Goal: Transaction & Acquisition: Purchase product/service

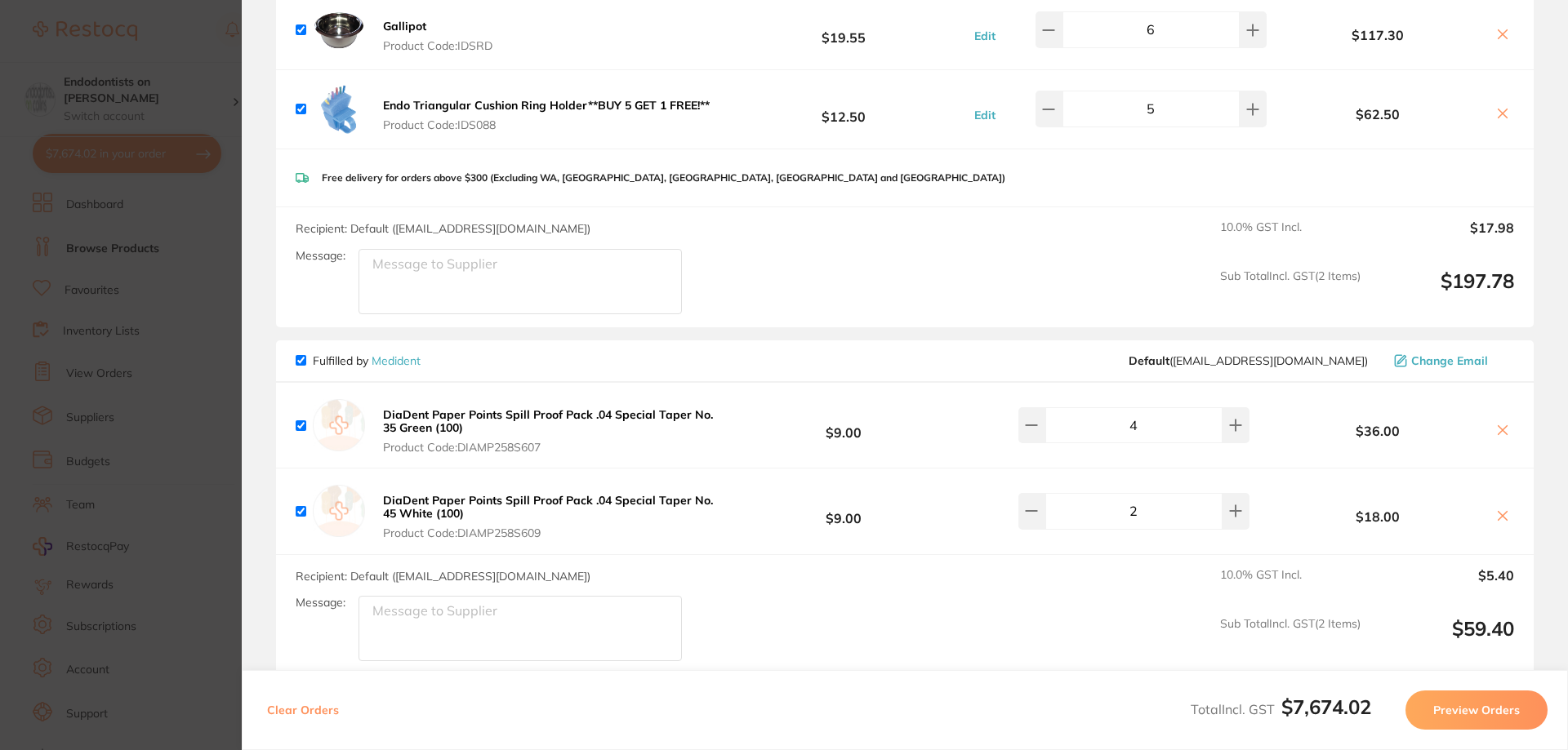
scroll to position [5862, 0]
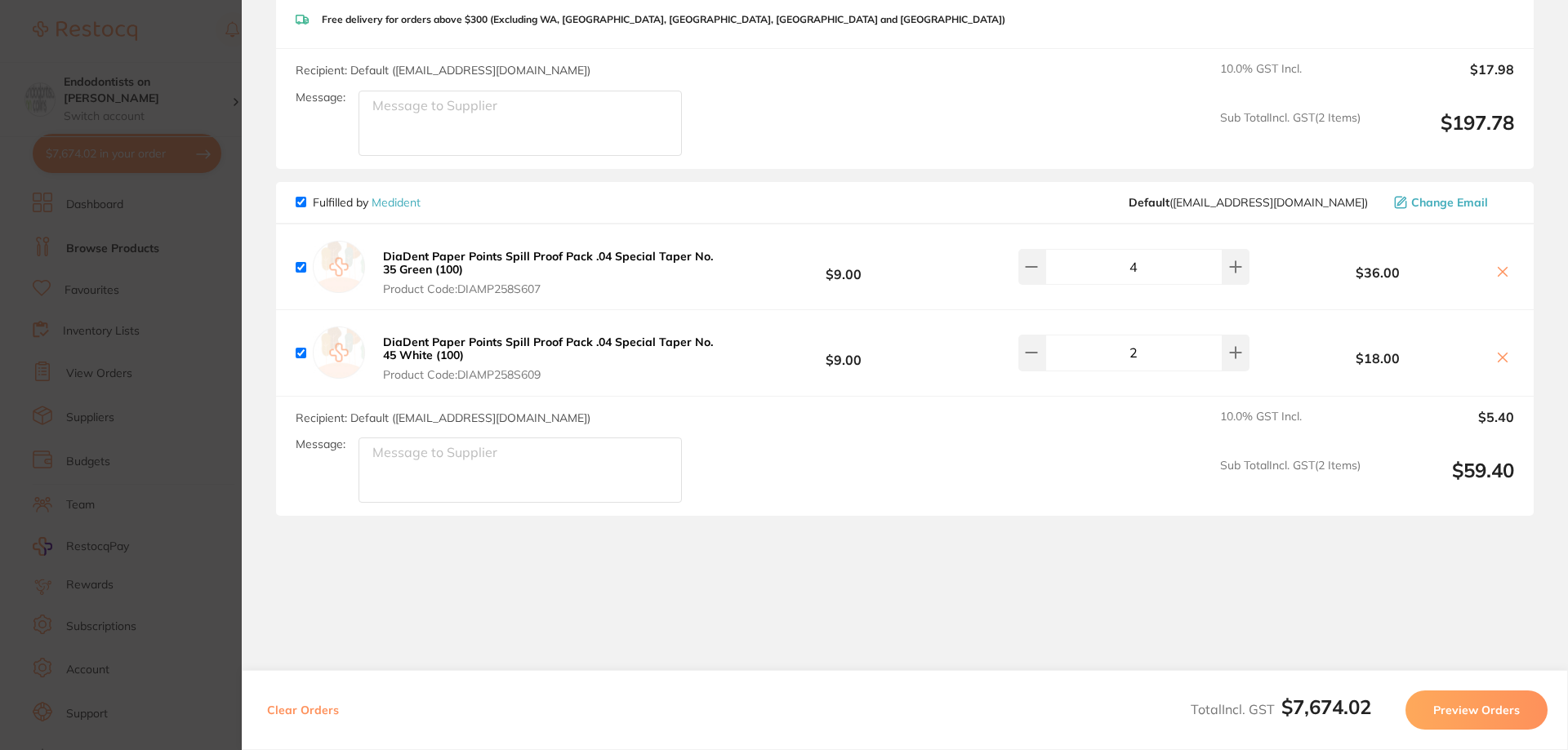
drag, startPoint x: 184, startPoint y: 578, endPoint x: 197, endPoint y: 534, distance: 45.9
click at [184, 578] on section "Update RRP Set your pre negotiated price for this item. Item Agreed RRP (excl. …" at bounding box center [784, 375] width 1568 height 750
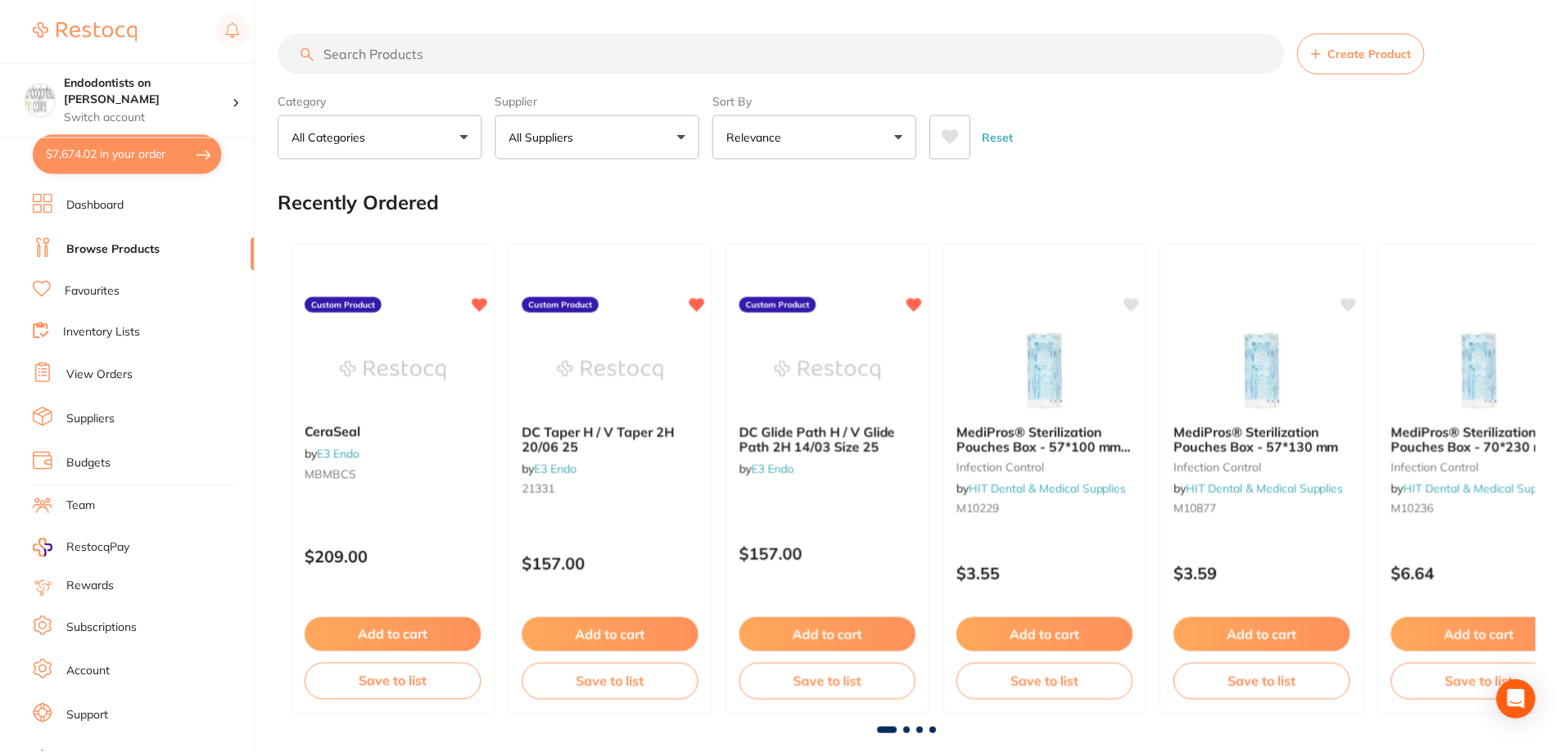
scroll to position [164, 0]
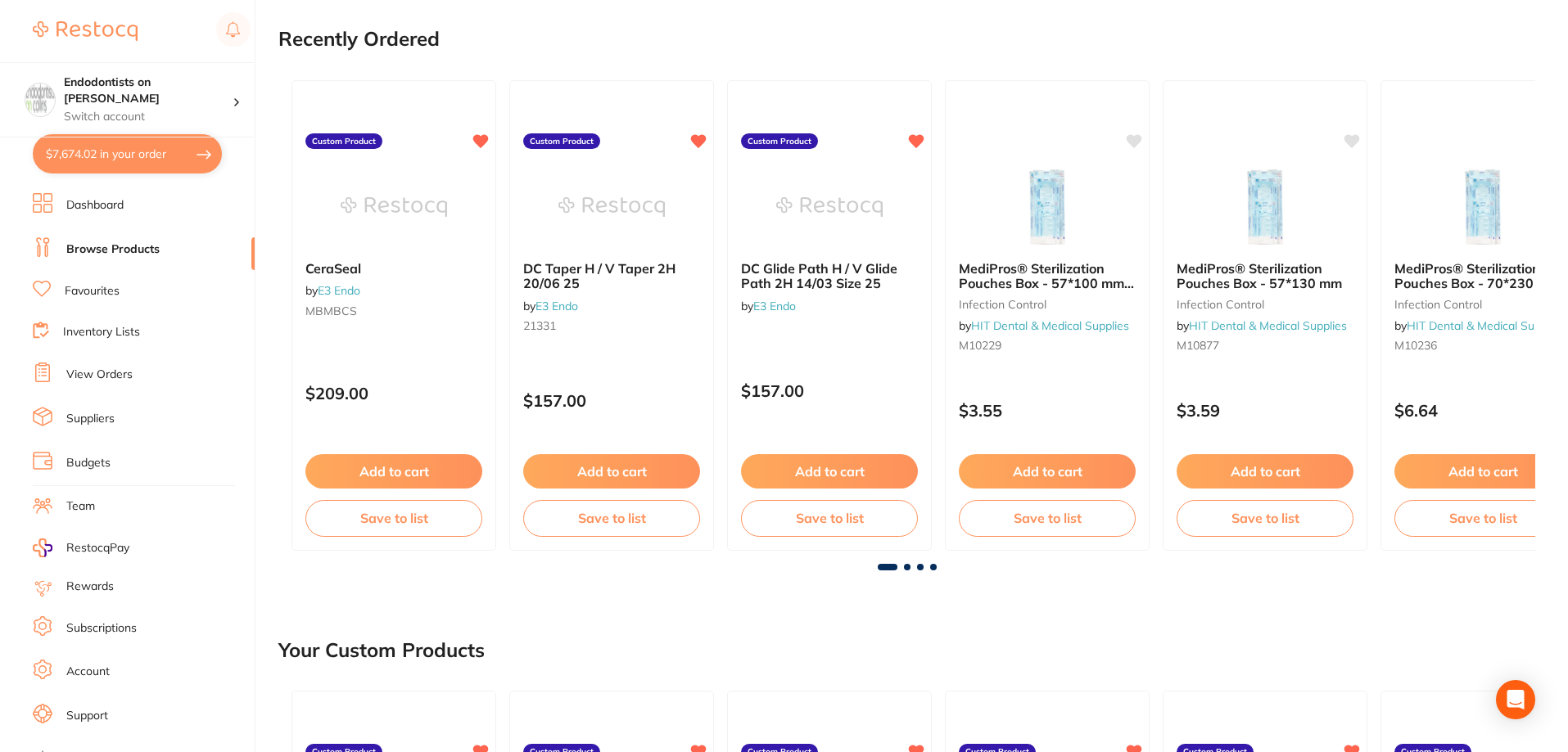
click at [92, 249] on link "Browse Products" at bounding box center [113, 250] width 93 height 17
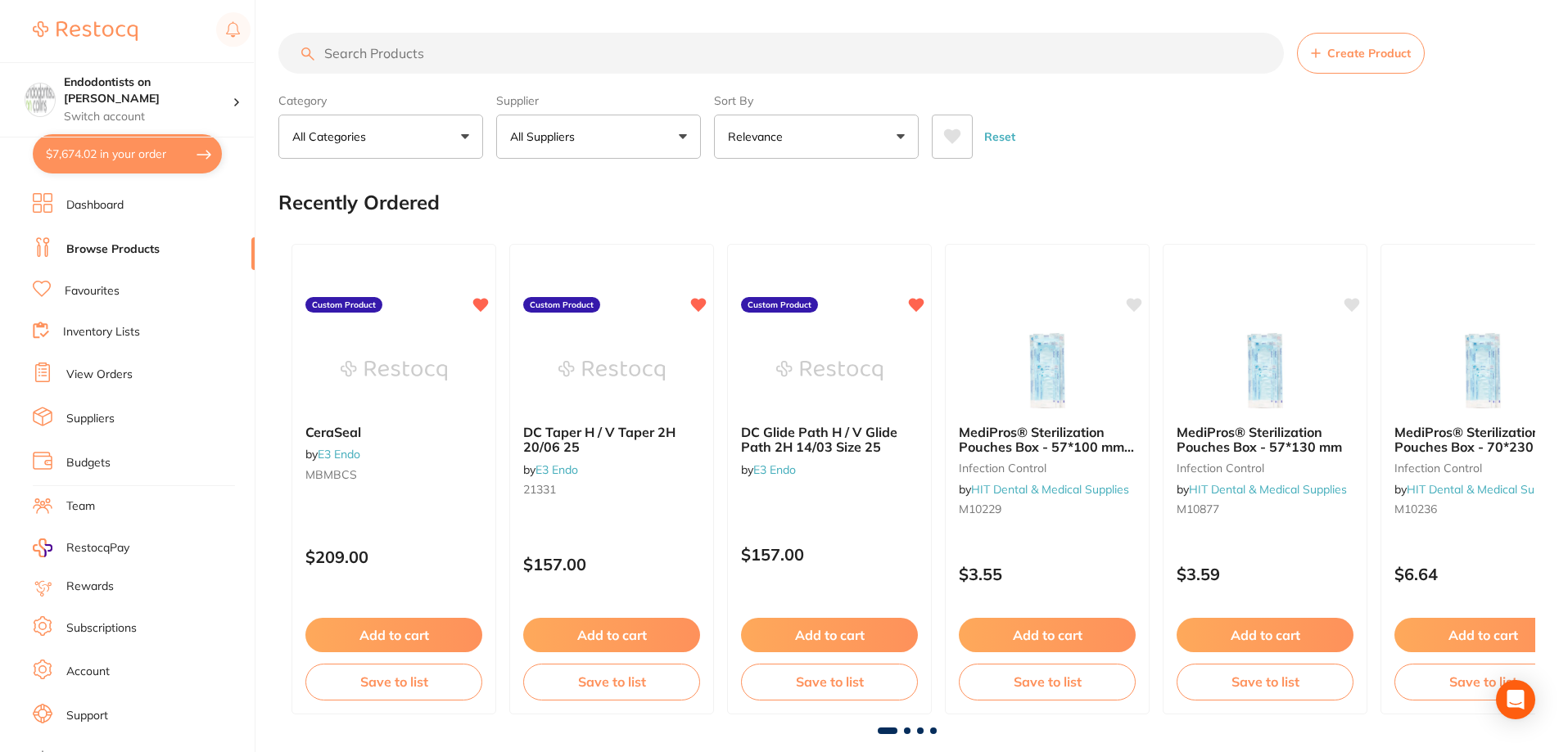
click at [387, 59] on input "search" at bounding box center [781, 53] width 1006 height 41
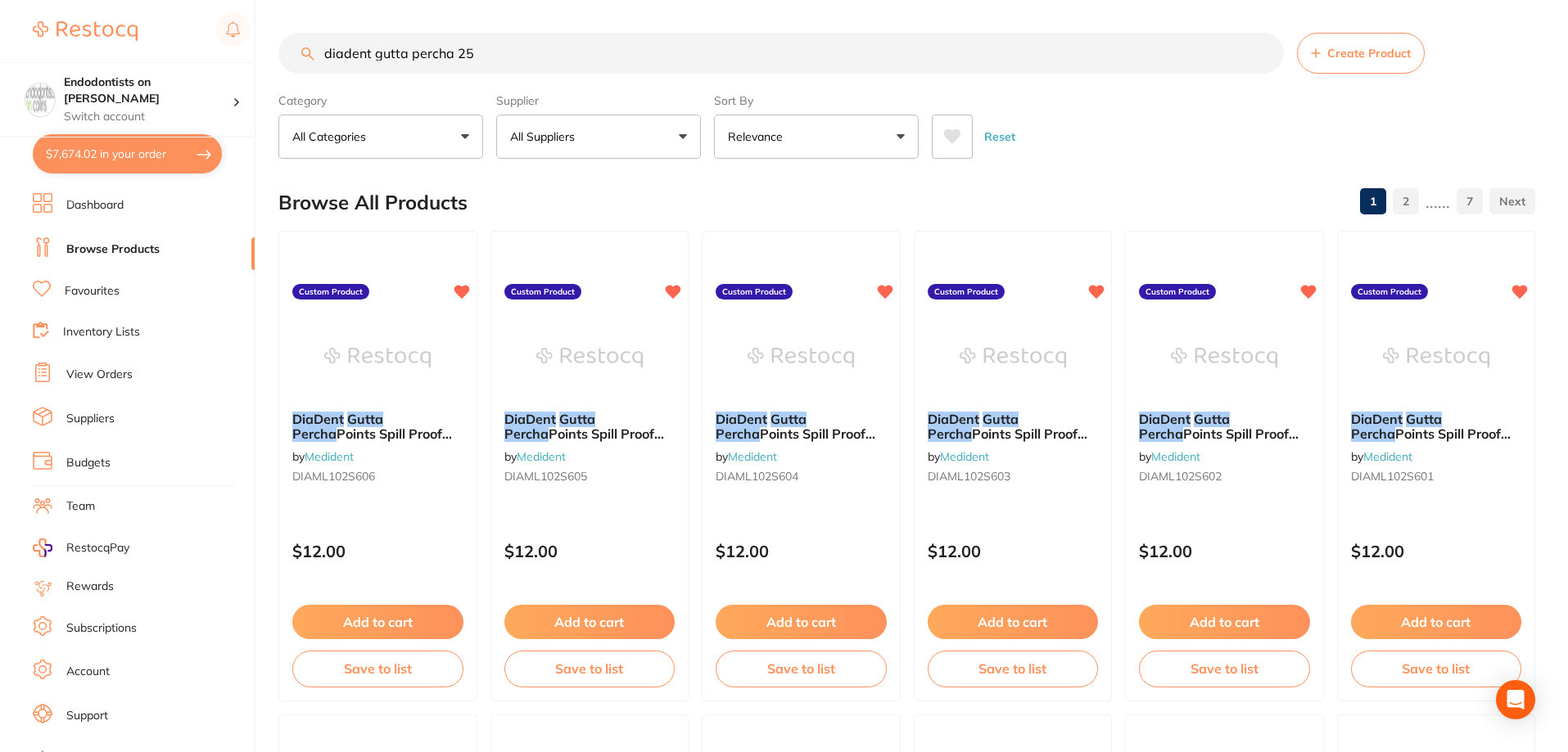
type input "diadent gutta percha 25"
click at [414, 395] on img at bounding box center [378, 356] width 107 height 83
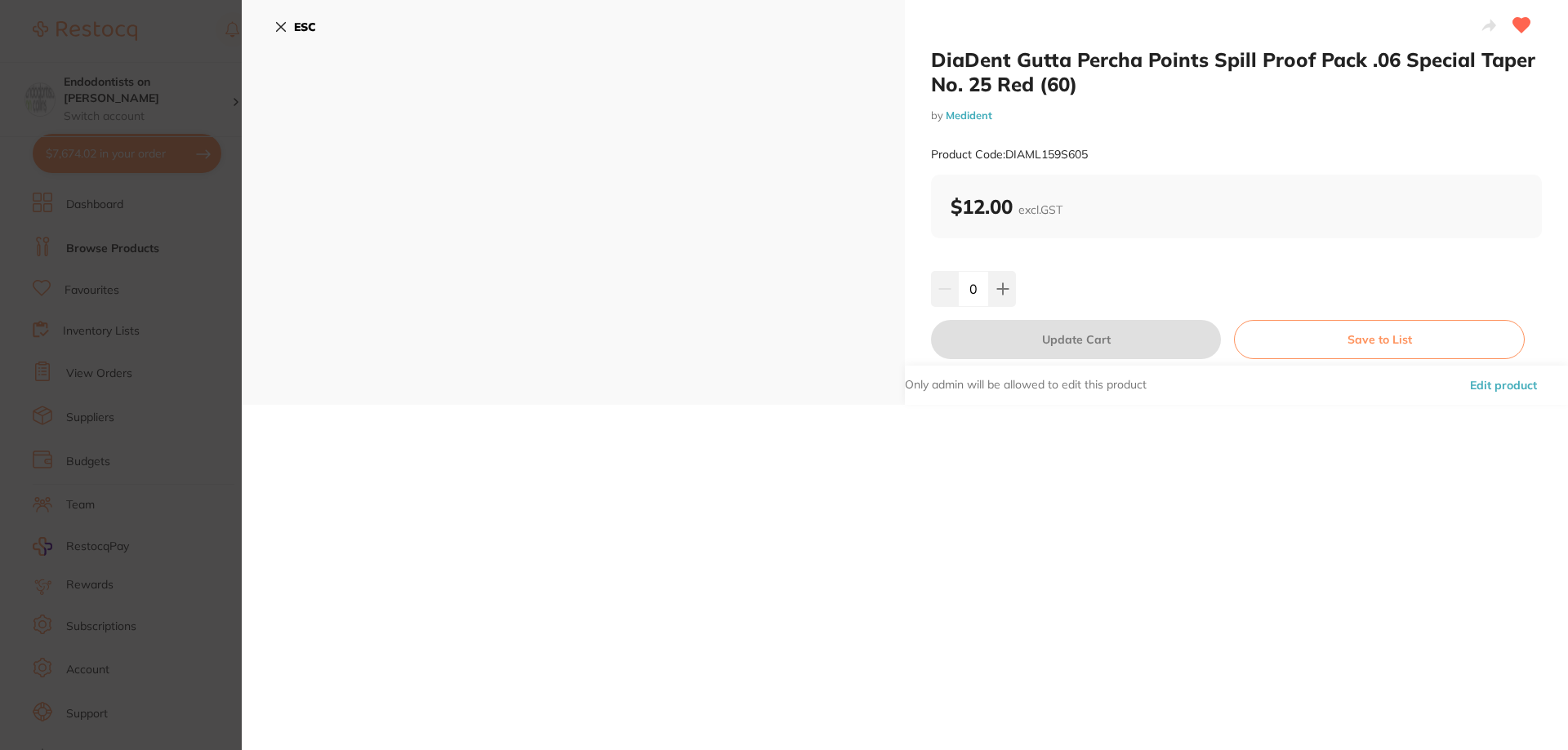
click at [186, 331] on section "DiaDent Gutta Percha Points Spill Proof Pack .06 Special Taper No. 25 Red (60) …" at bounding box center [784, 375] width 1568 height 750
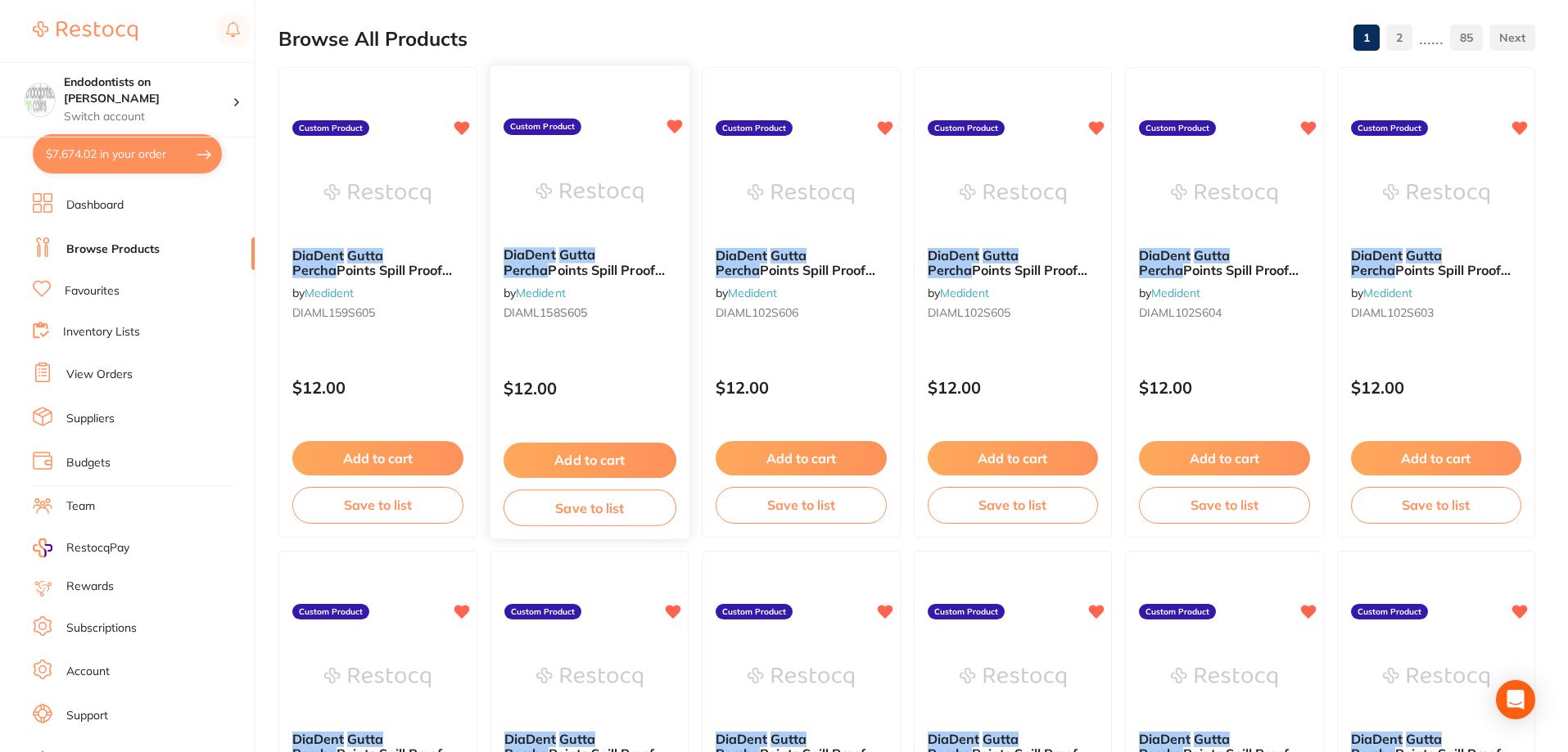
click at [562, 248] on em "Gutta" at bounding box center [576, 255] width 36 height 17
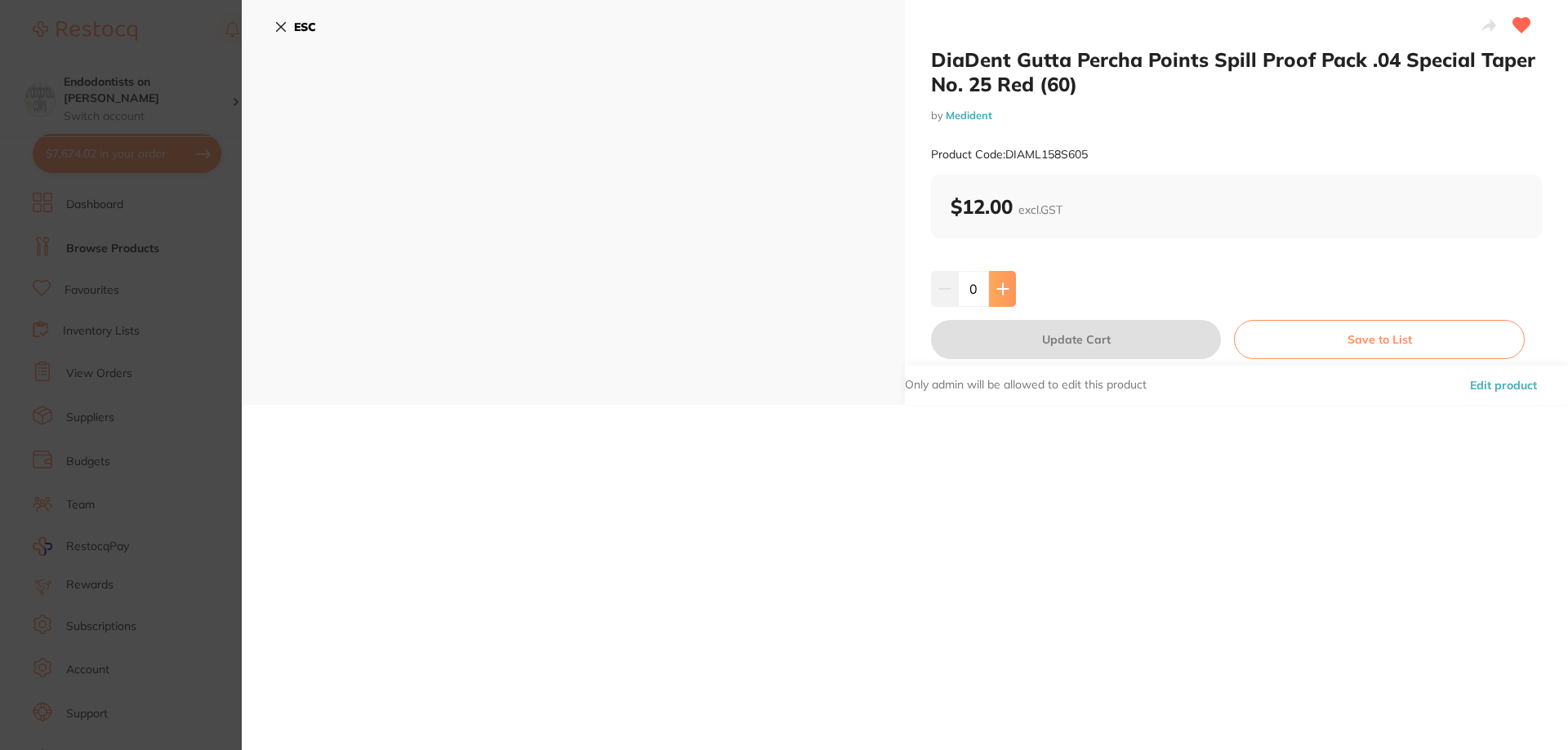
click at [1001, 278] on button at bounding box center [1002, 289] width 27 height 36
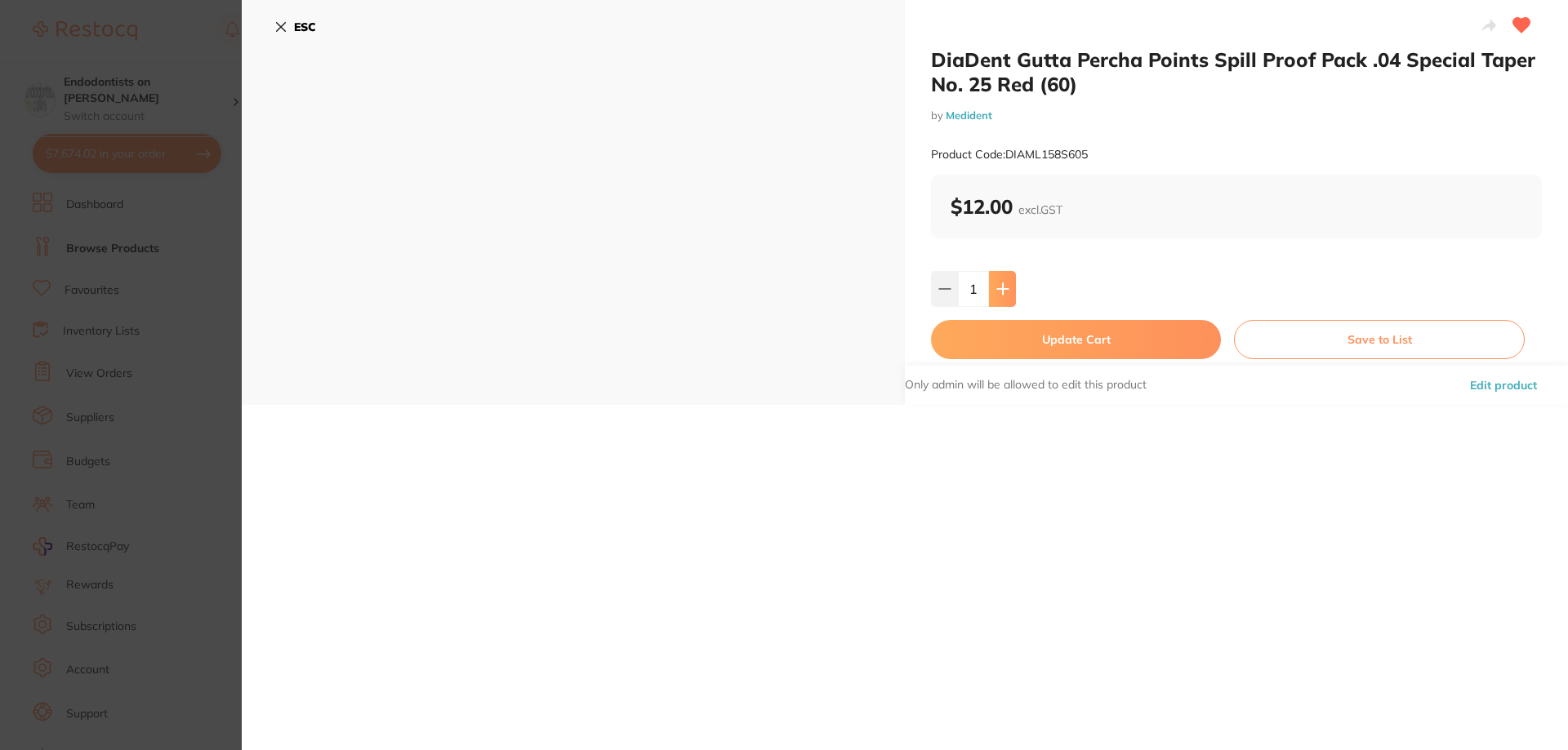
click at [1001, 278] on button at bounding box center [1002, 289] width 27 height 36
type input "4"
click at [1096, 340] on button "Update Cart" at bounding box center [1076, 339] width 290 height 39
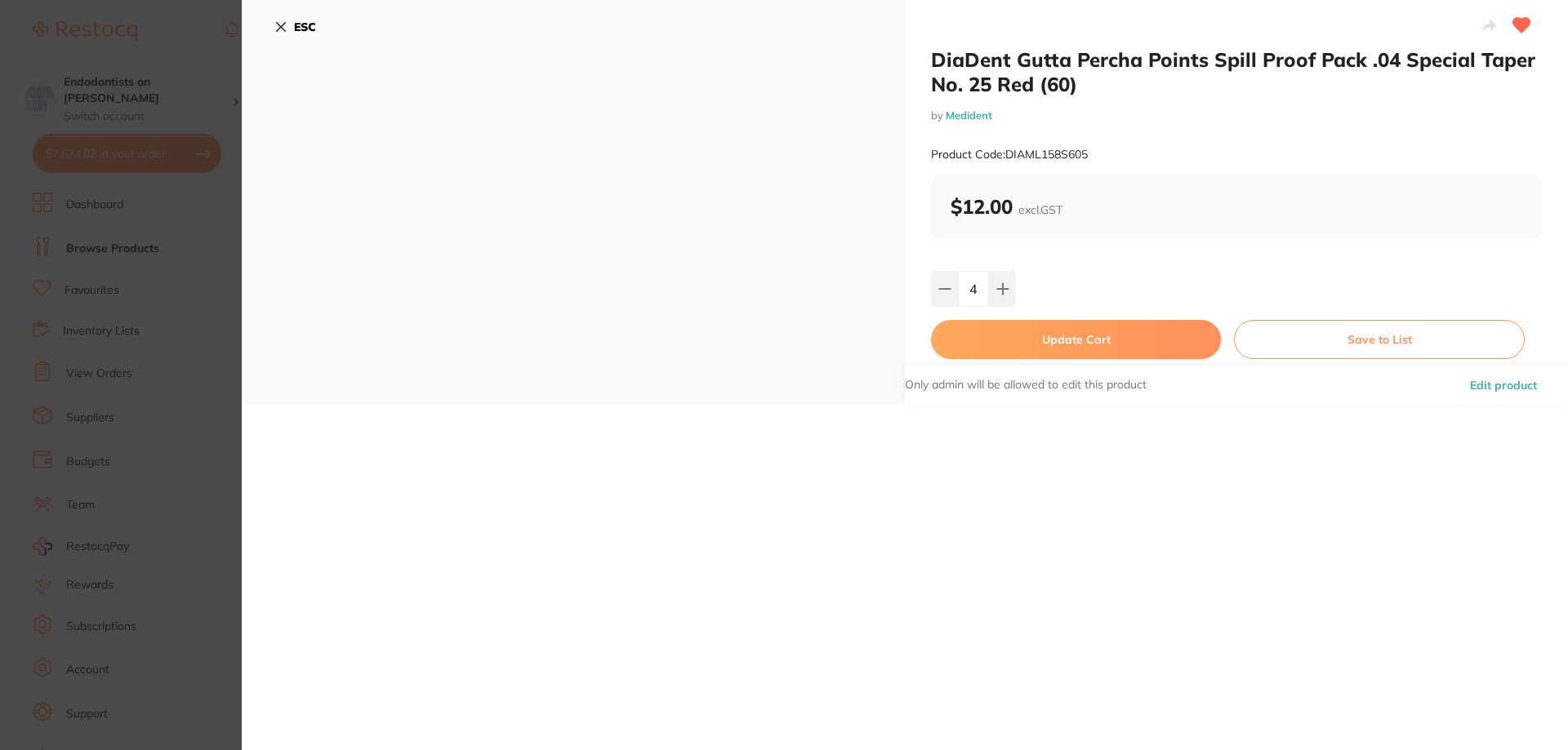
checkbox input "false"
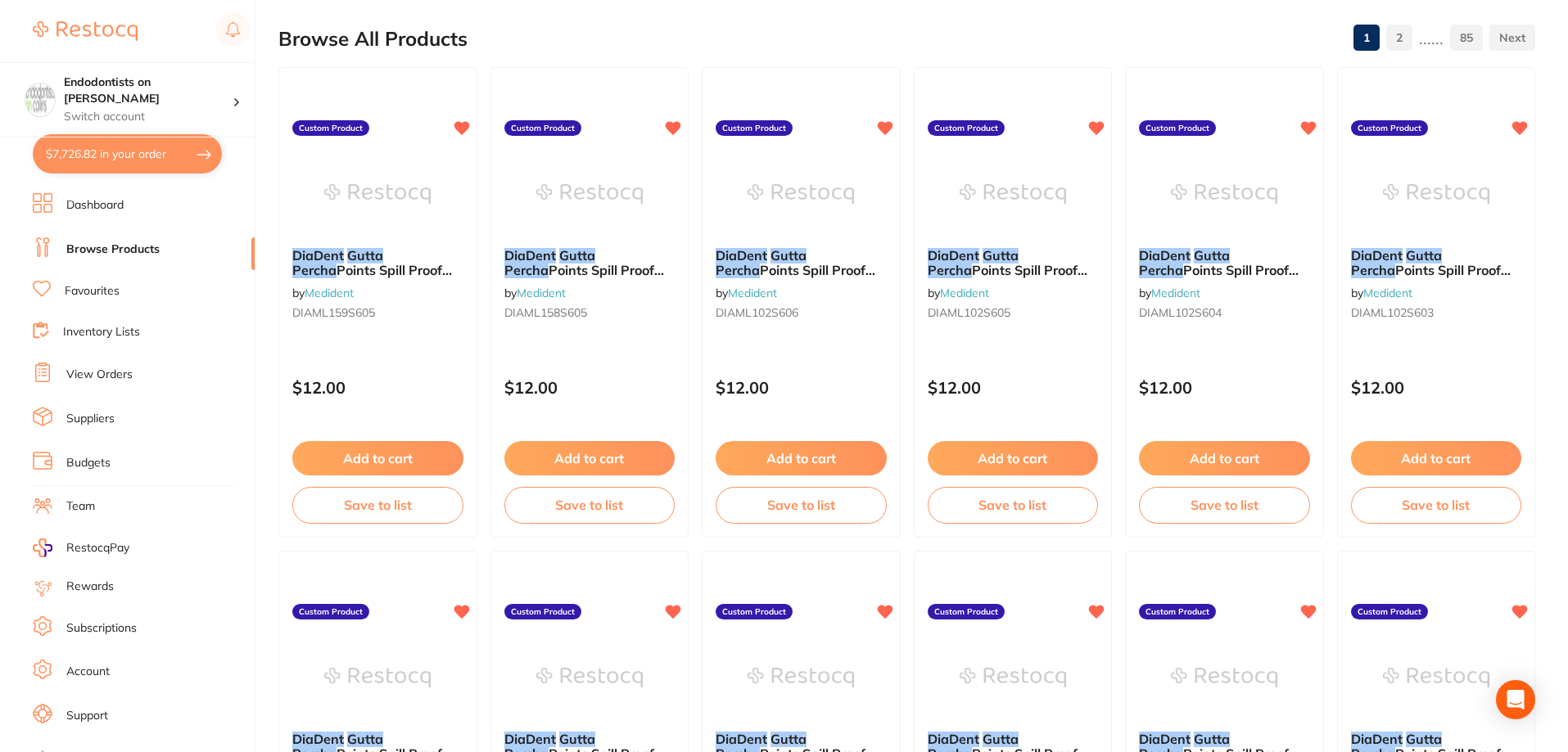
click at [121, 152] on button "$7,726.82 in your order" at bounding box center [127, 154] width 189 height 39
checkbox input "true"
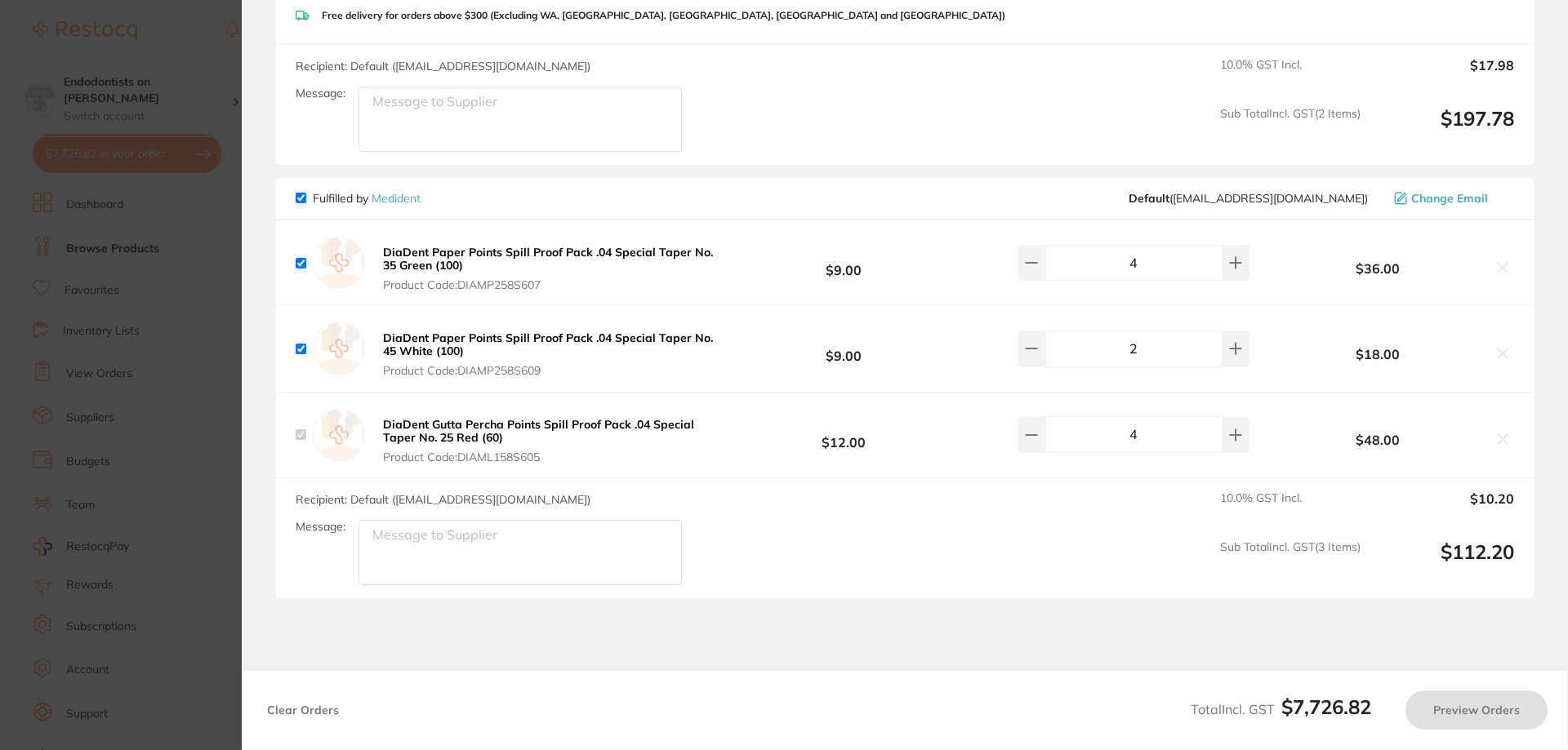
scroll to position [5862, 0]
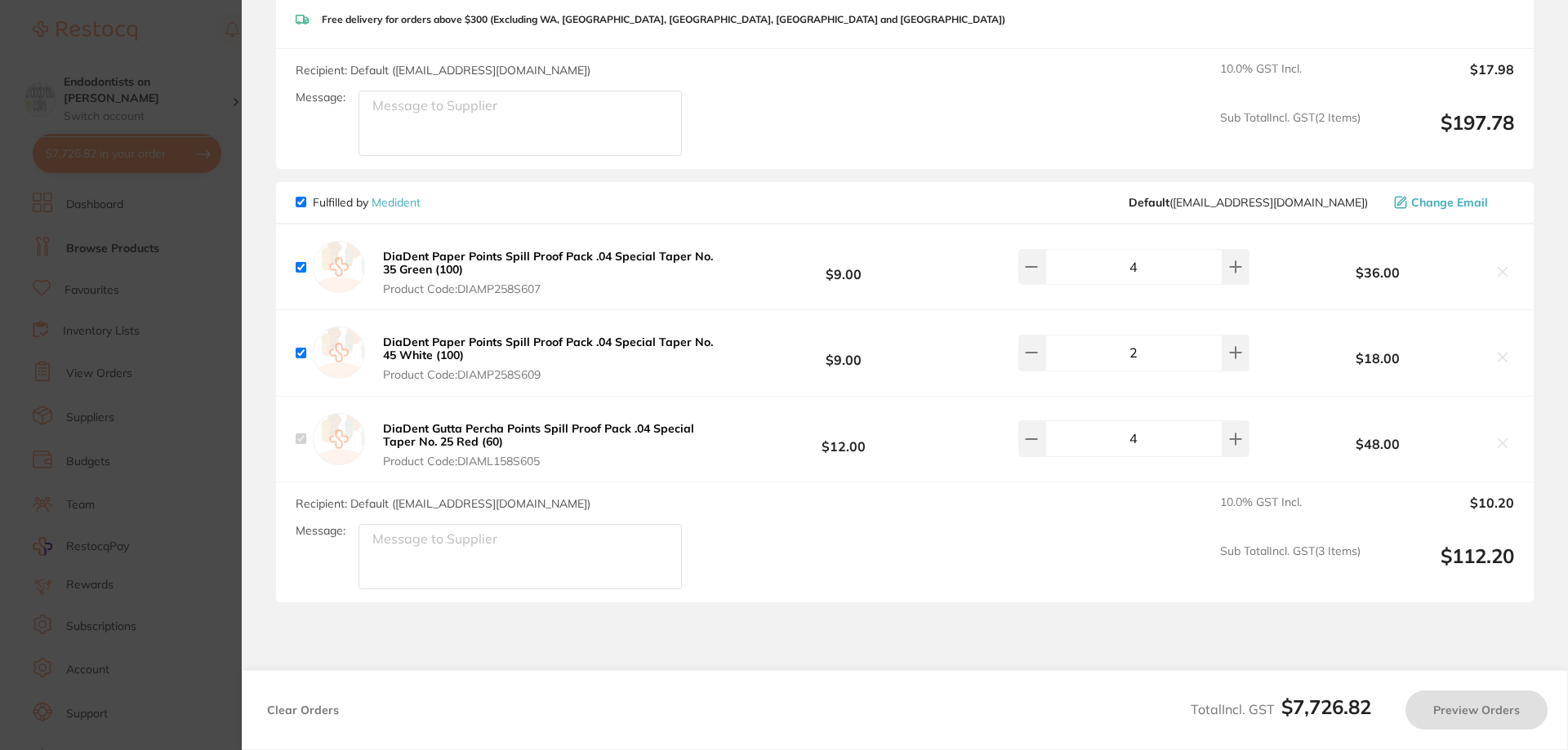
click at [633, 611] on section "Review Orders Your orders are being processed and we will notify you once we ha…" at bounding box center [904, 375] width 1327 height 750
checkbox input "true"
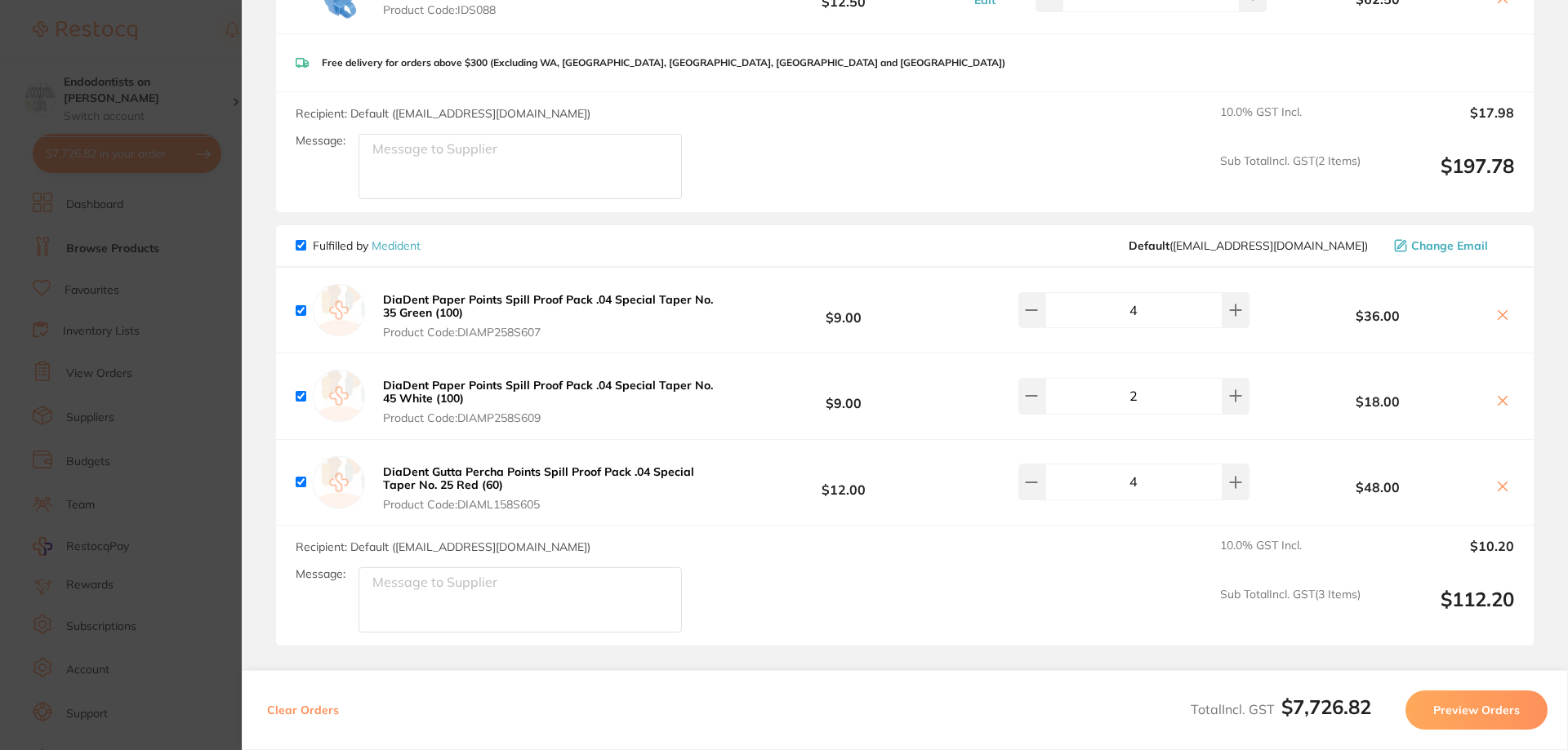
scroll to position [5780, 0]
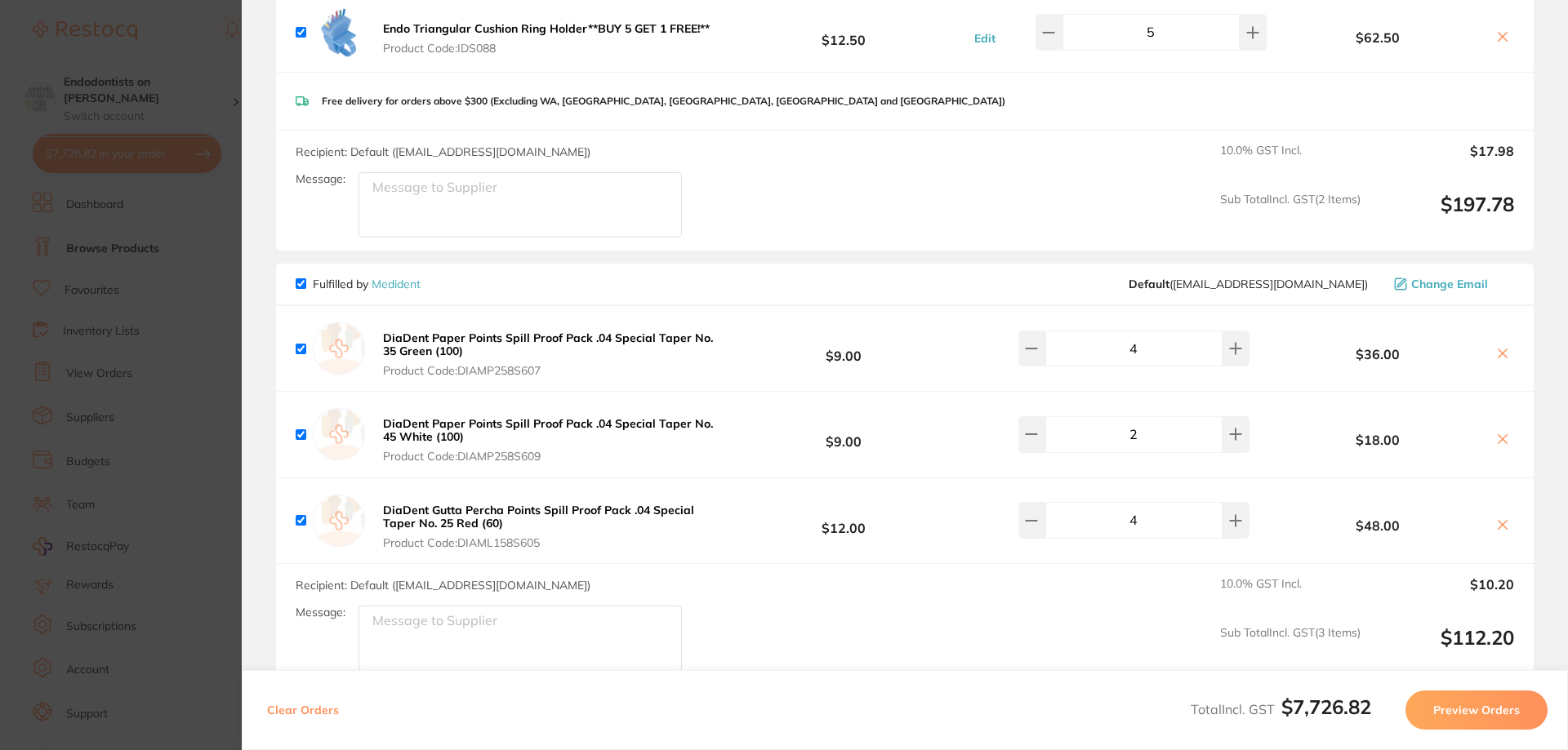
click at [1475, 714] on button "Preview Orders" at bounding box center [1476, 710] width 142 height 39
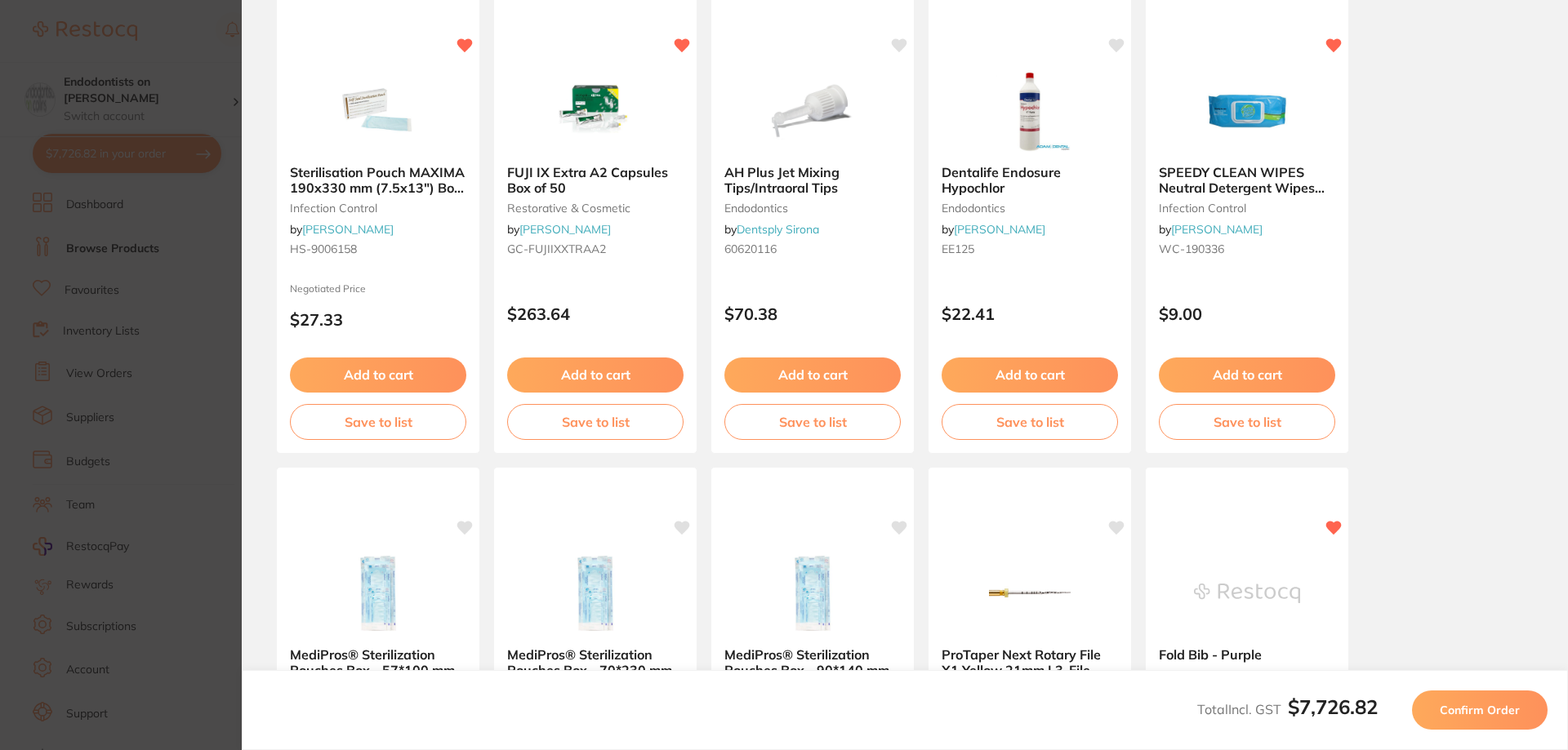
scroll to position [0, 0]
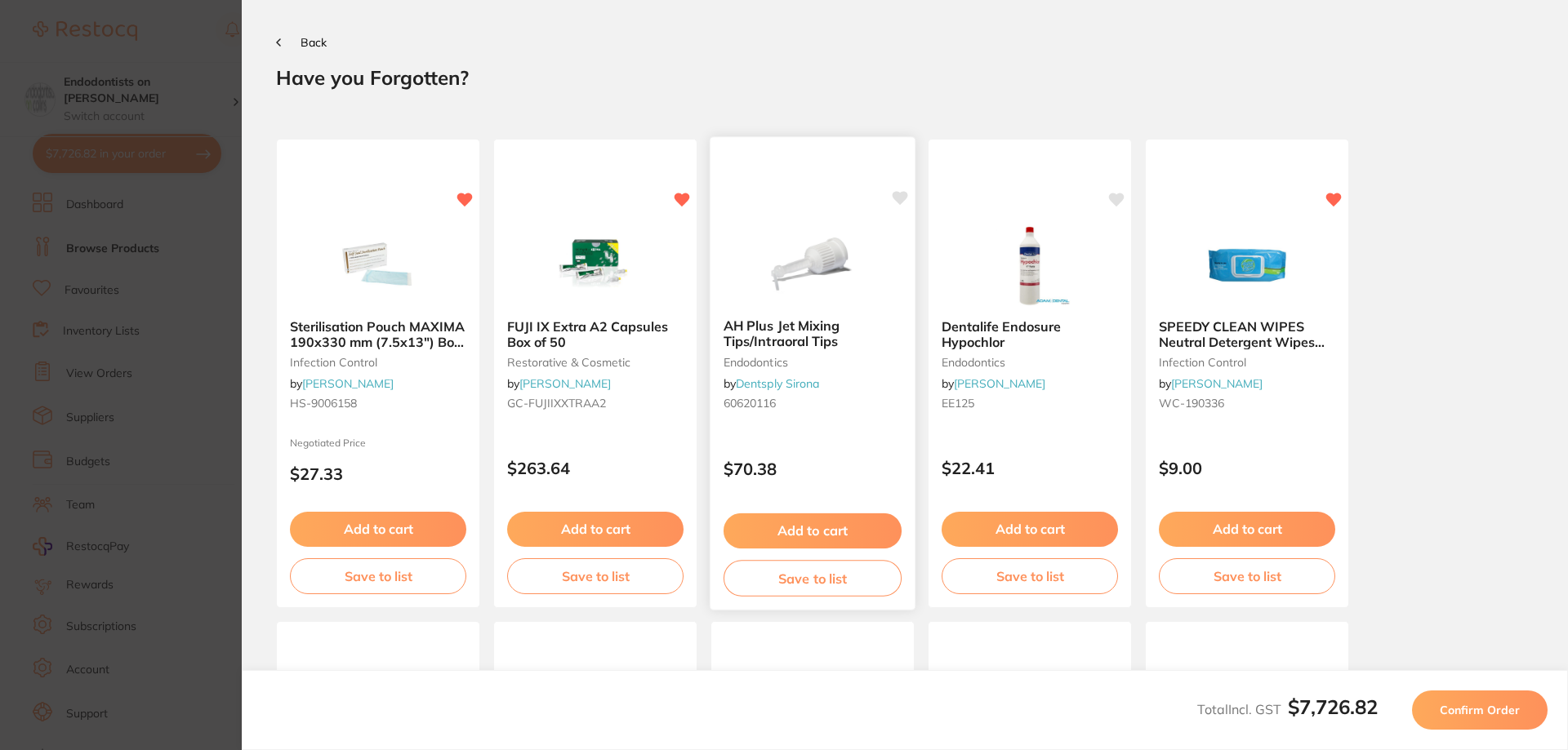
click at [897, 199] on icon at bounding box center [900, 199] width 16 height 14
click at [1114, 197] on icon at bounding box center [1117, 199] width 16 height 14
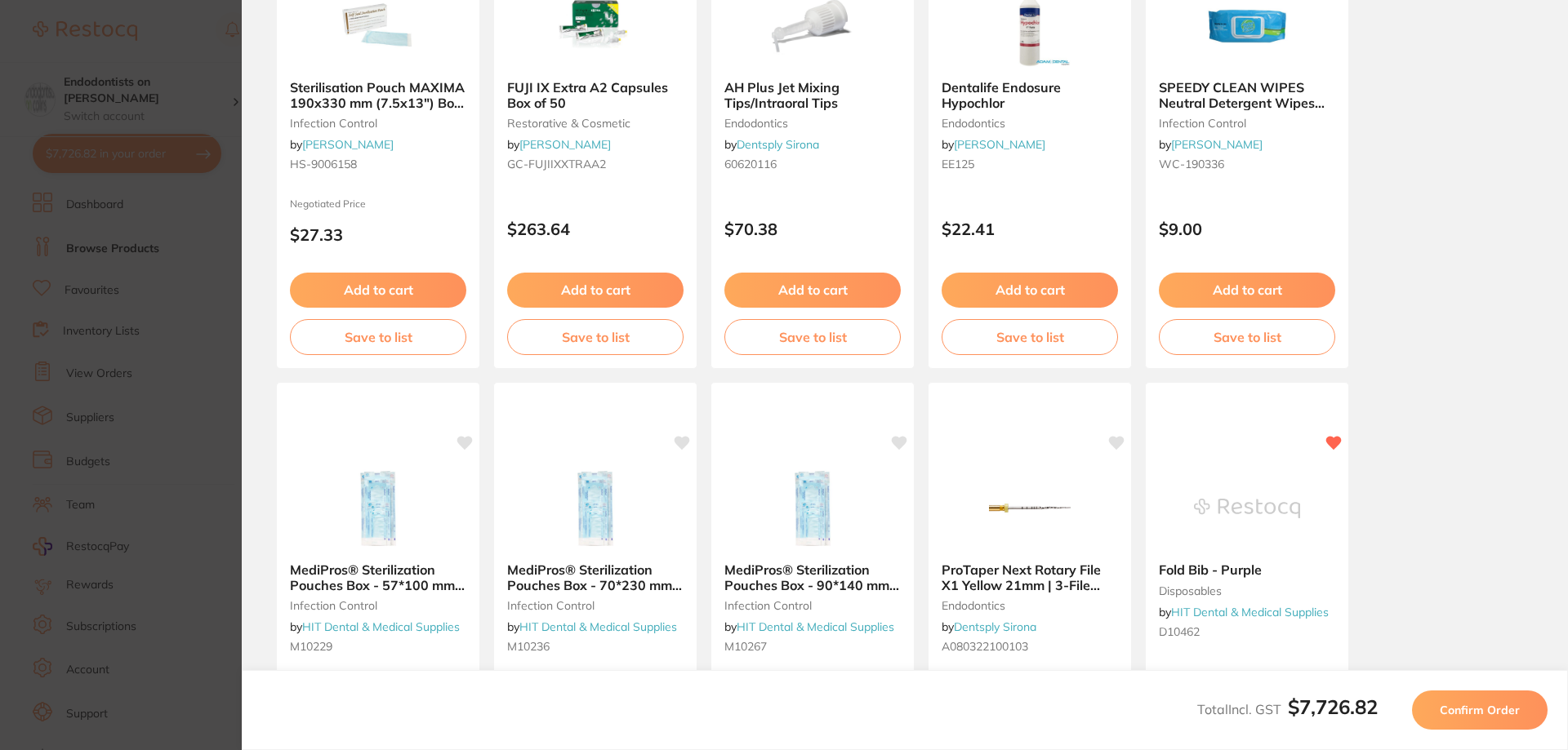
scroll to position [456, 0]
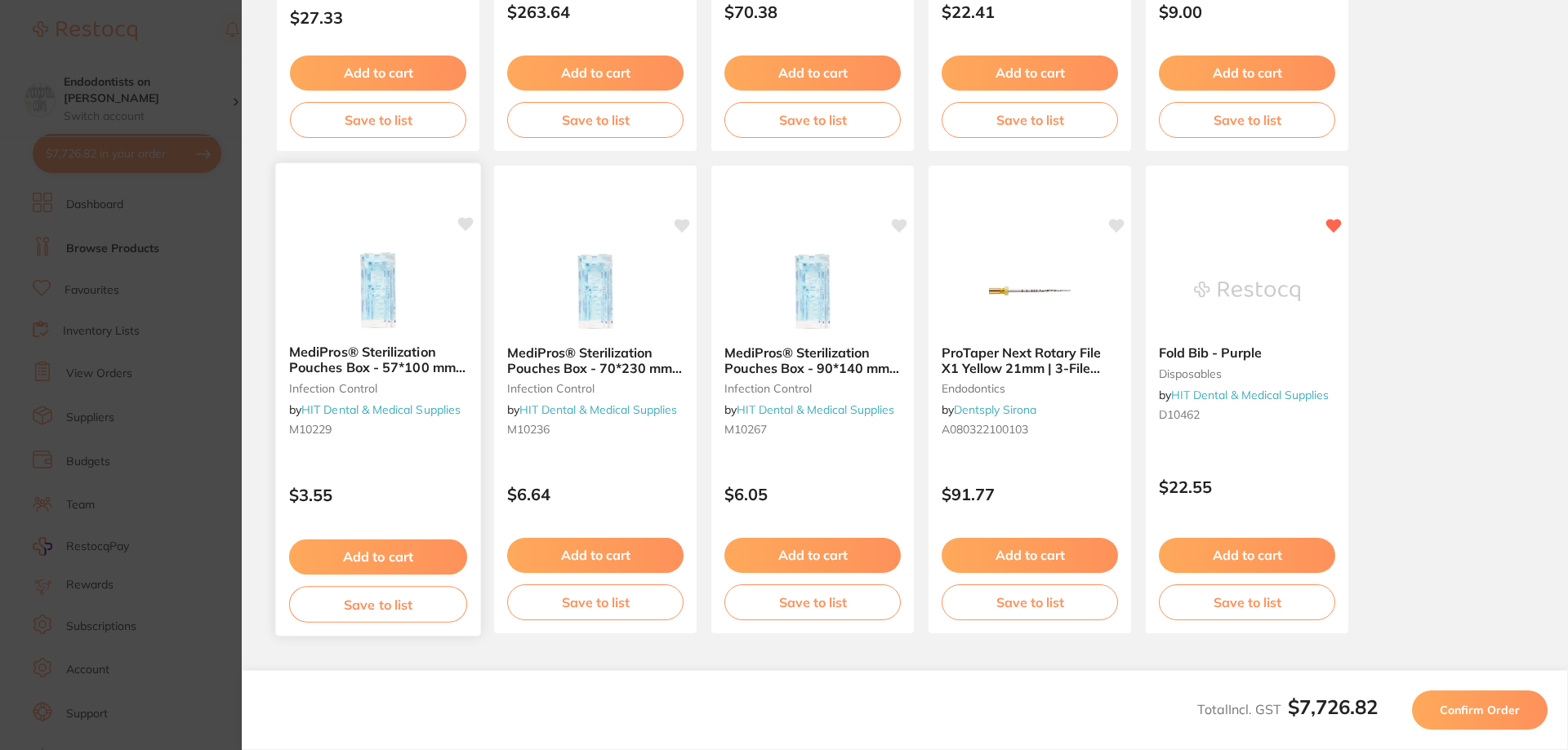
click at [465, 225] on icon at bounding box center [466, 225] width 16 height 14
drag, startPoint x: 682, startPoint y: 221, endPoint x: 715, endPoint y: 223, distance: 33.1
click at [688, 221] on icon at bounding box center [682, 226] width 16 height 13
click at [895, 221] on icon at bounding box center [900, 225] width 16 height 14
click at [1114, 221] on icon at bounding box center [1117, 225] width 16 height 14
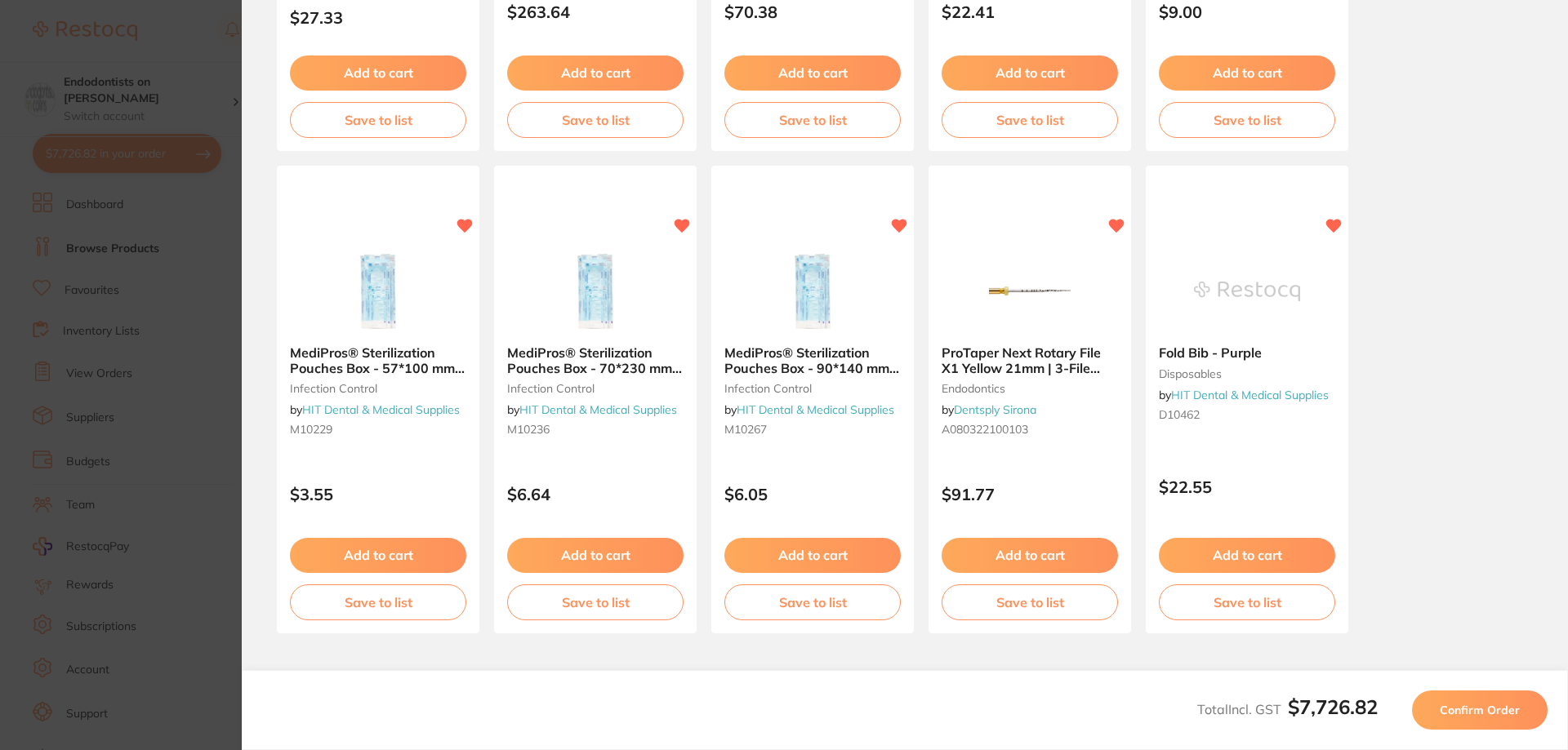
click at [1453, 709] on span "Confirm Order" at bounding box center [1480, 710] width 80 height 15
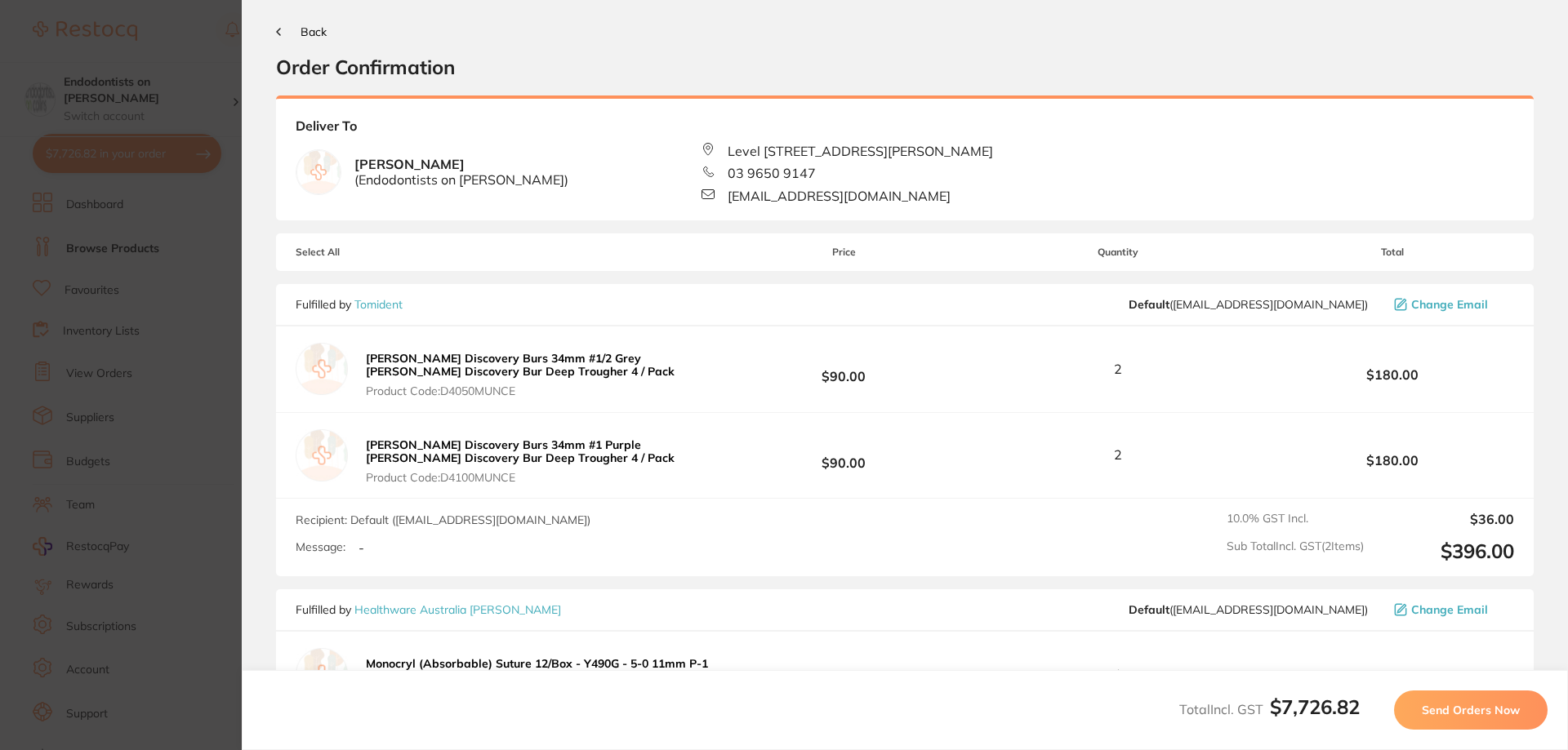
scroll to position [0, 0]
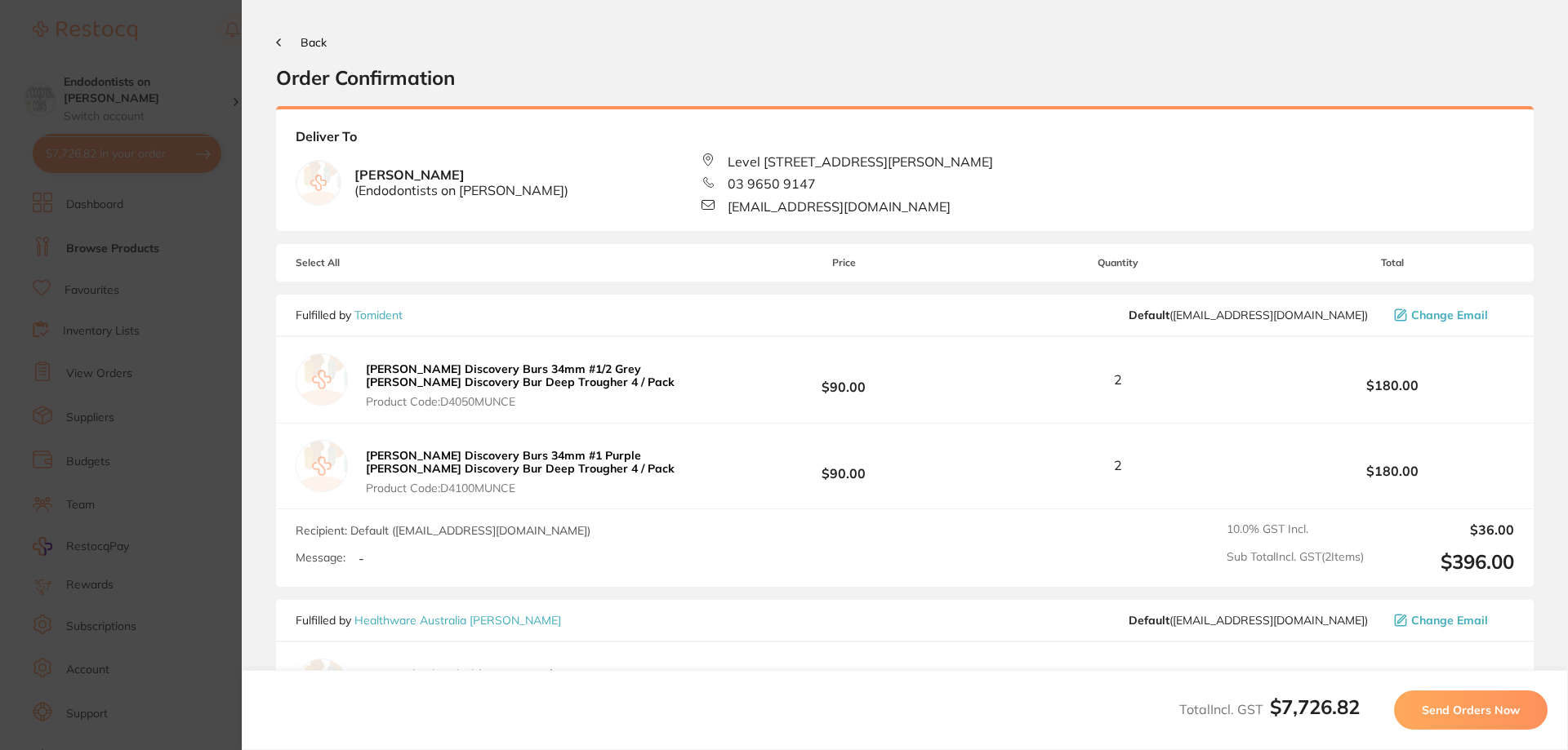
click at [1470, 715] on span "Send Orders Now" at bounding box center [1470, 710] width 98 height 15
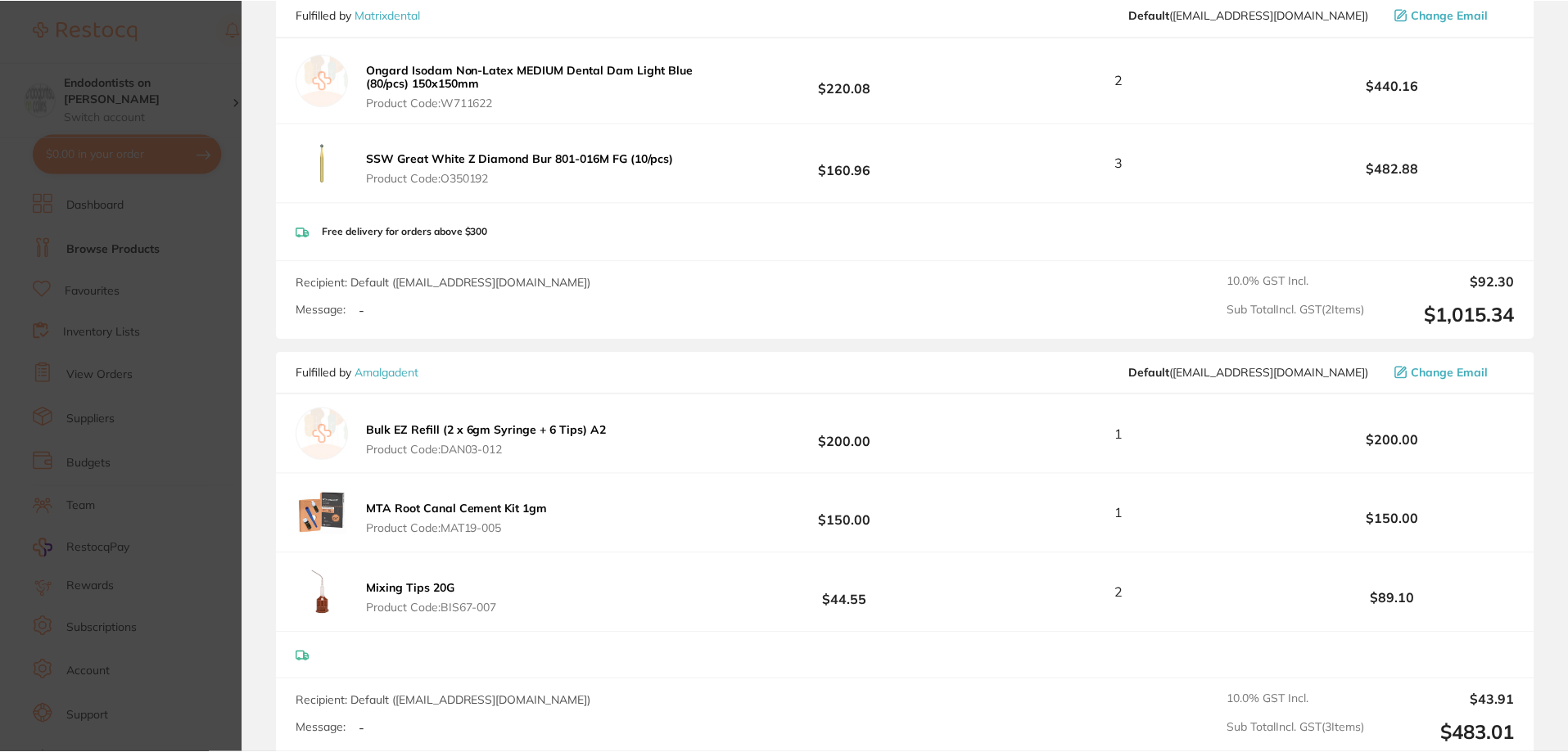
scroll to position [1883, 0]
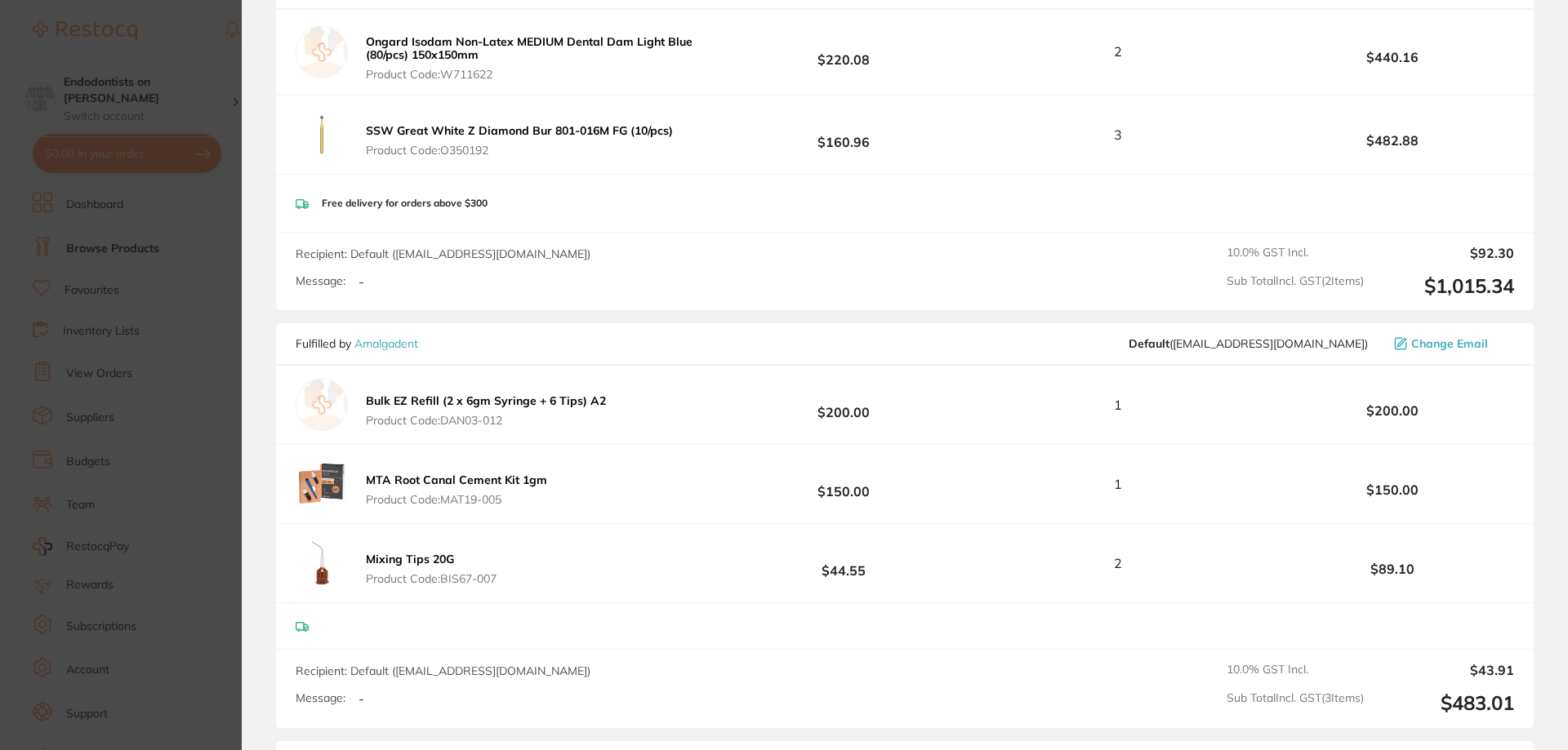
click at [213, 412] on section "Update RRP Set your pre negotiated price for this item. Item Agreed RRP (excl. …" at bounding box center [784, 375] width 1568 height 750
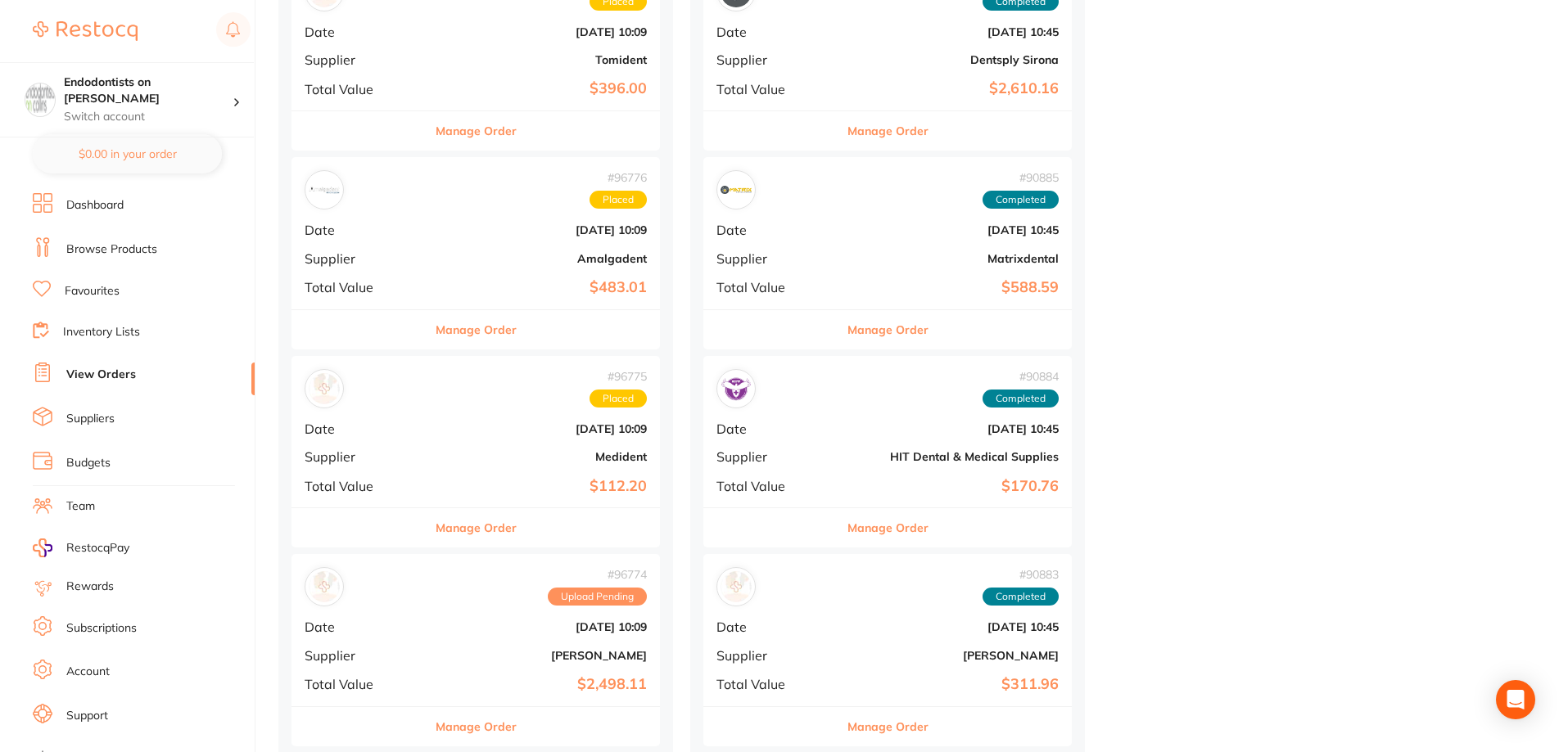
scroll to position [1146, 0]
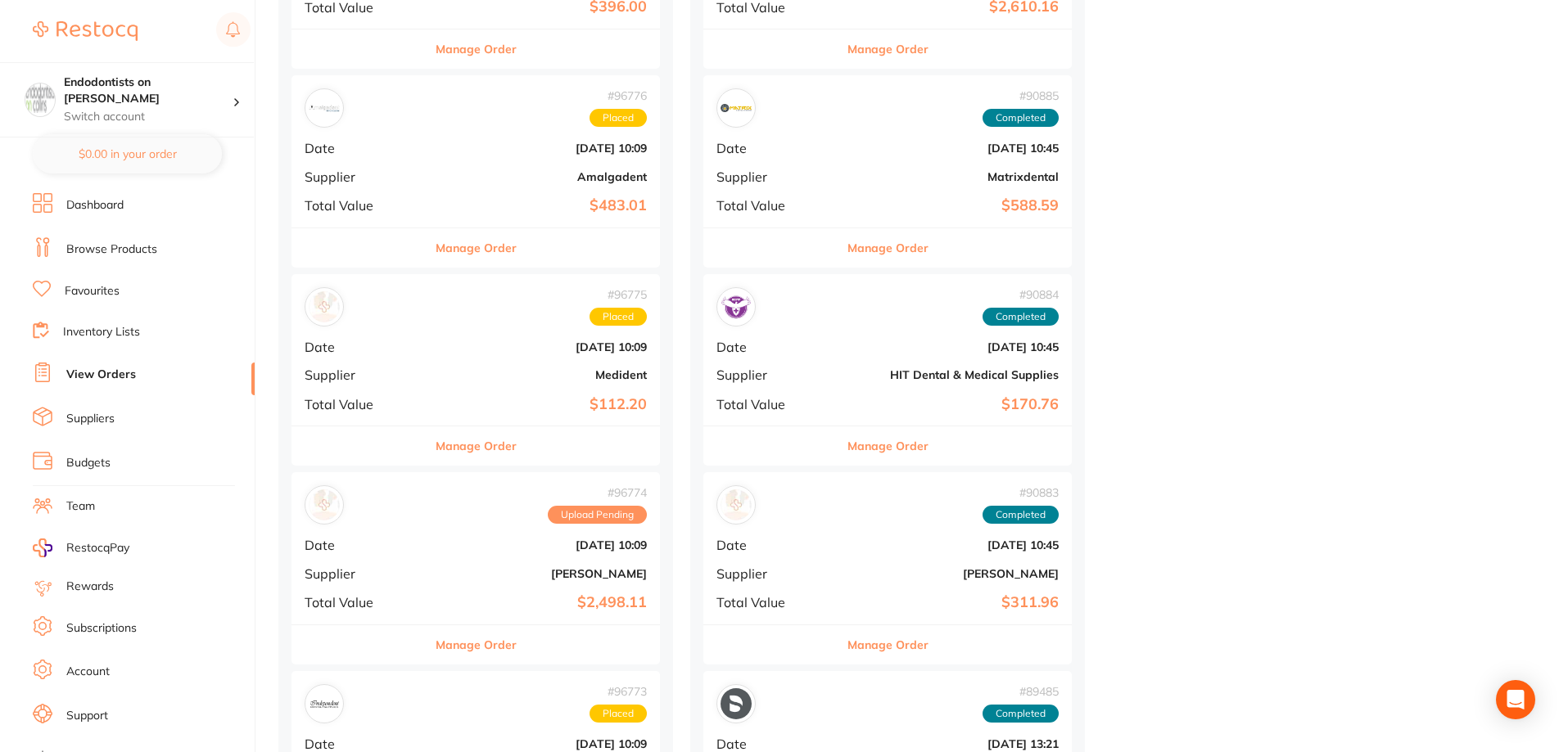
click at [519, 525] on div "# 96774 Upload Pending" at bounding box center [475, 505] width 342 height 39
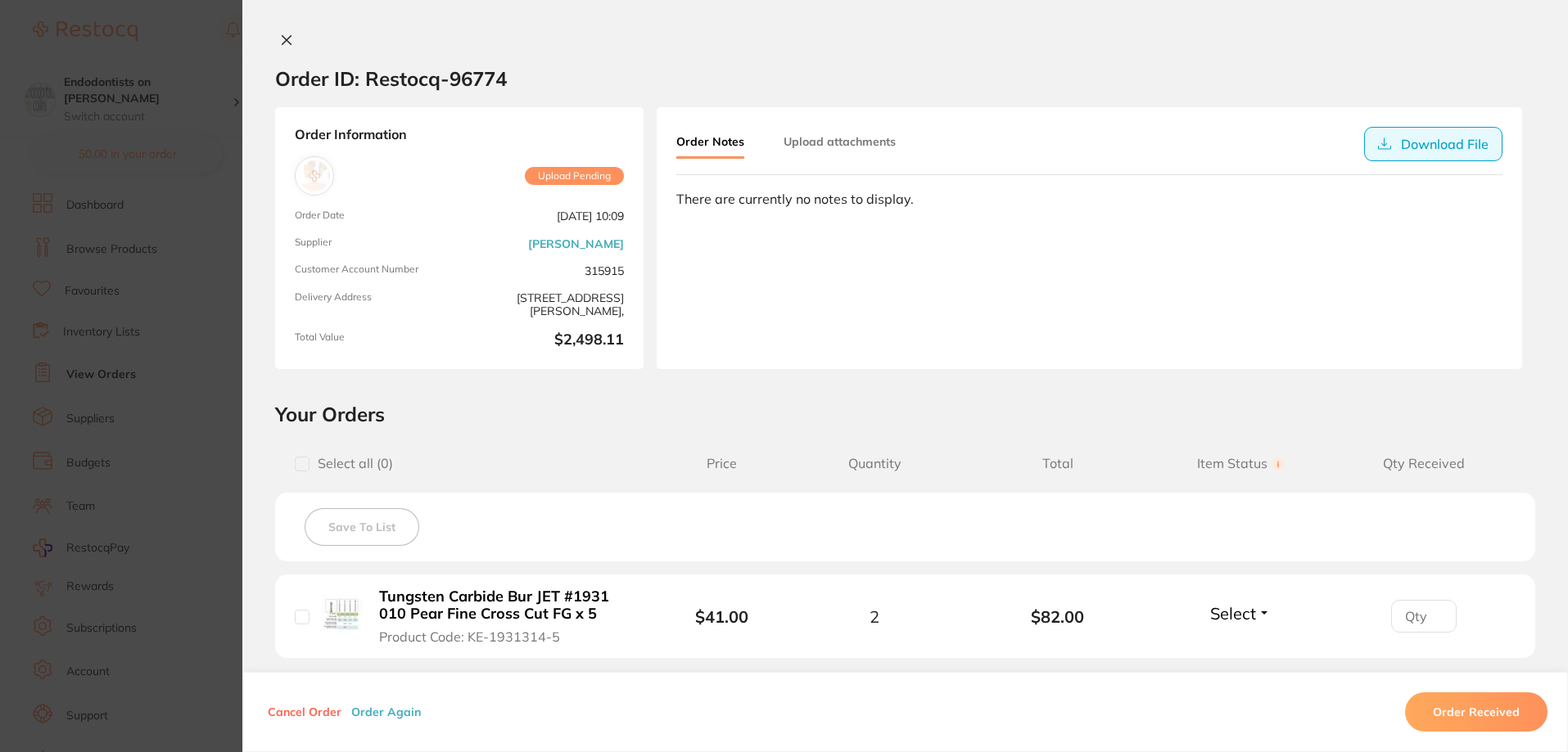
click at [1428, 143] on button "Download File" at bounding box center [1433, 144] width 138 height 34
click at [201, 237] on section "Order ID: Restocq- 96774 Order Information Upload Pending Order Date [DATE] 10:…" at bounding box center [784, 376] width 1568 height 752
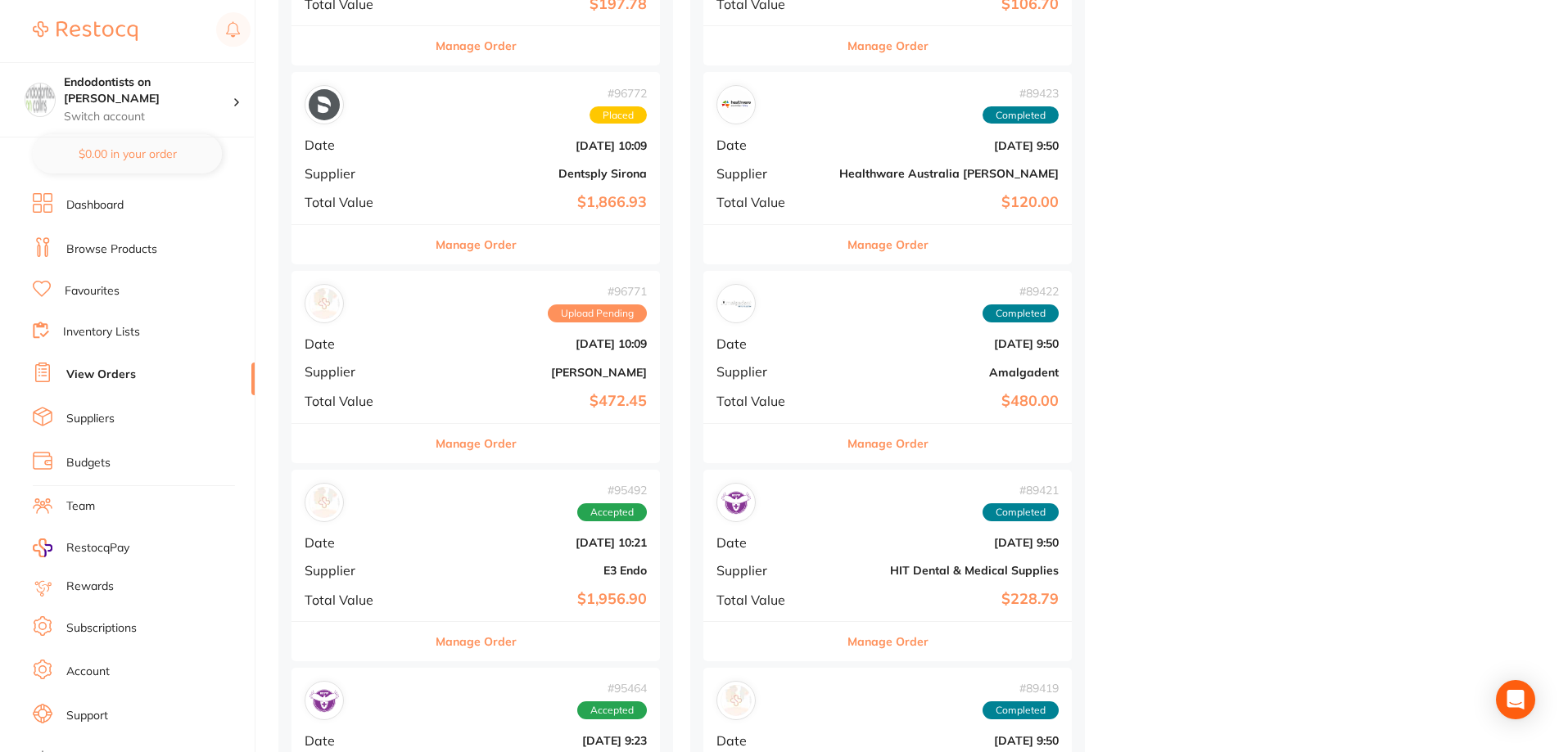
scroll to position [1965, 0]
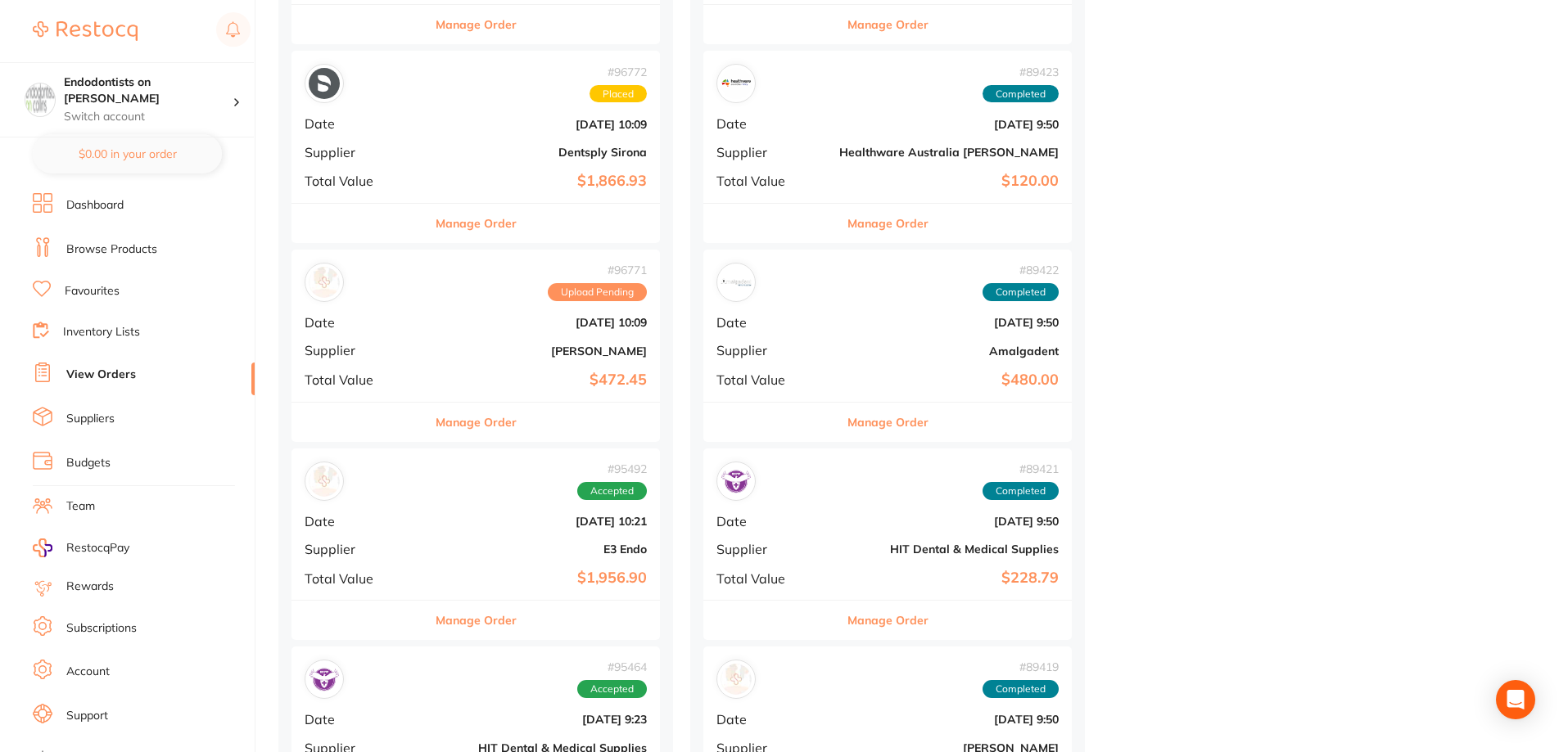
click at [474, 343] on div "# 96771 Upload Pending Date [DATE] 10:09 Supplier [PERSON_NAME] Total Value $47…" at bounding box center [475, 325] width 368 height 152
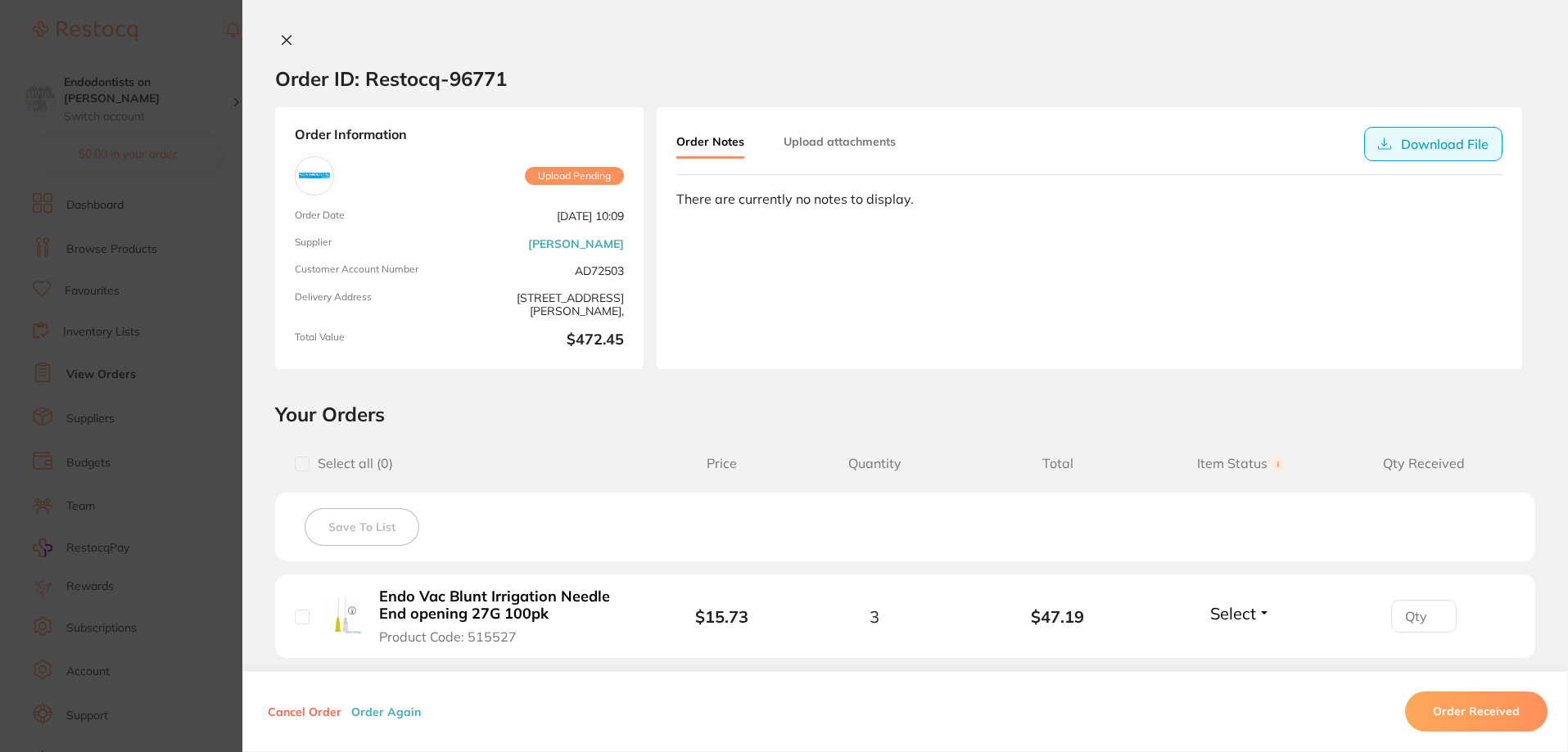
click at [1413, 138] on button "Download File" at bounding box center [1433, 144] width 138 height 34
click at [194, 118] on section "Order ID: Restocq- 96771 Order Information Upload Pending Order Date [DATE] 10:…" at bounding box center [784, 376] width 1568 height 752
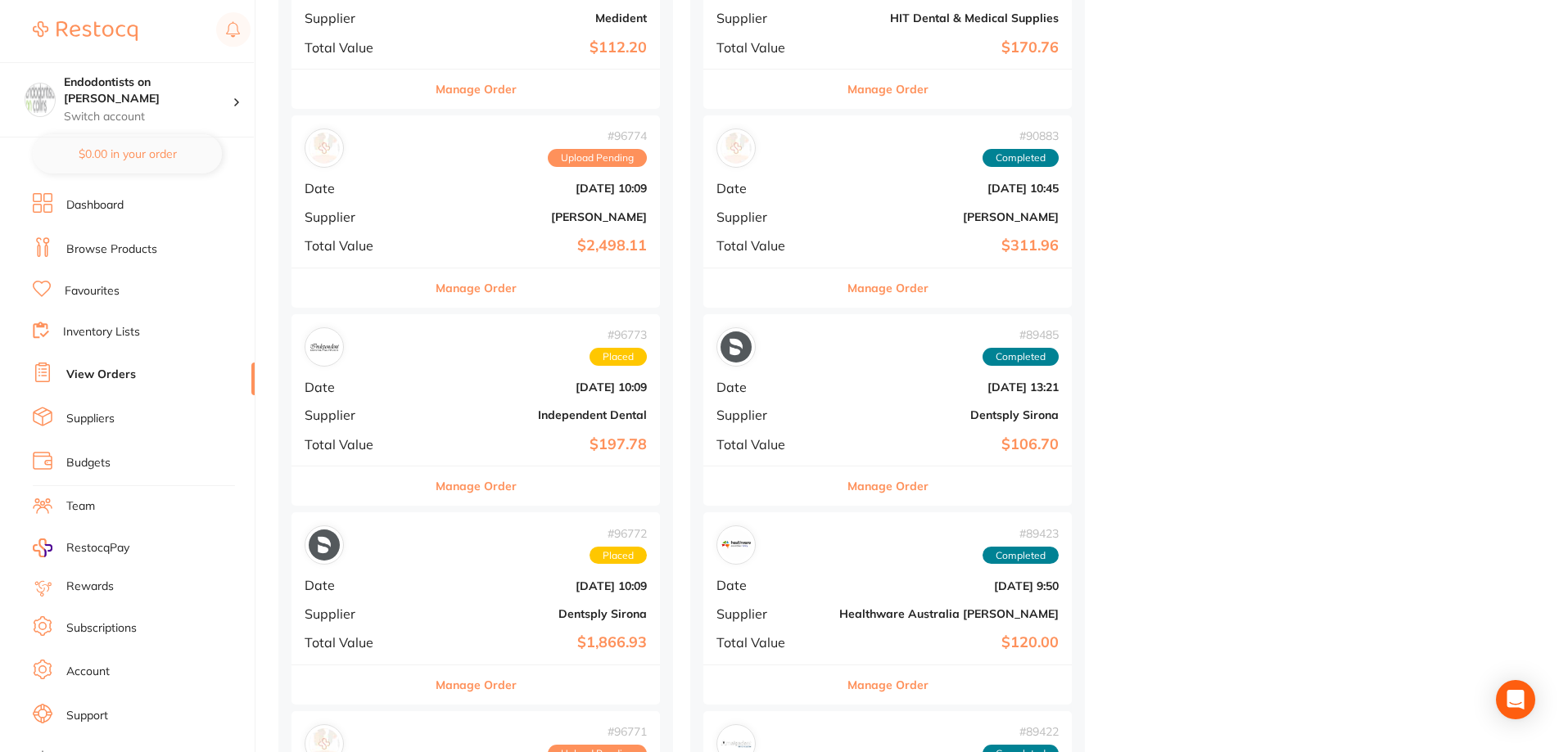
scroll to position [1474, 0]
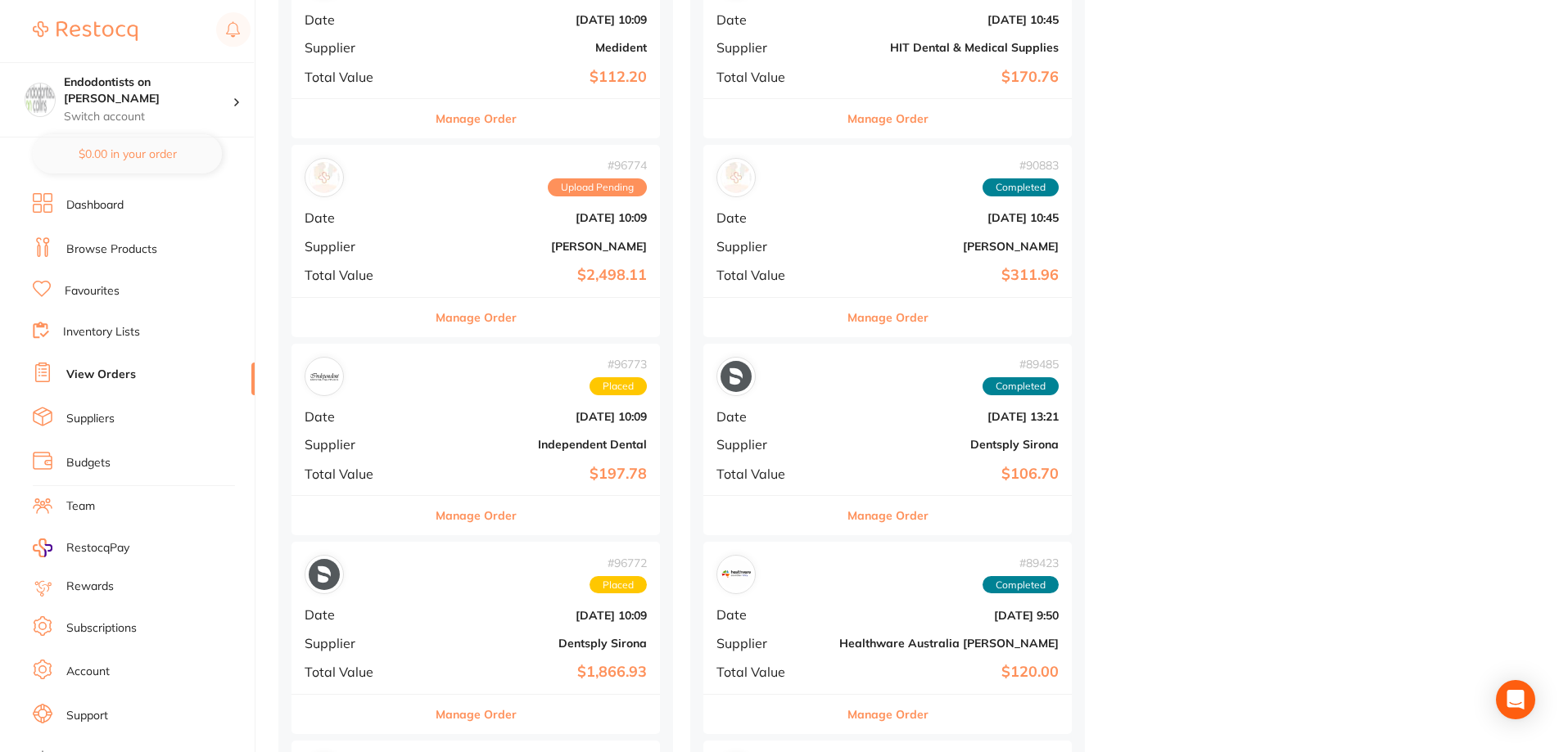
click at [116, 247] on link "Browse Products" at bounding box center [112, 250] width 91 height 17
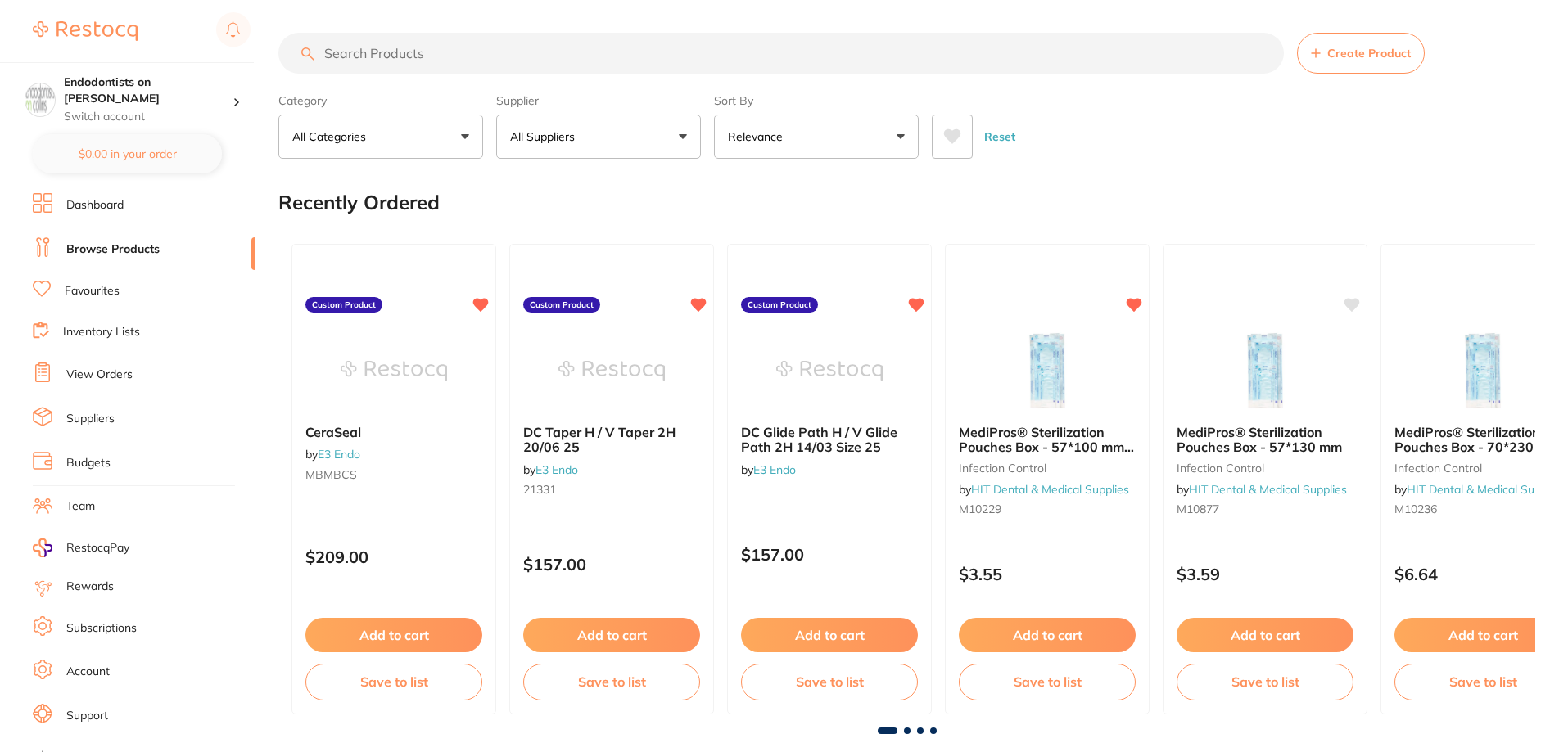
click at [366, 51] on input "search" at bounding box center [781, 53] width 1006 height 41
paste input "SP-11616N"
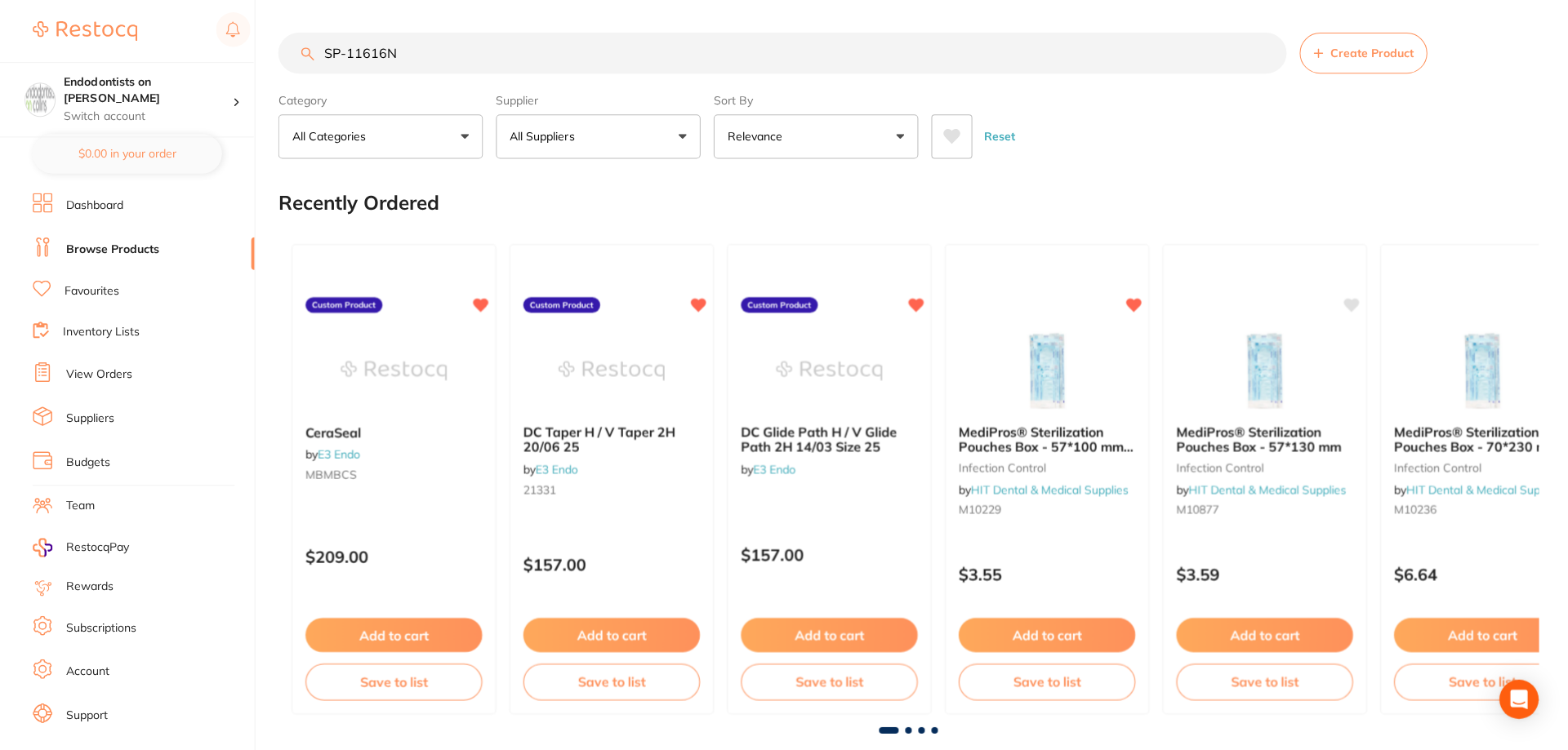
type input "SP-11616N"
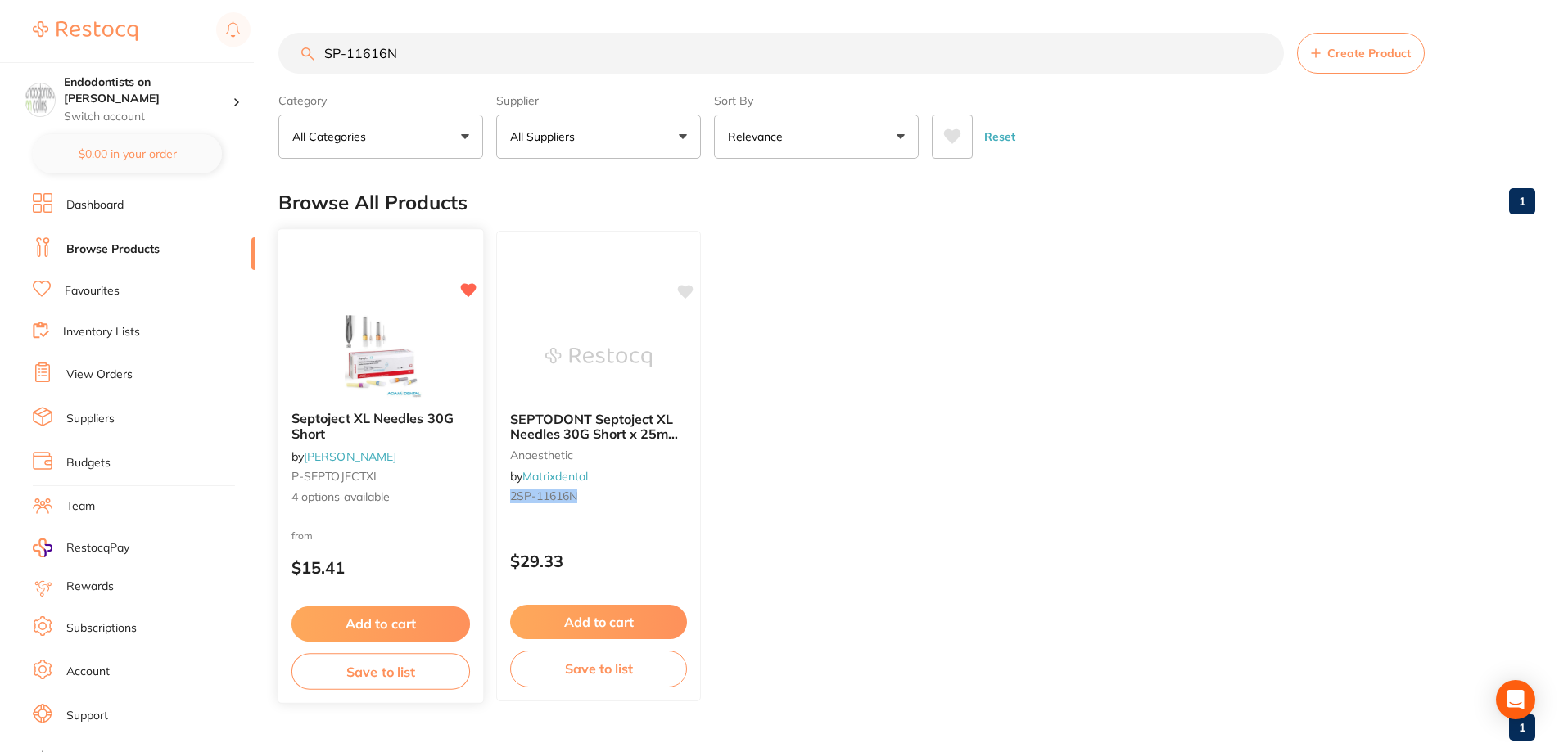
click at [405, 383] on img at bounding box center [380, 356] width 107 height 83
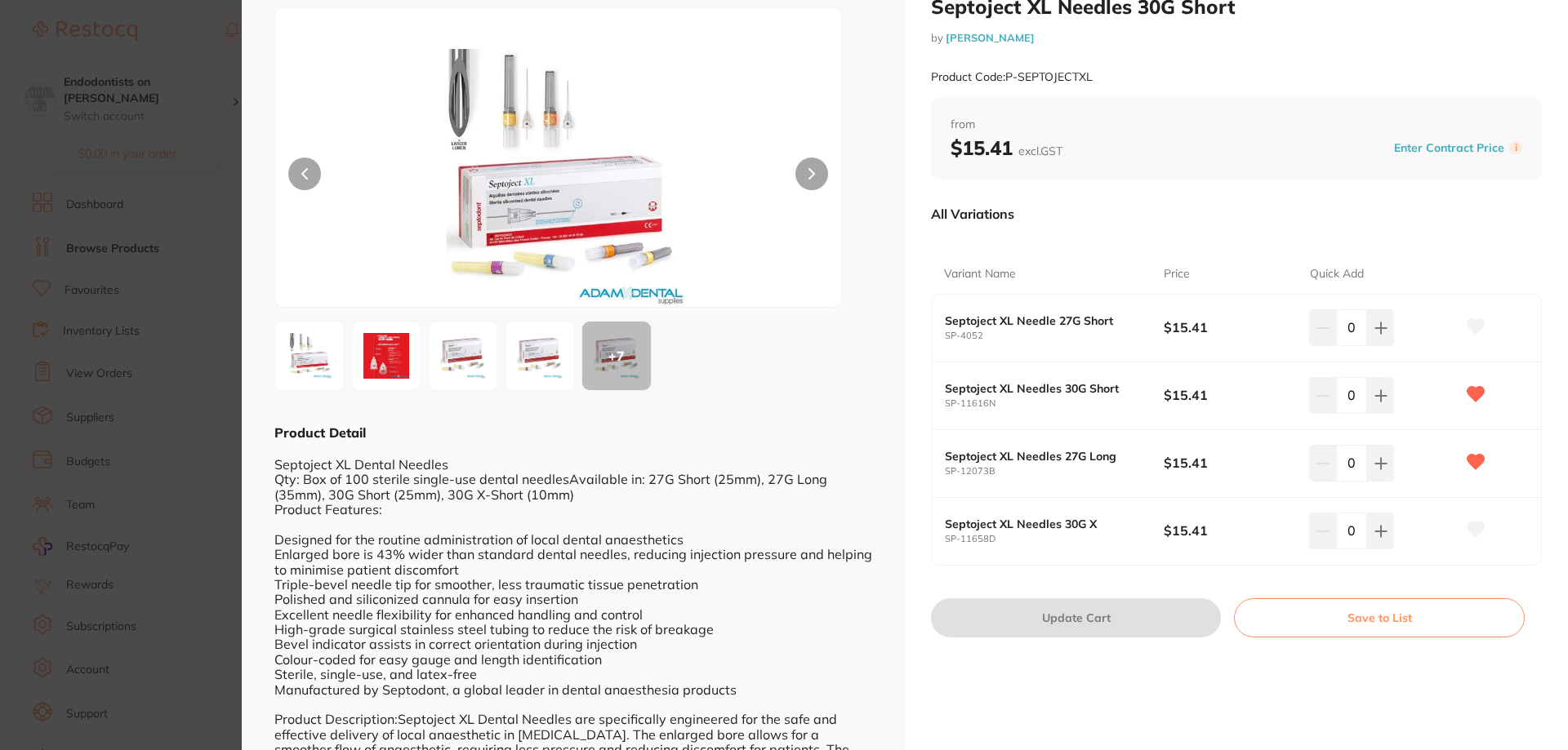
scroll to position [81, 0]
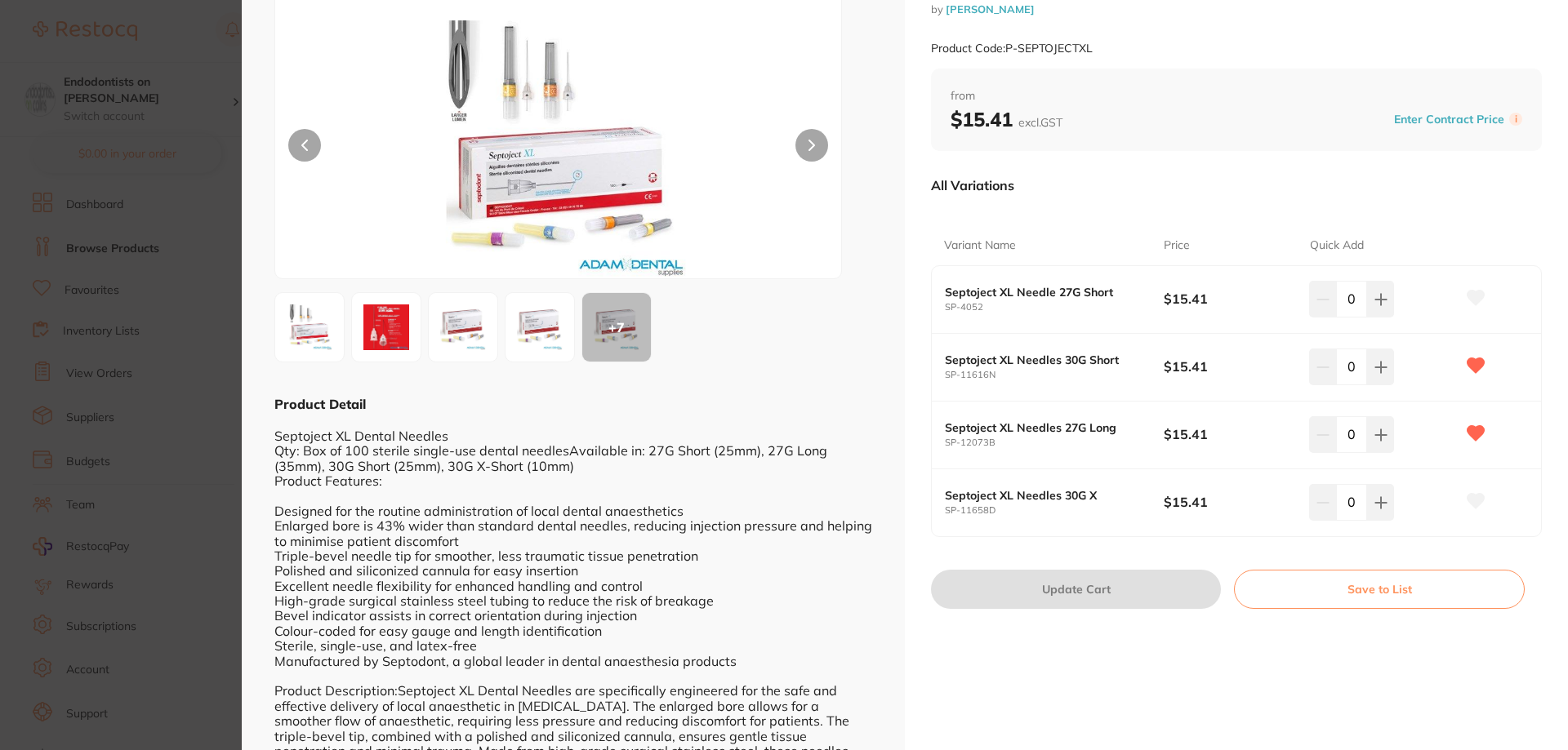
click at [148, 417] on section "Septoject XL Needles 30G Short by [PERSON_NAME] Product Code: P-SEPTOJECTXL ESC…" at bounding box center [784, 375] width 1568 height 750
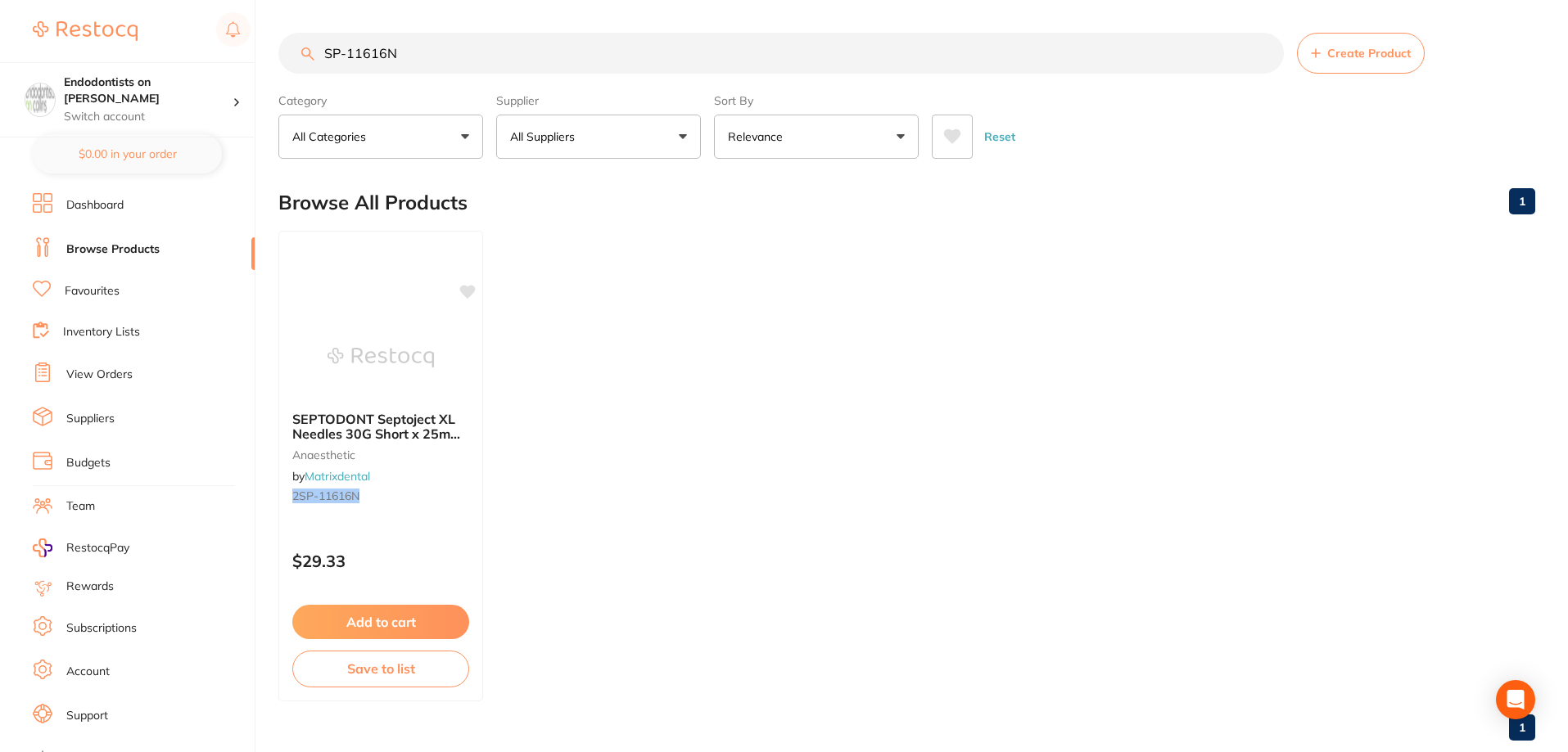
drag, startPoint x: 445, startPoint y: 27, endPoint x: 115, endPoint y: 9, distance: 330.5
click at [115, 9] on div "$0.00 Endodontists on [PERSON_NAME] Switch account Endodontists on [PERSON_NAME…" at bounding box center [784, 376] width 1568 height 752
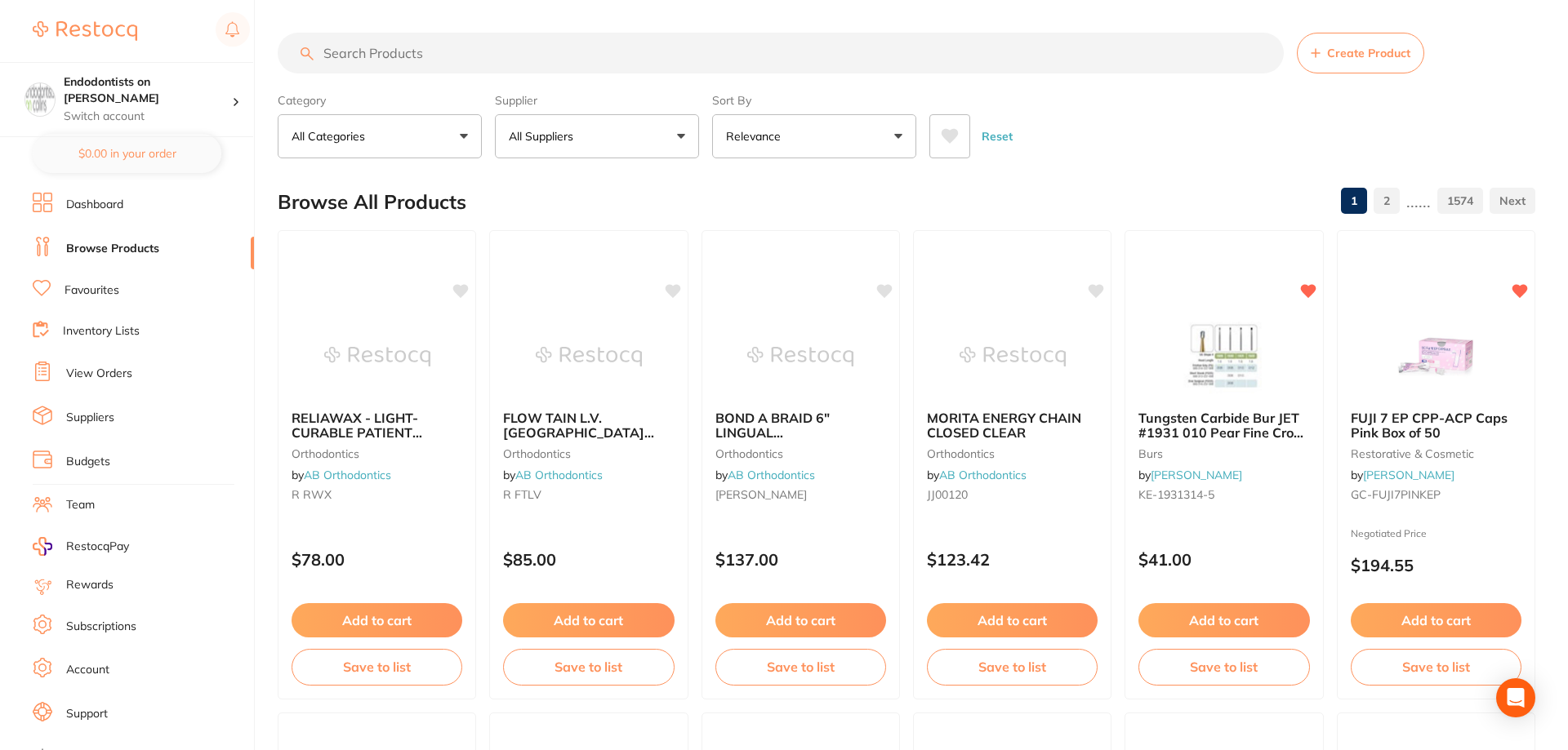
click at [684, 131] on button "All Suppliers" at bounding box center [597, 137] width 204 height 45
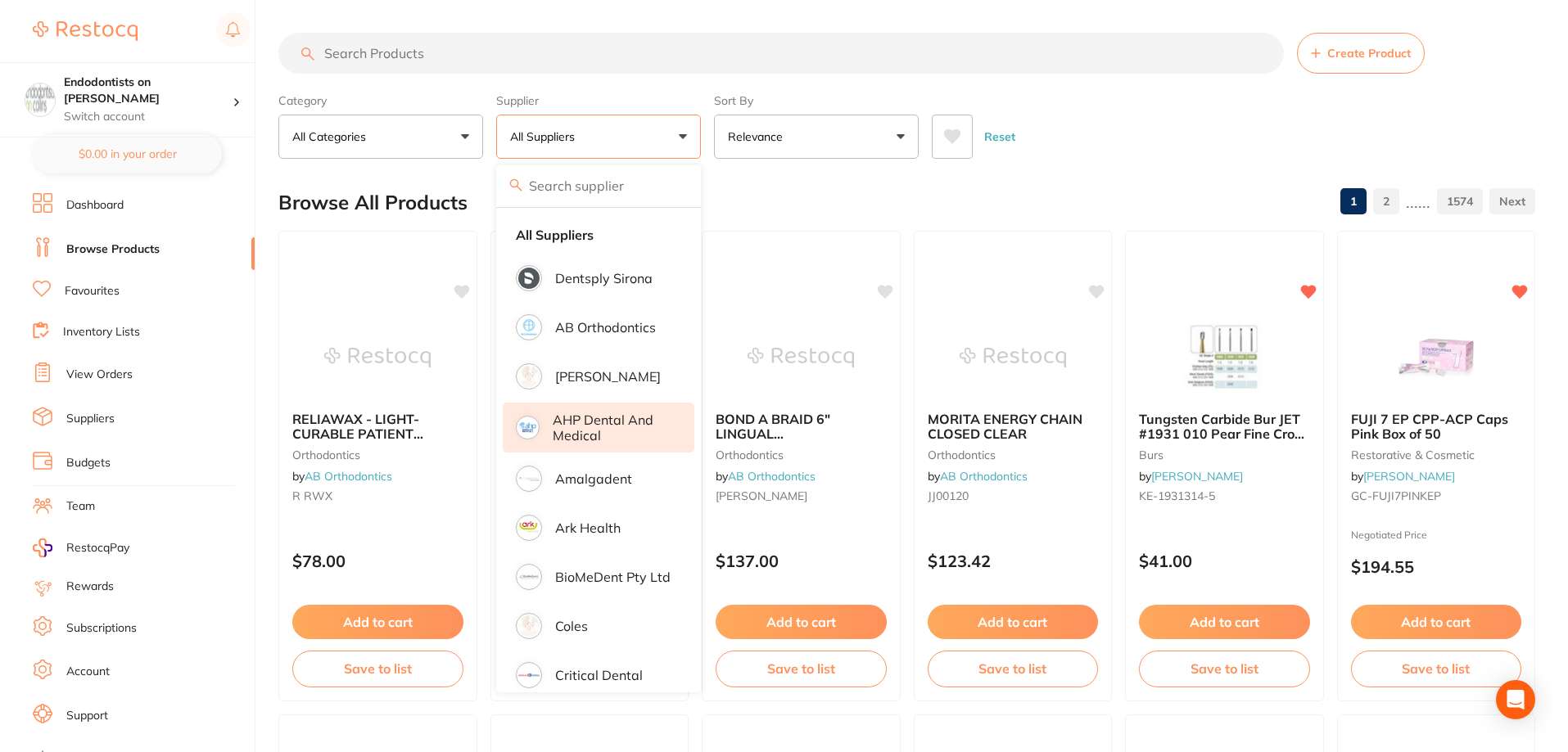
click at [622, 417] on p "AHP Dental and Medical" at bounding box center [612, 427] width 119 height 30
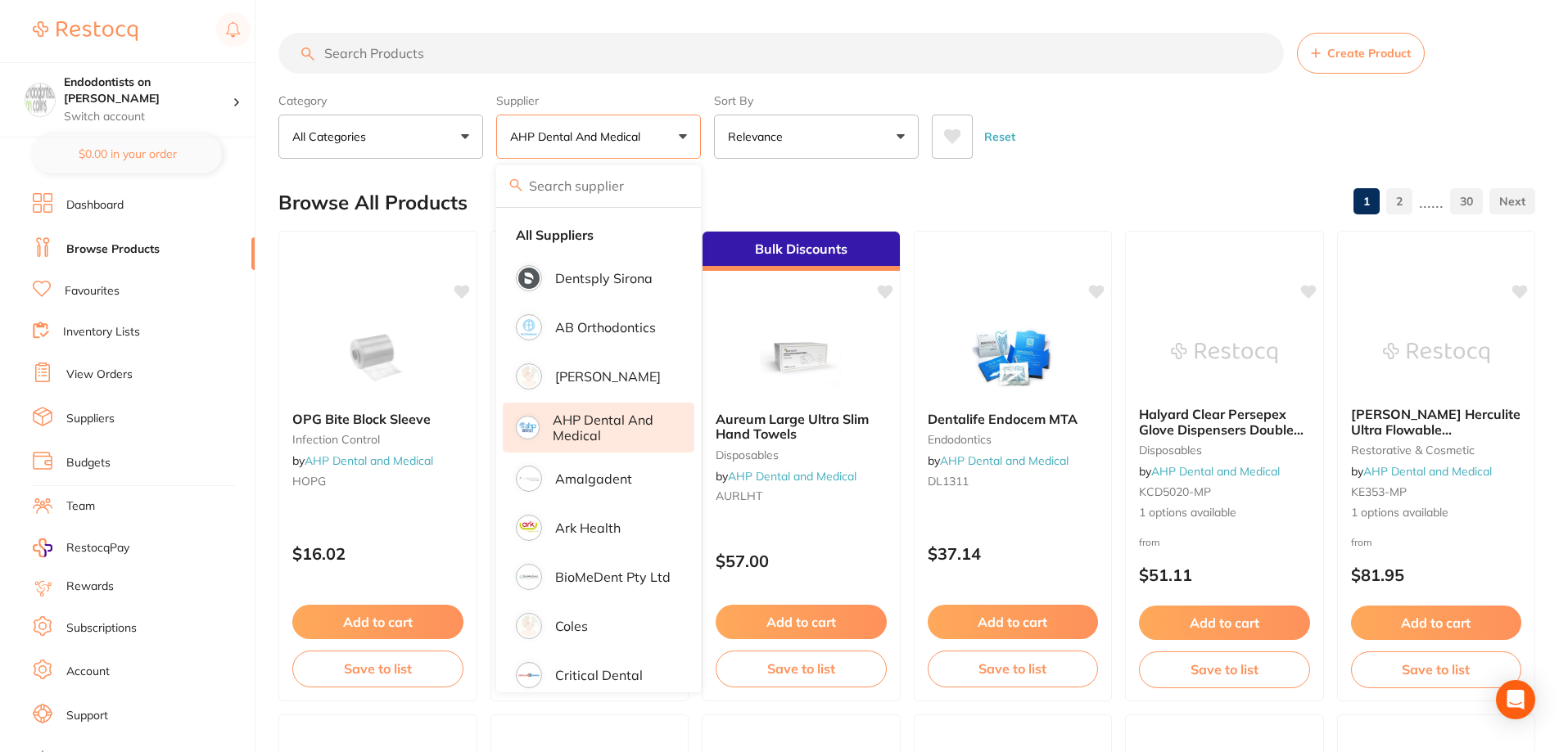
click at [1112, 178] on div "Browse All Products 1 2 ...... 30" at bounding box center [907, 202] width 1257 height 54
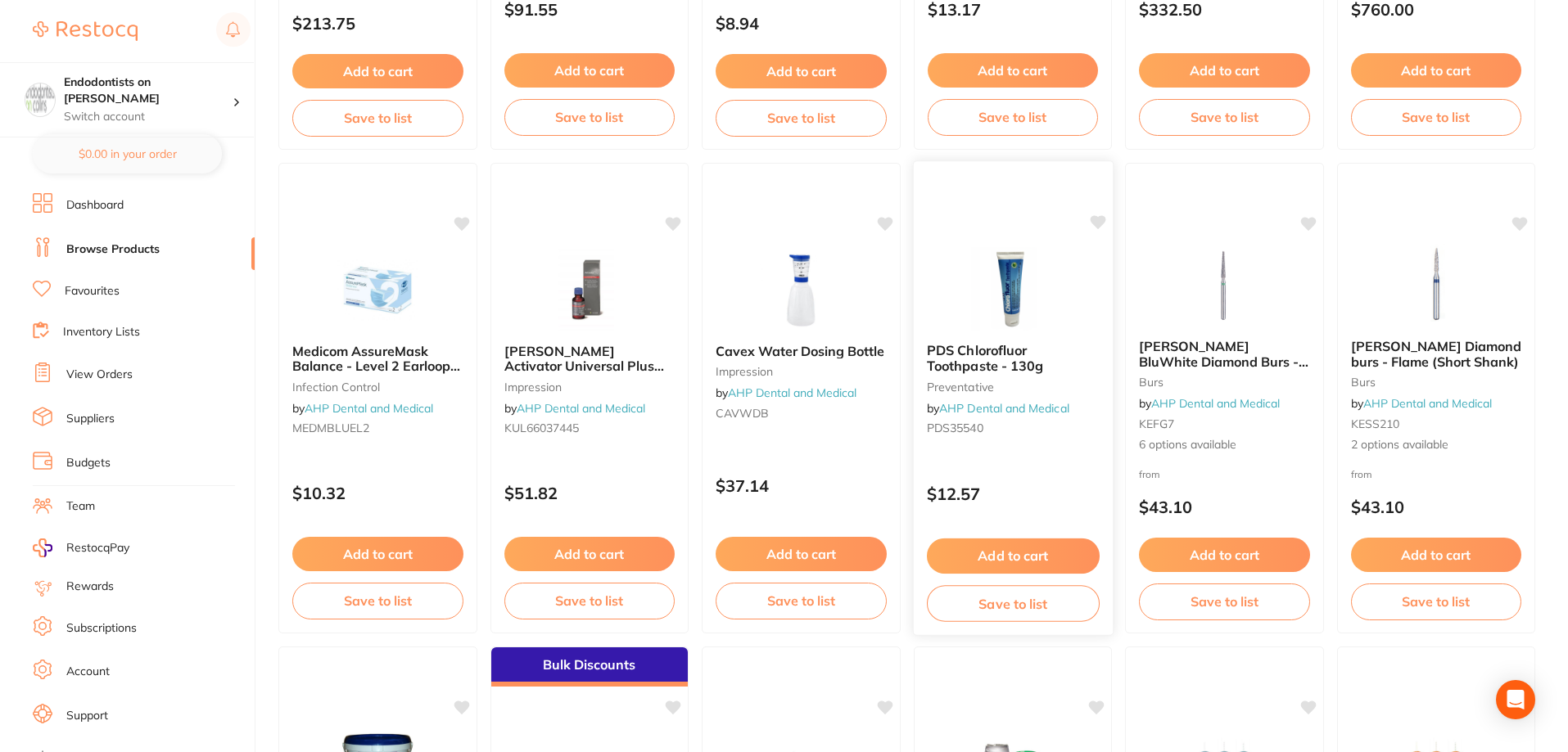
scroll to position [1064, 0]
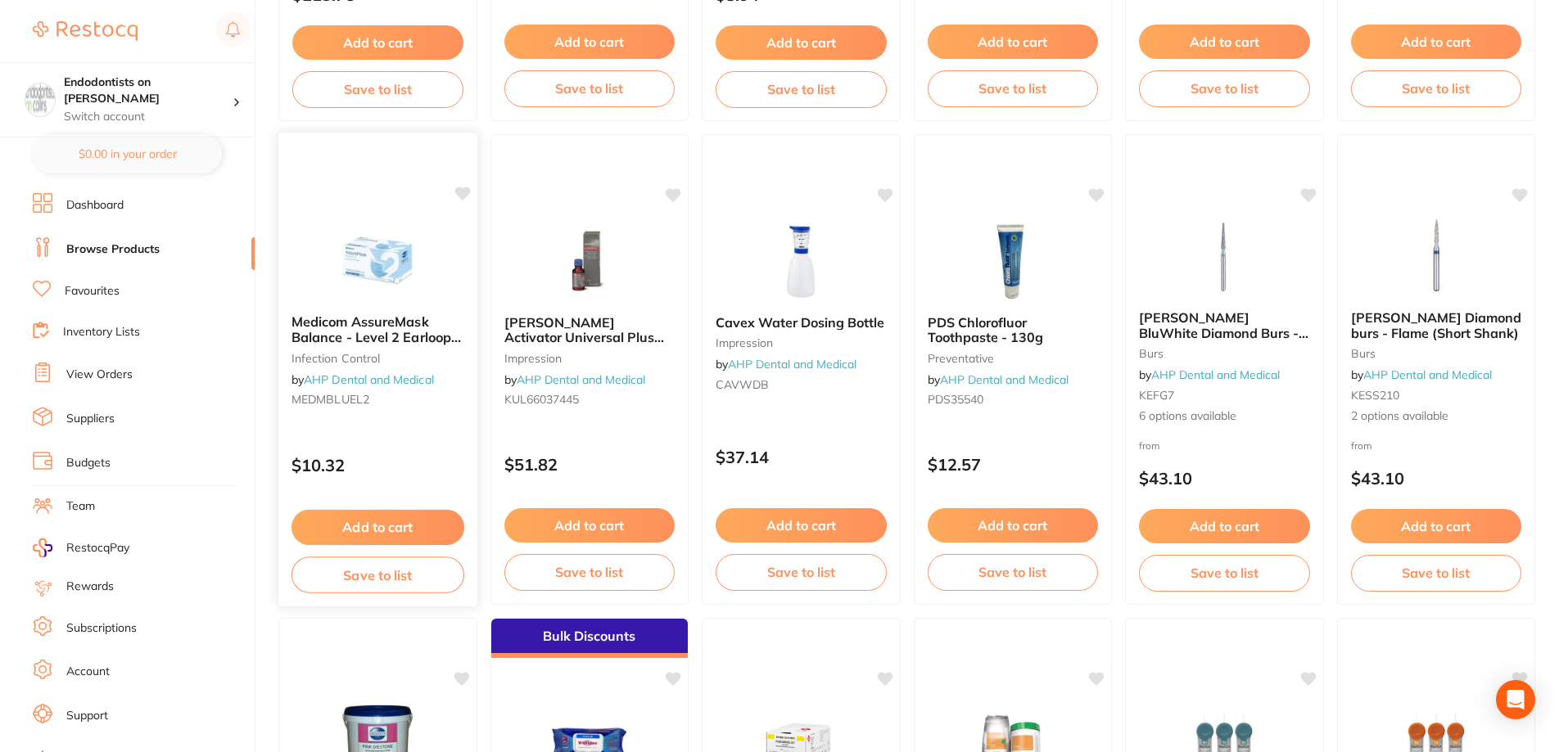
click at [403, 278] on img at bounding box center [378, 259] width 107 height 83
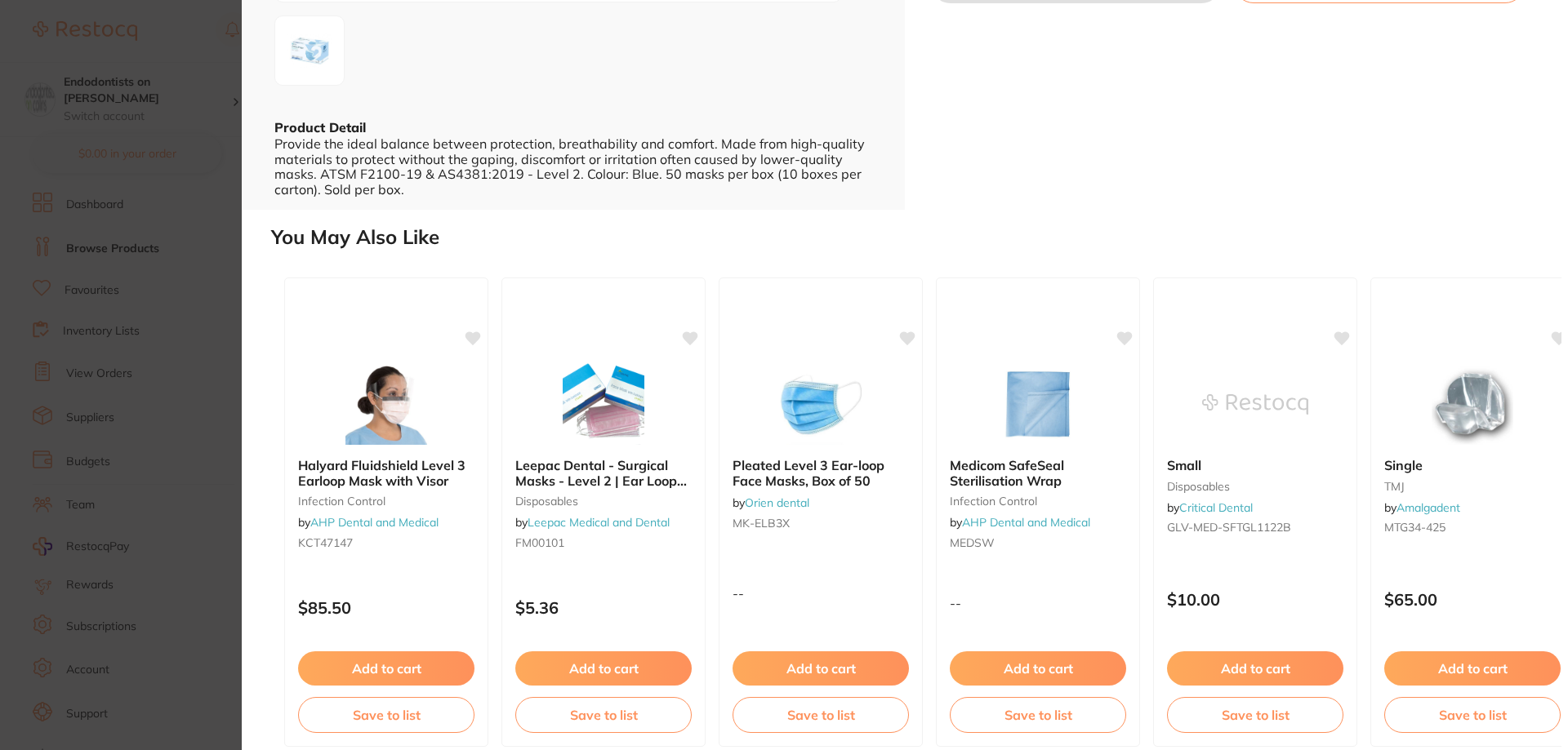
scroll to position [375, 0]
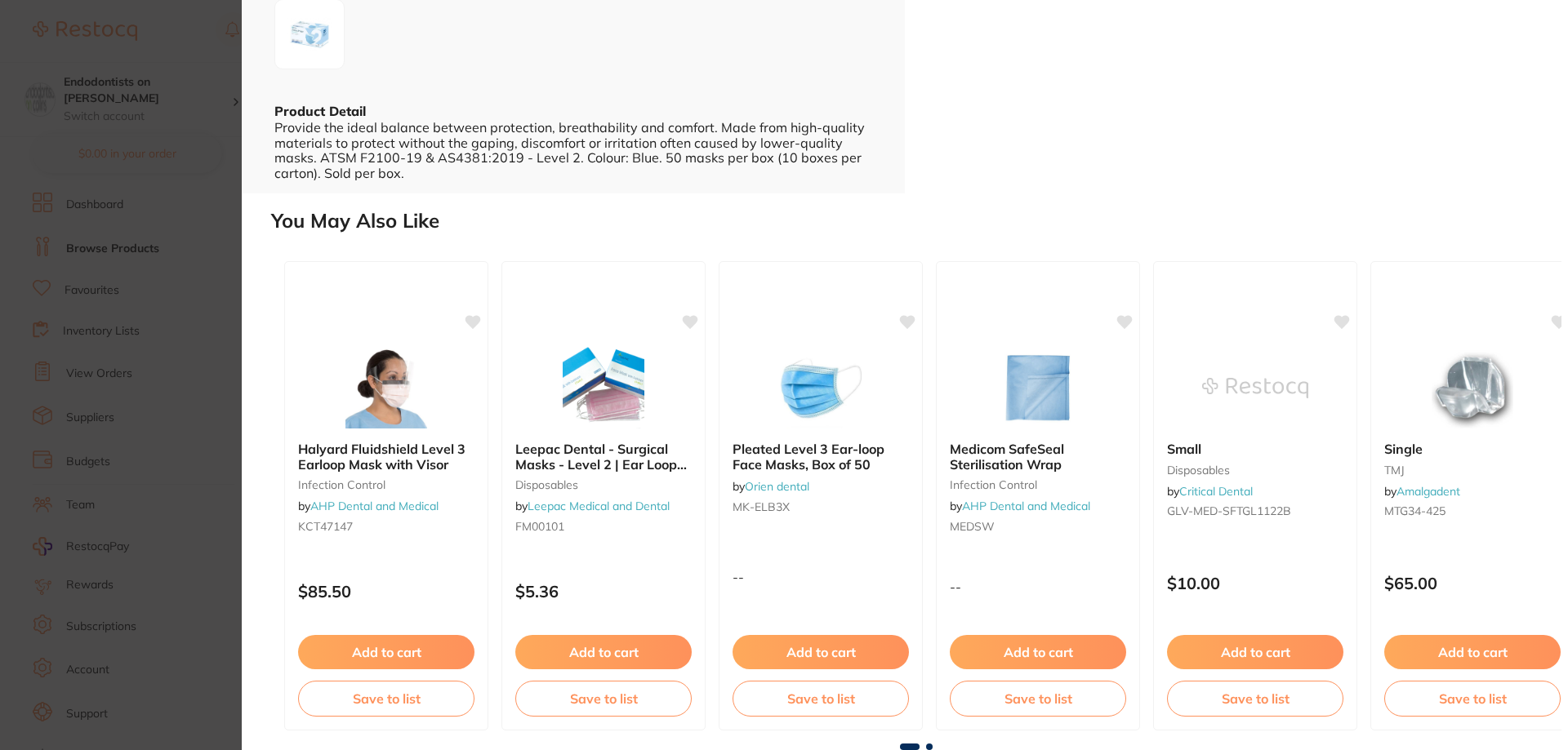
click at [218, 383] on section "Medicom AssureMask Balance - Level 2 Earloop Masks infection control by AHP Den…" at bounding box center [784, 375] width 1568 height 750
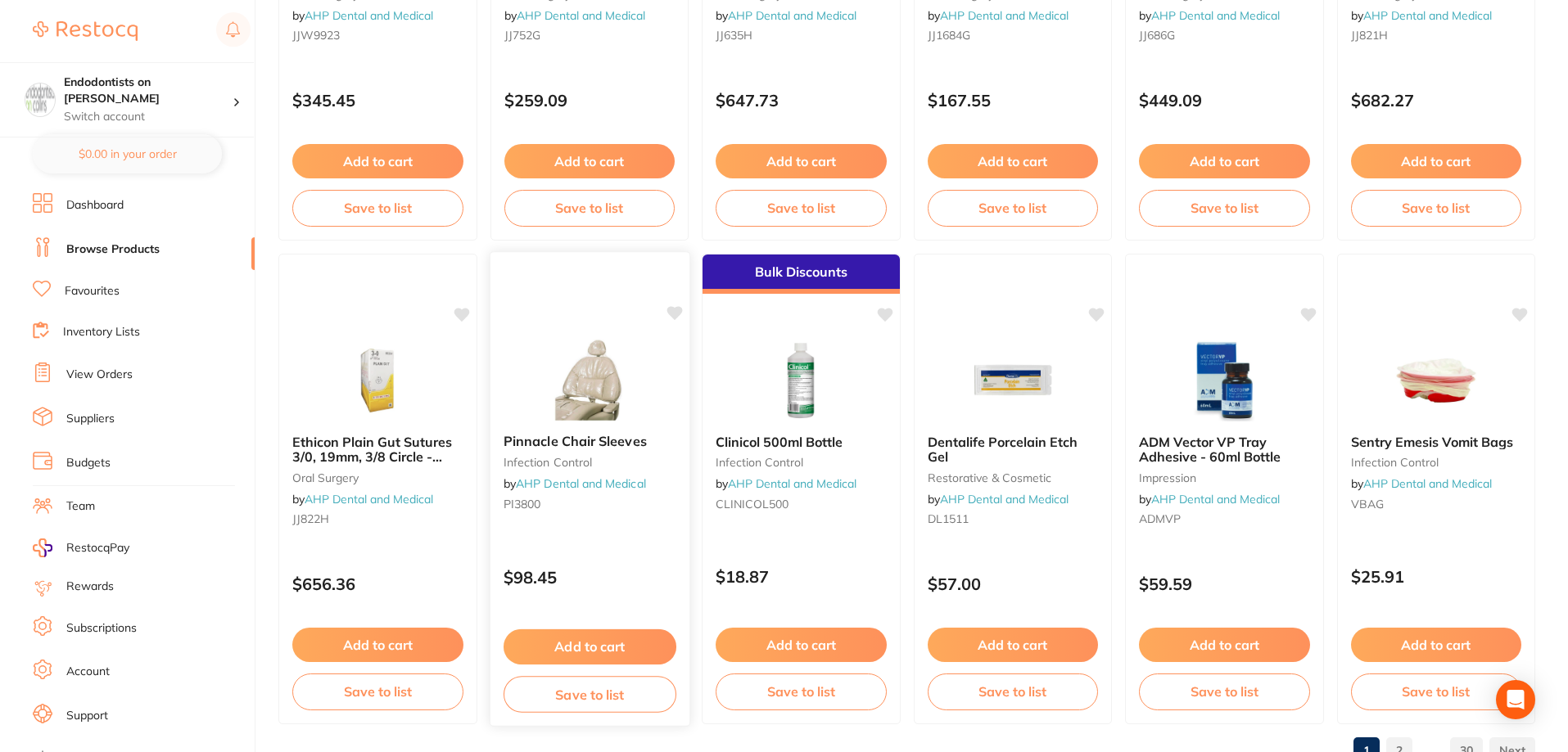
scroll to position [3906, 0]
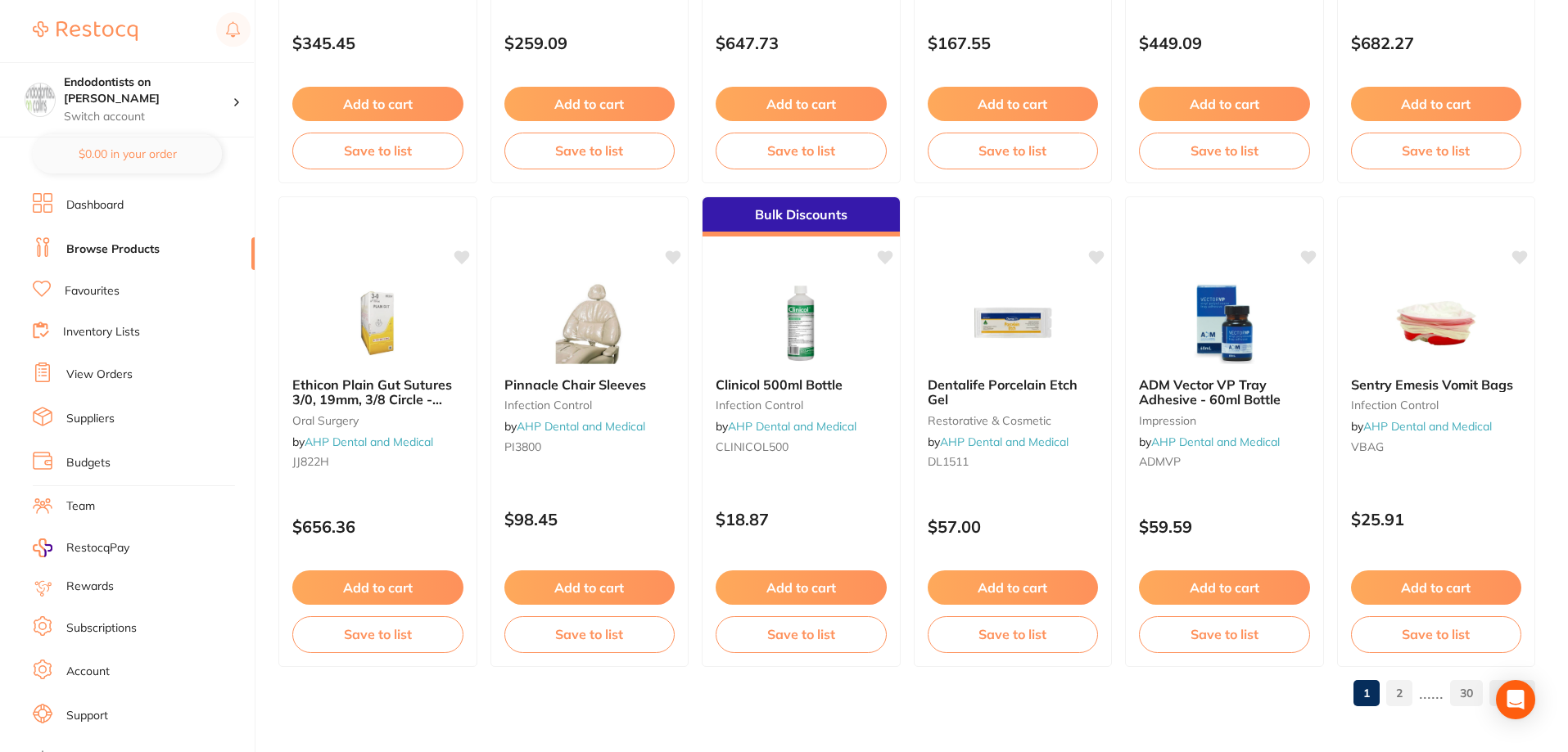
click at [1403, 690] on link "2" at bounding box center [1399, 694] width 26 height 33
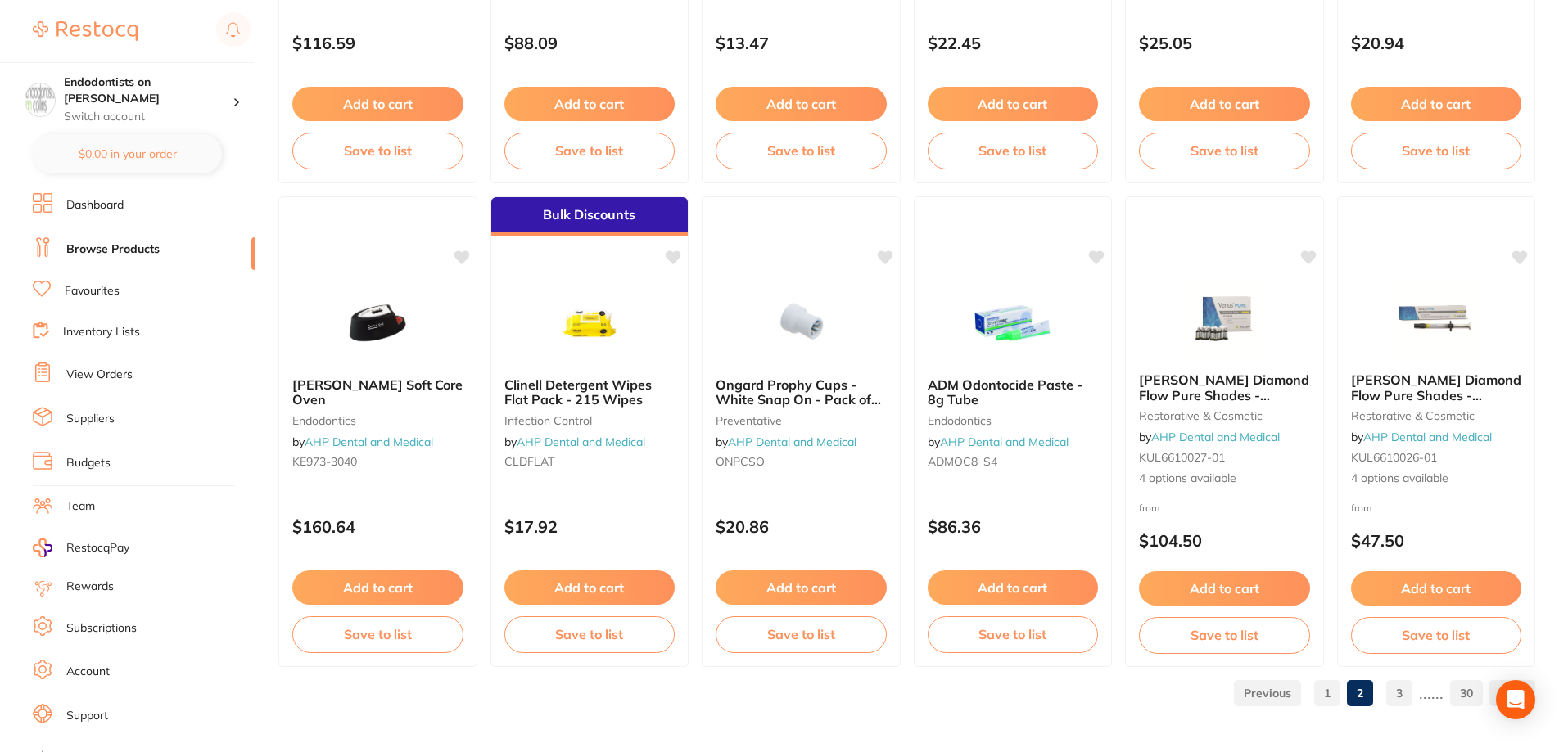
click at [1392, 684] on link "3" at bounding box center [1399, 694] width 26 height 33
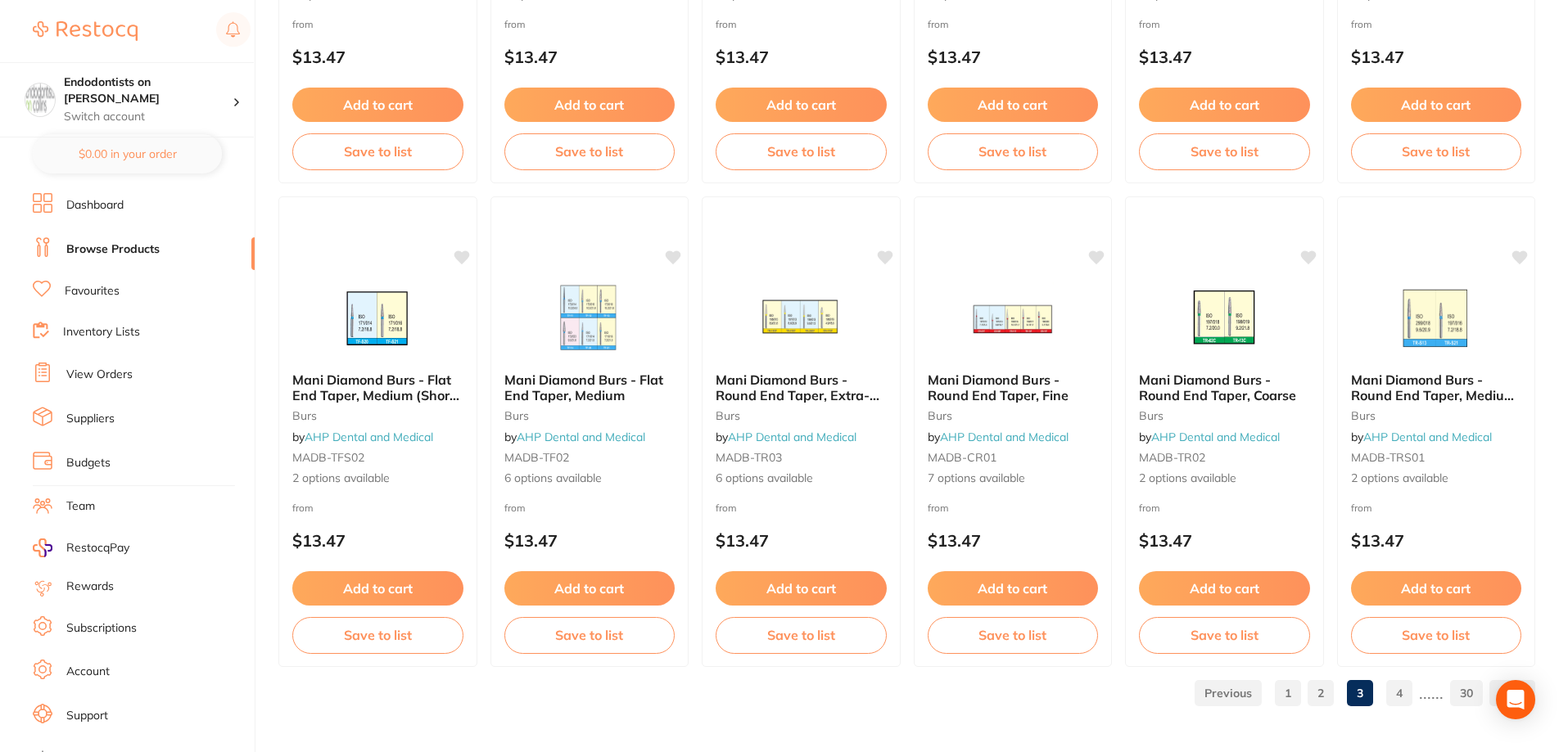
click at [1398, 686] on link "4" at bounding box center [1399, 694] width 26 height 33
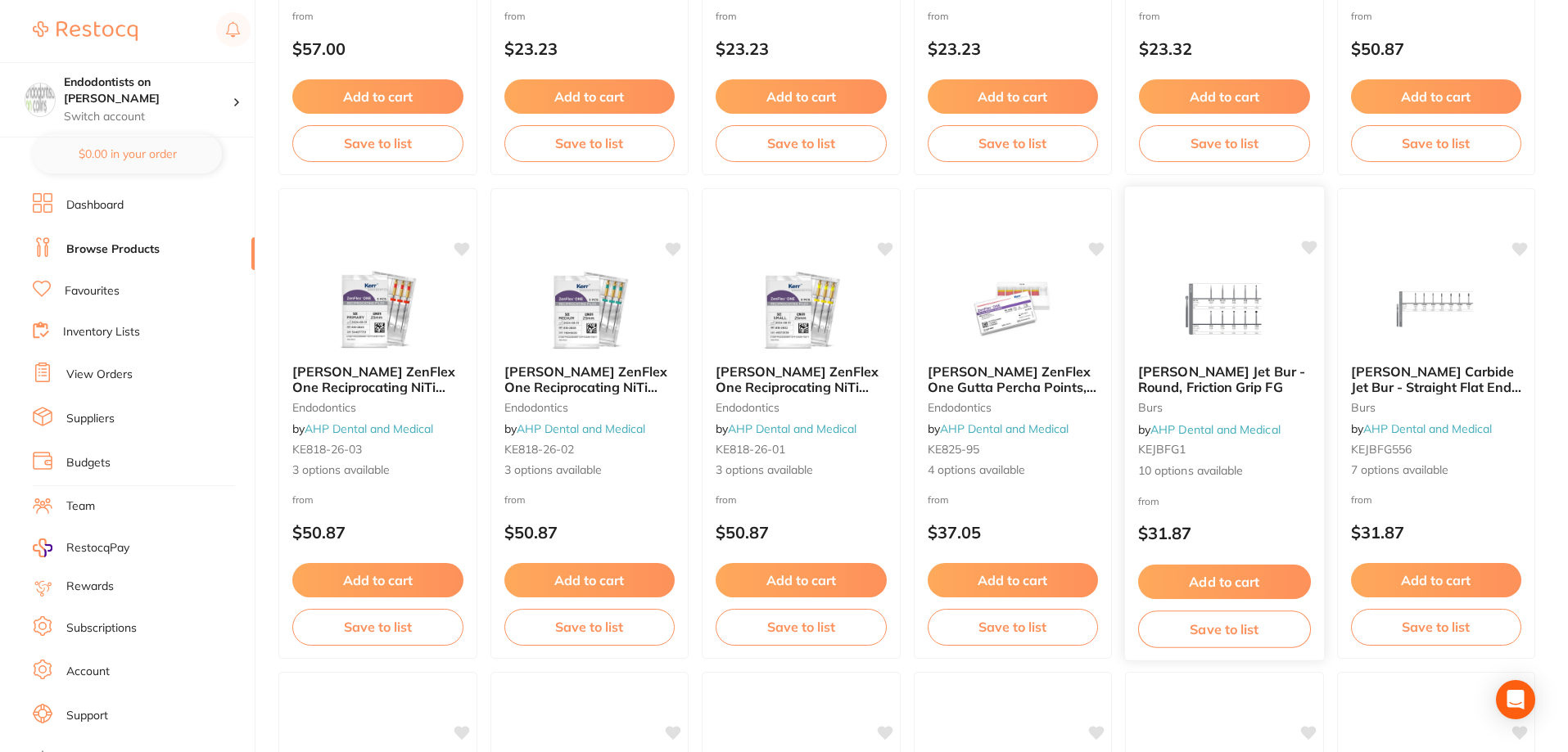
scroll to position [2129, 0]
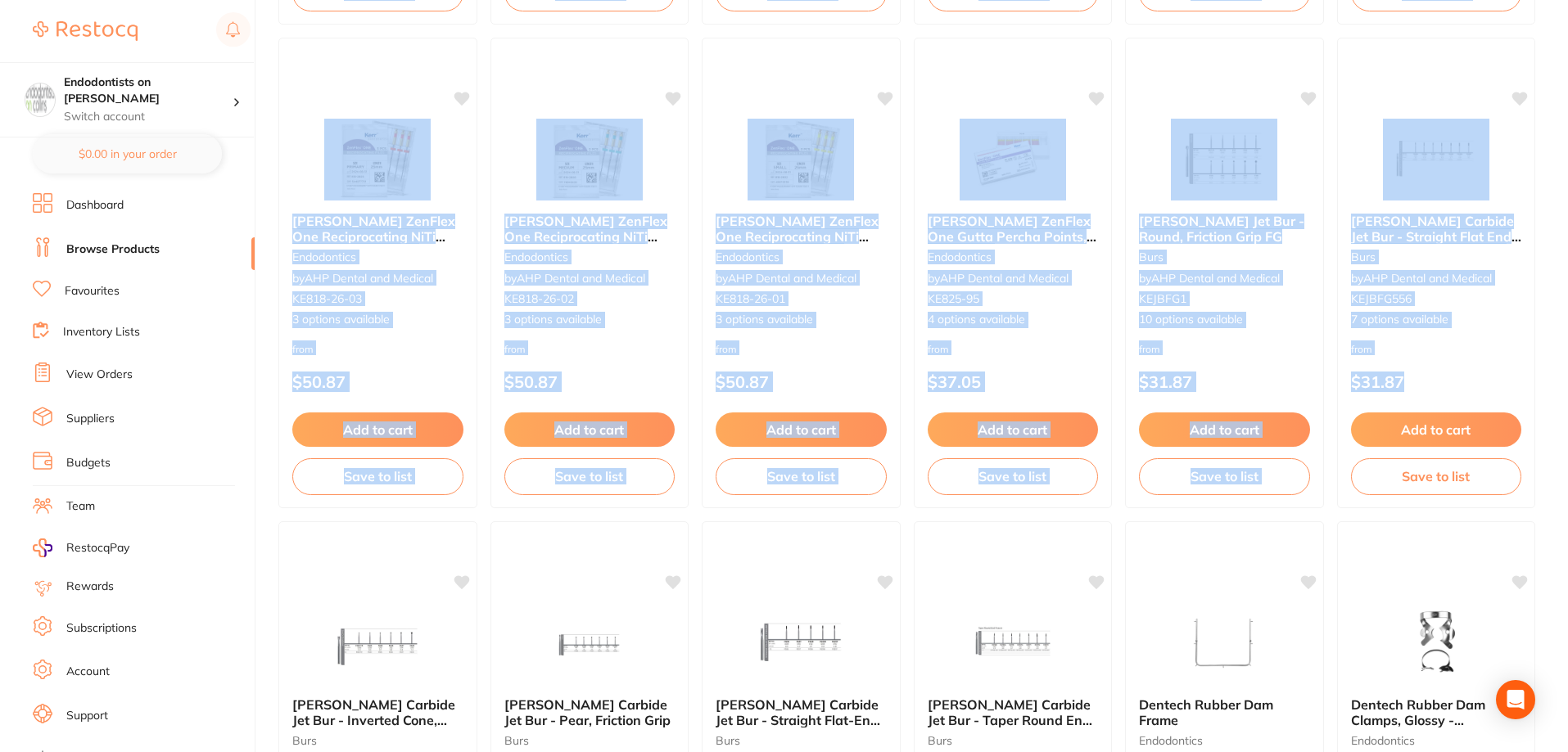
drag, startPoint x: 1568, startPoint y: 389, endPoint x: 1570, endPoint y: 425, distance: 36.1
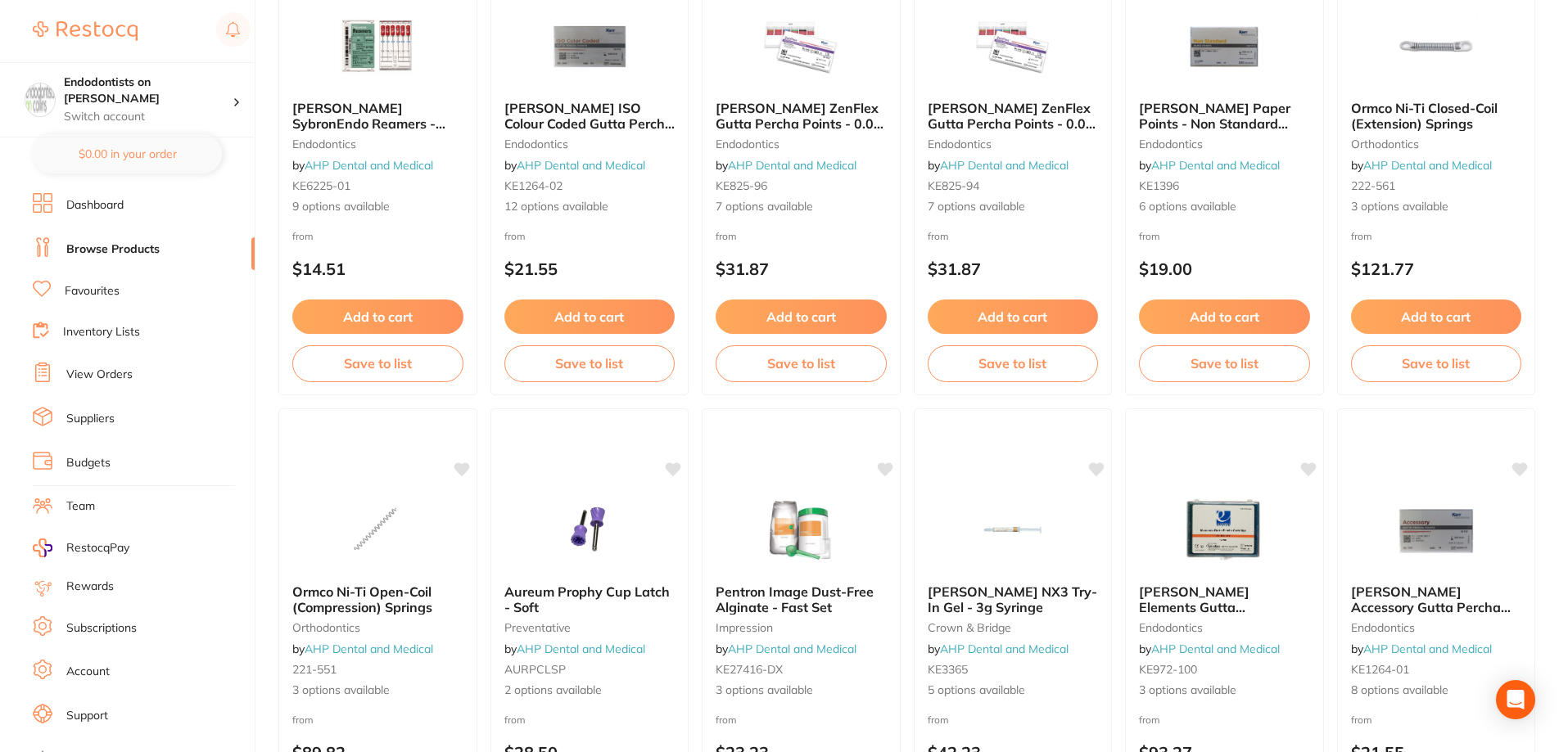
scroll to position [3906, 0]
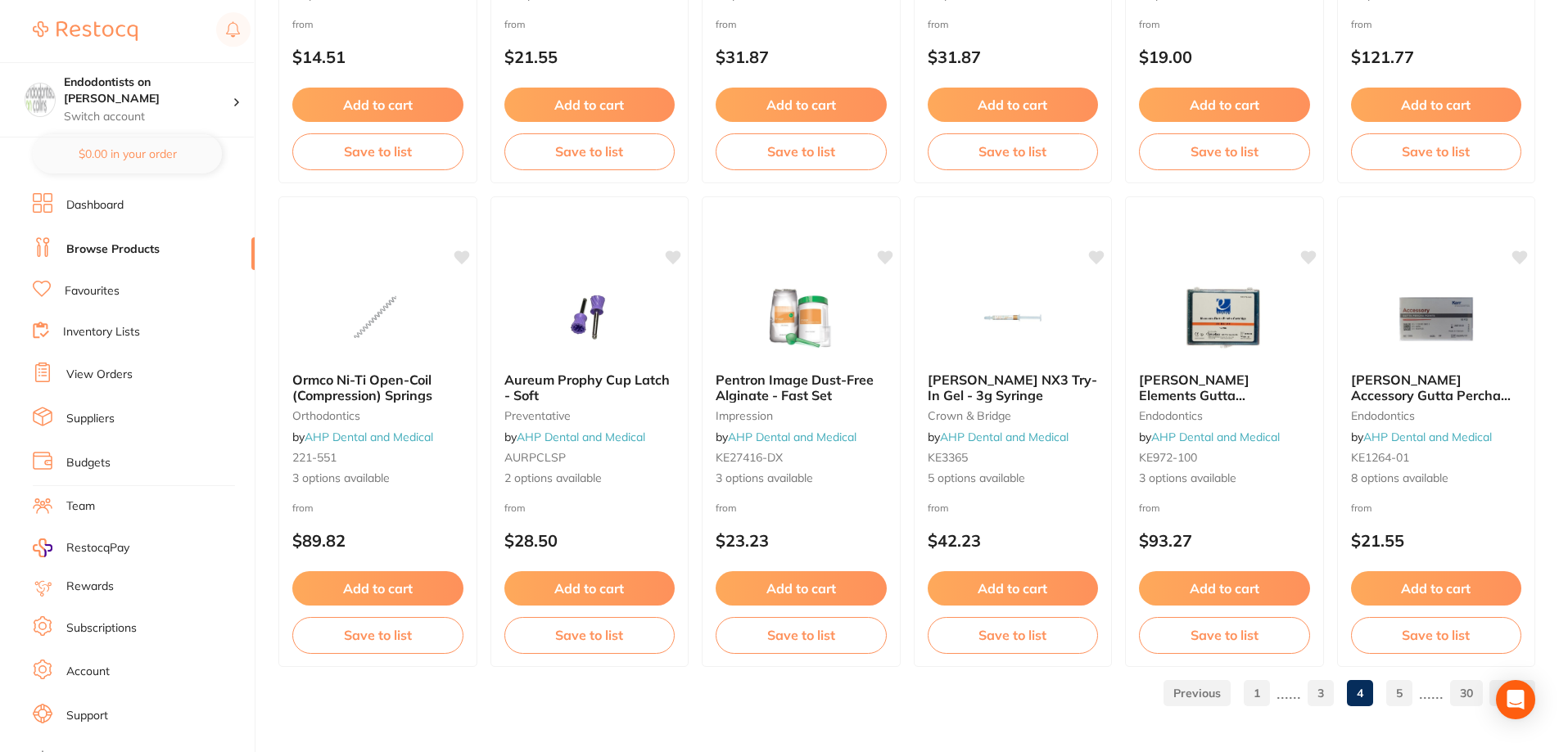
click at [1400, 688] on link "5" at bounding box center [1399, 694] width 26 height 33
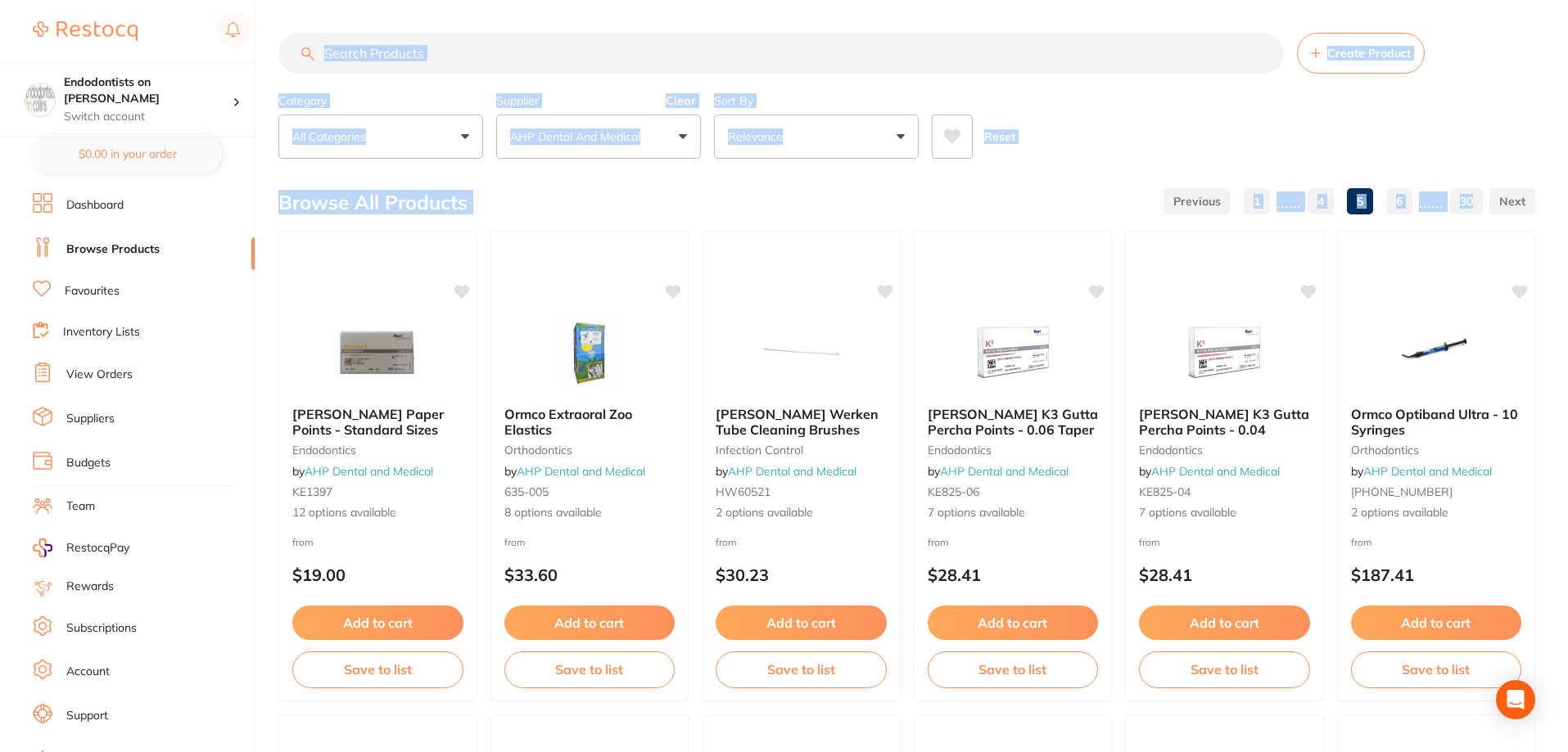
click at [552, 47] on input "search" at bounding box center [781, 53] width 1006 height 41
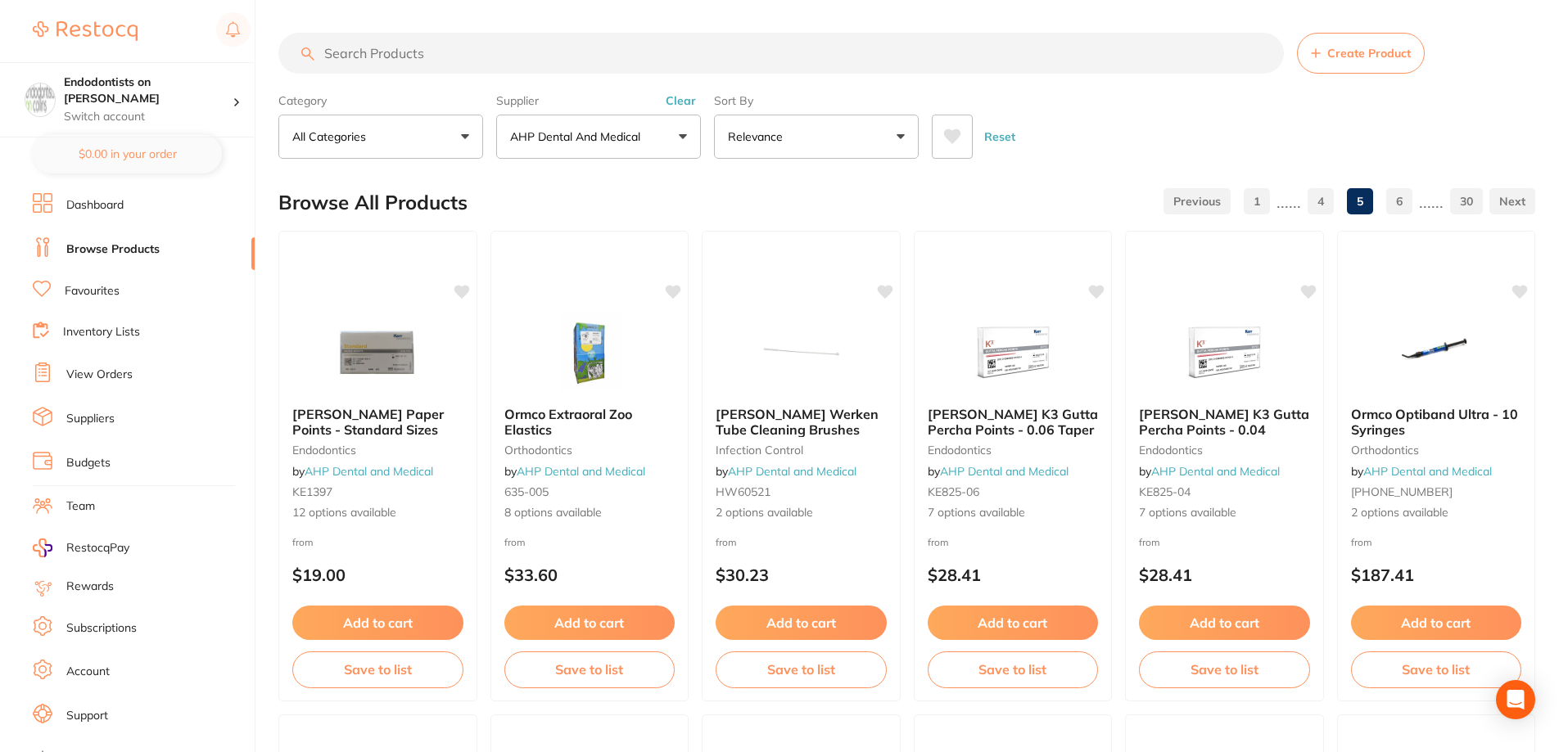
click at [457, 136] on button "All Categories" at bounding box center [381, 137] width 205 height 45
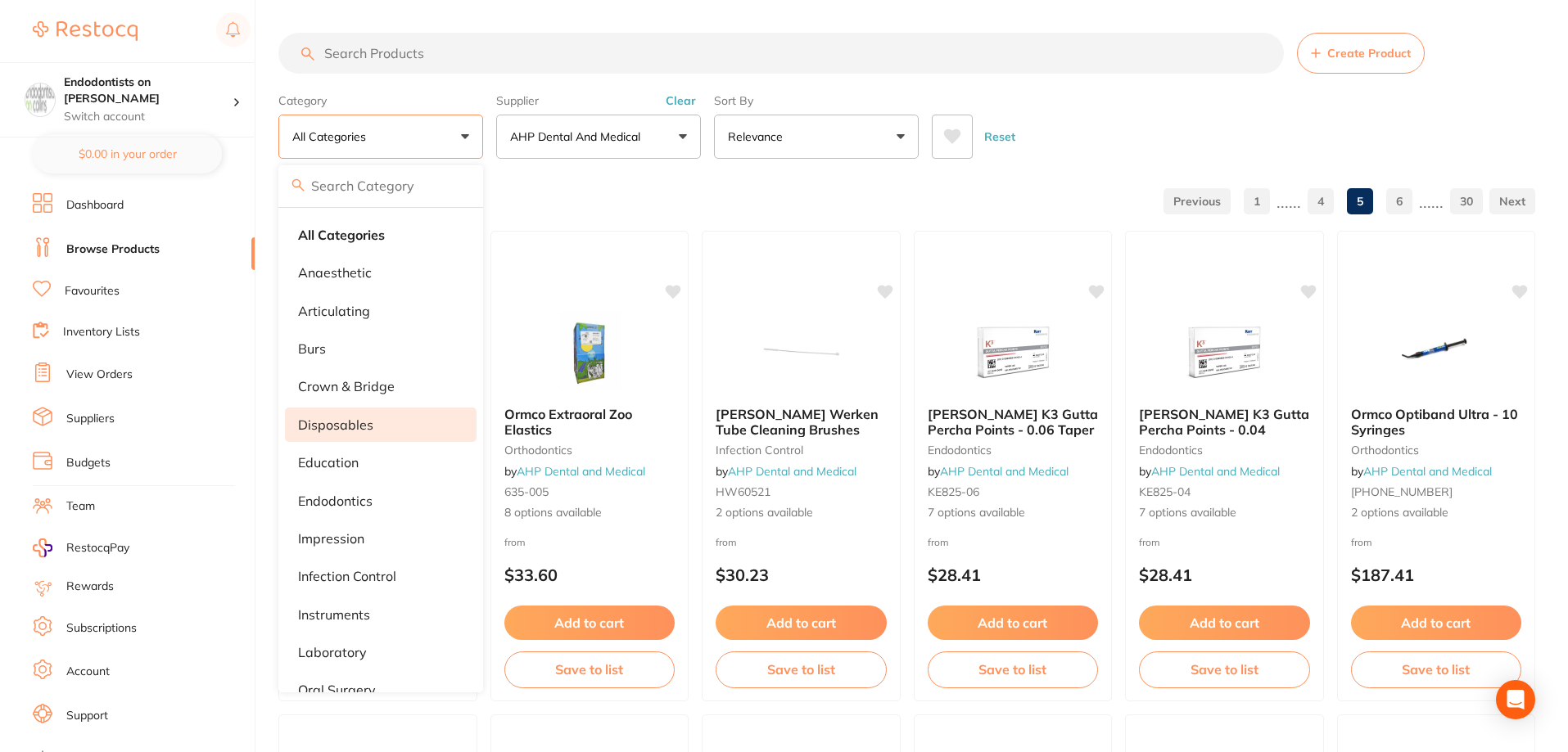
click at [358, 425] on p "disposables" at bounding box center [336, 425] width 76 height 15
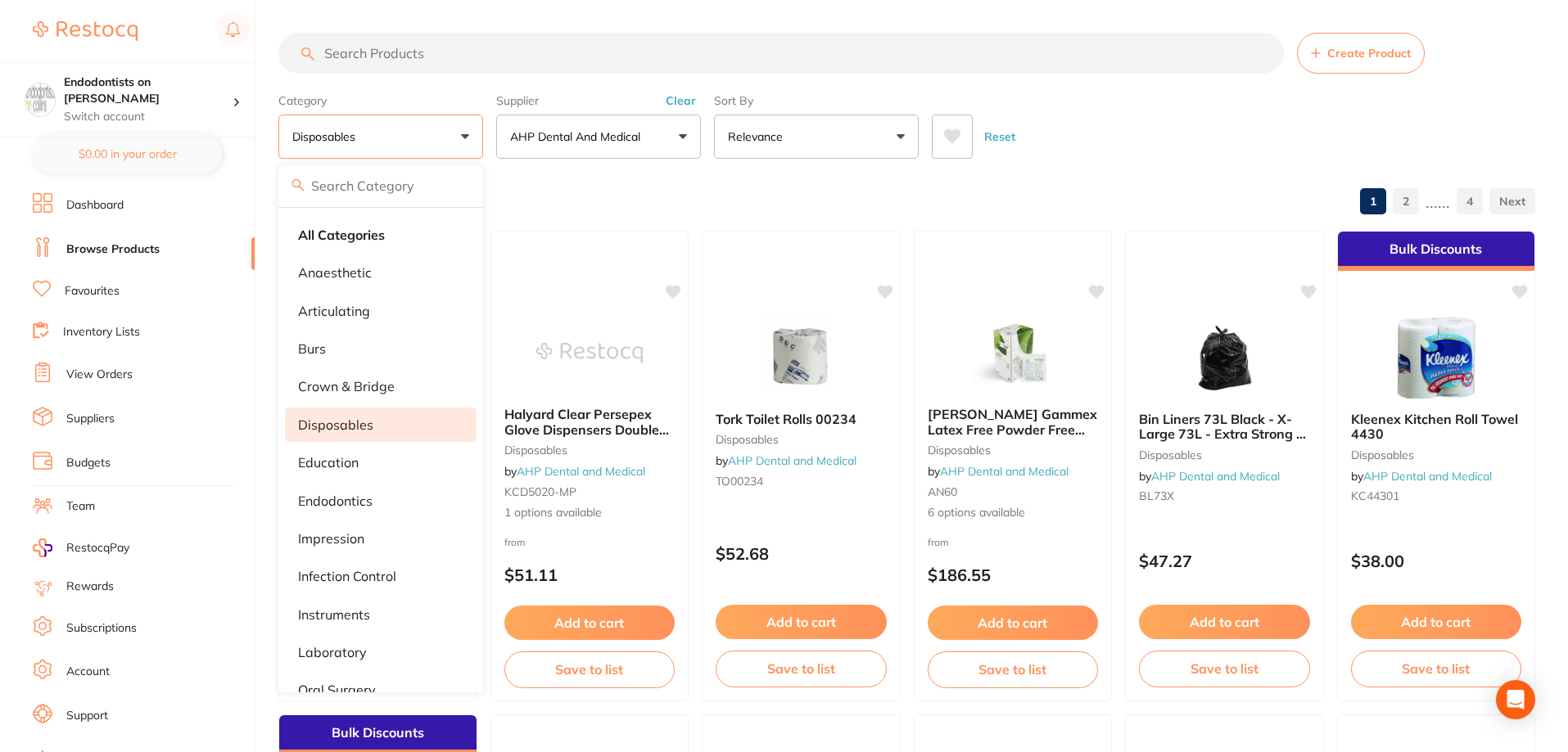
click at [1151, 190] on div "Browse All Products 1 2 ...... 4" at bounding box center [907, 202] width 1257 height 54
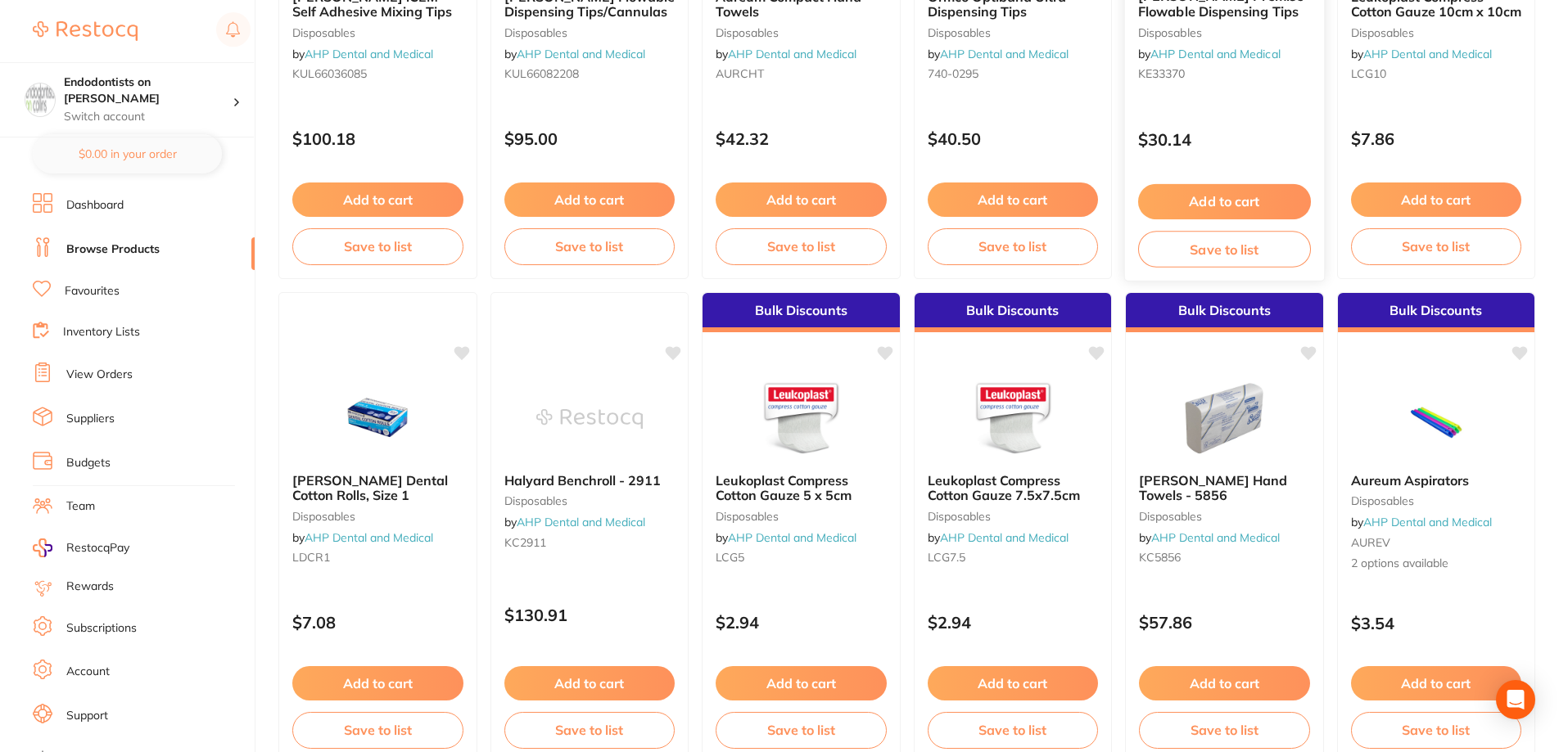
scroll to position [1392, 0]
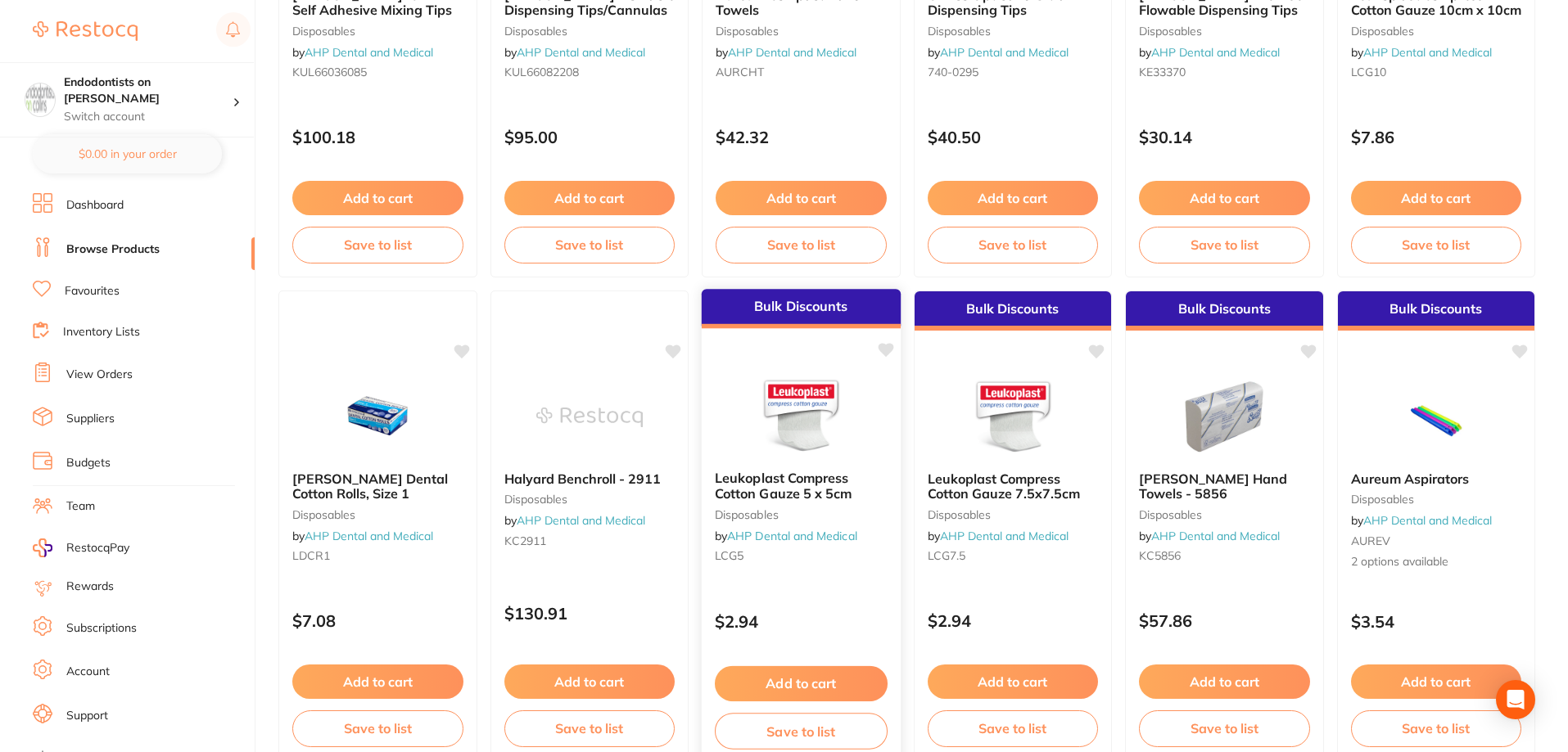
click at [813, 455] on img at bounding box center [801, 416] width 107 height 83
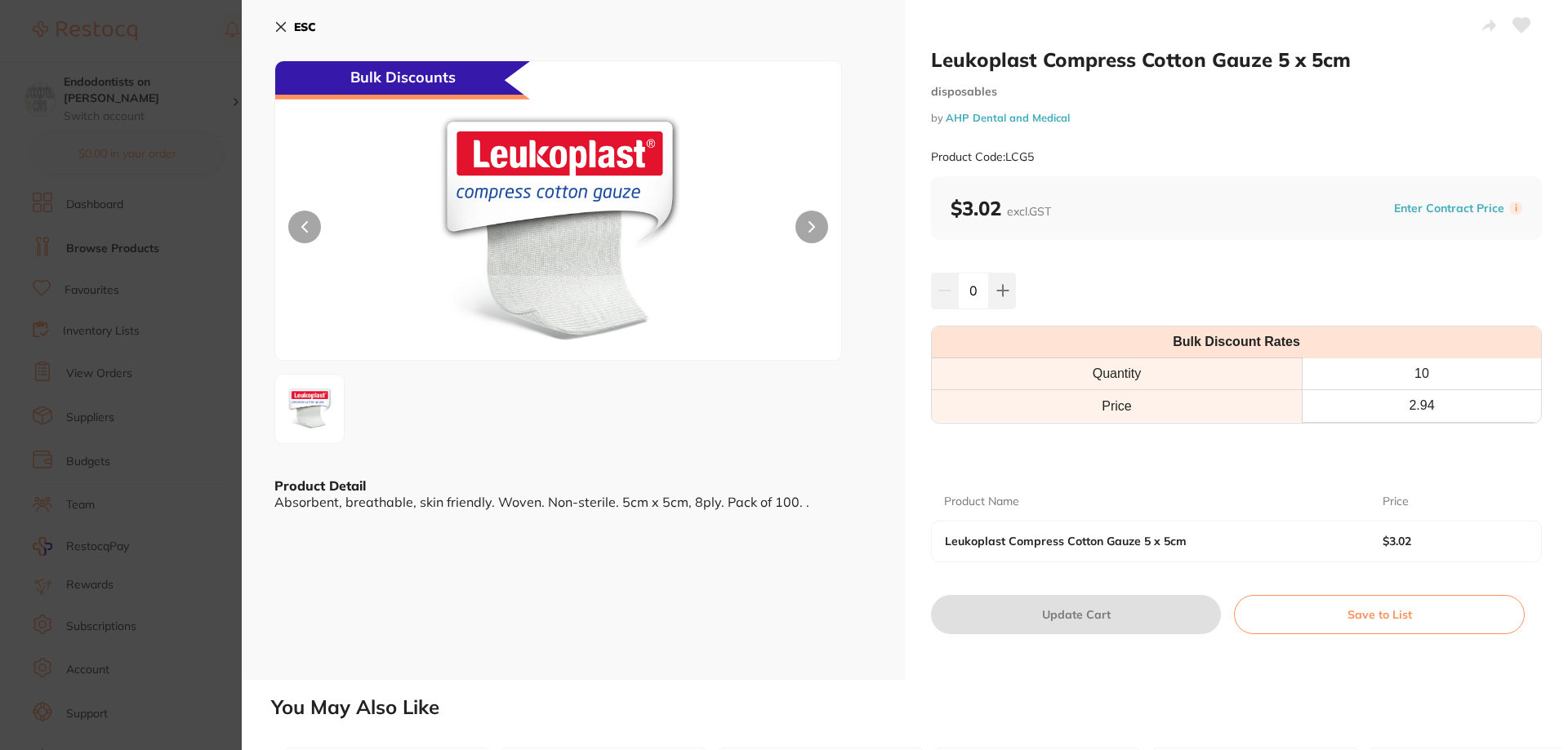
click at [204, 612] on section "Leukoplast Compress Cotton Gauze 5 x 5cm disposables by AHP Dental and Medical …" at bounding box center [784, 375] width 1568 height 750
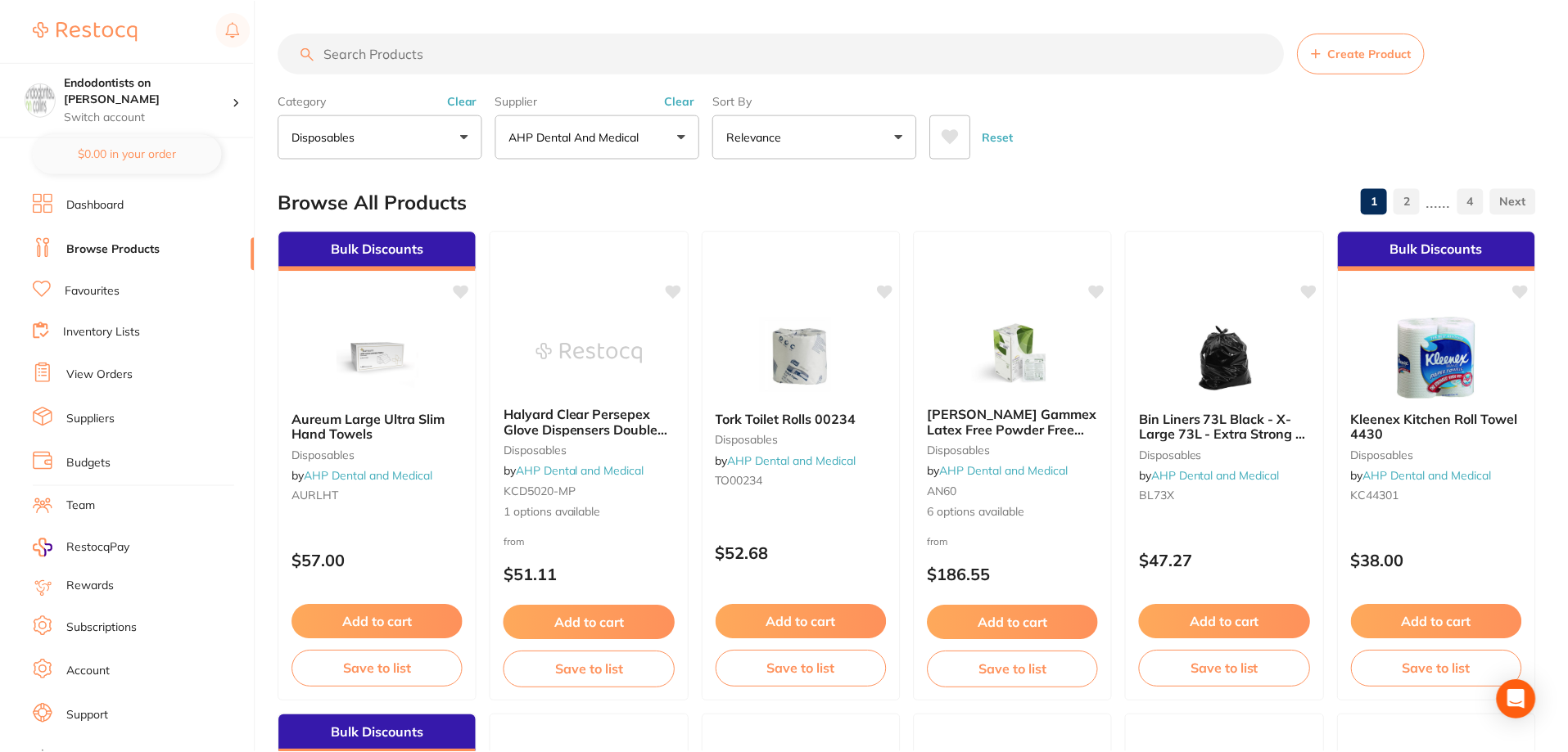
scroll to position [1392, 0]
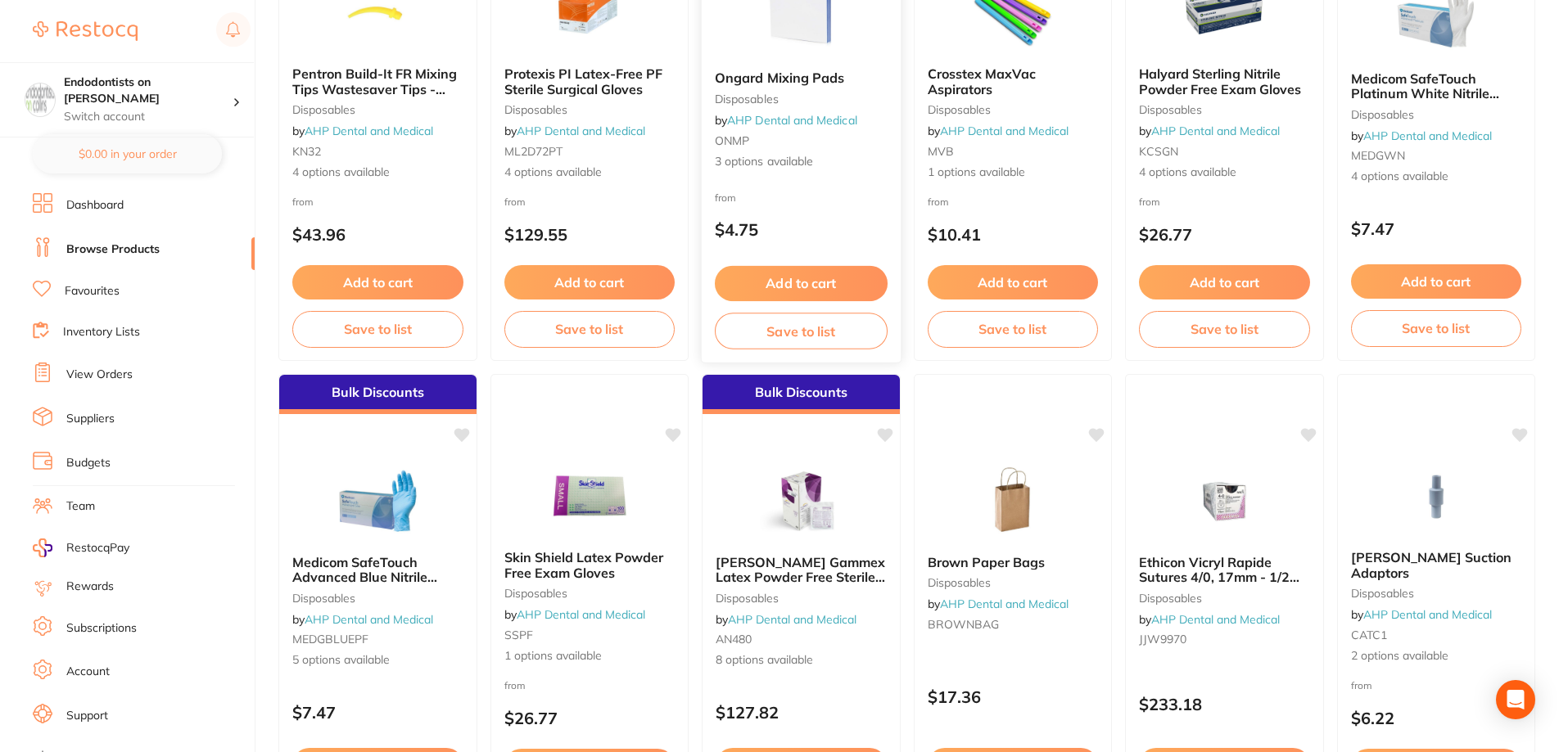
scroll to position [3275, 0]
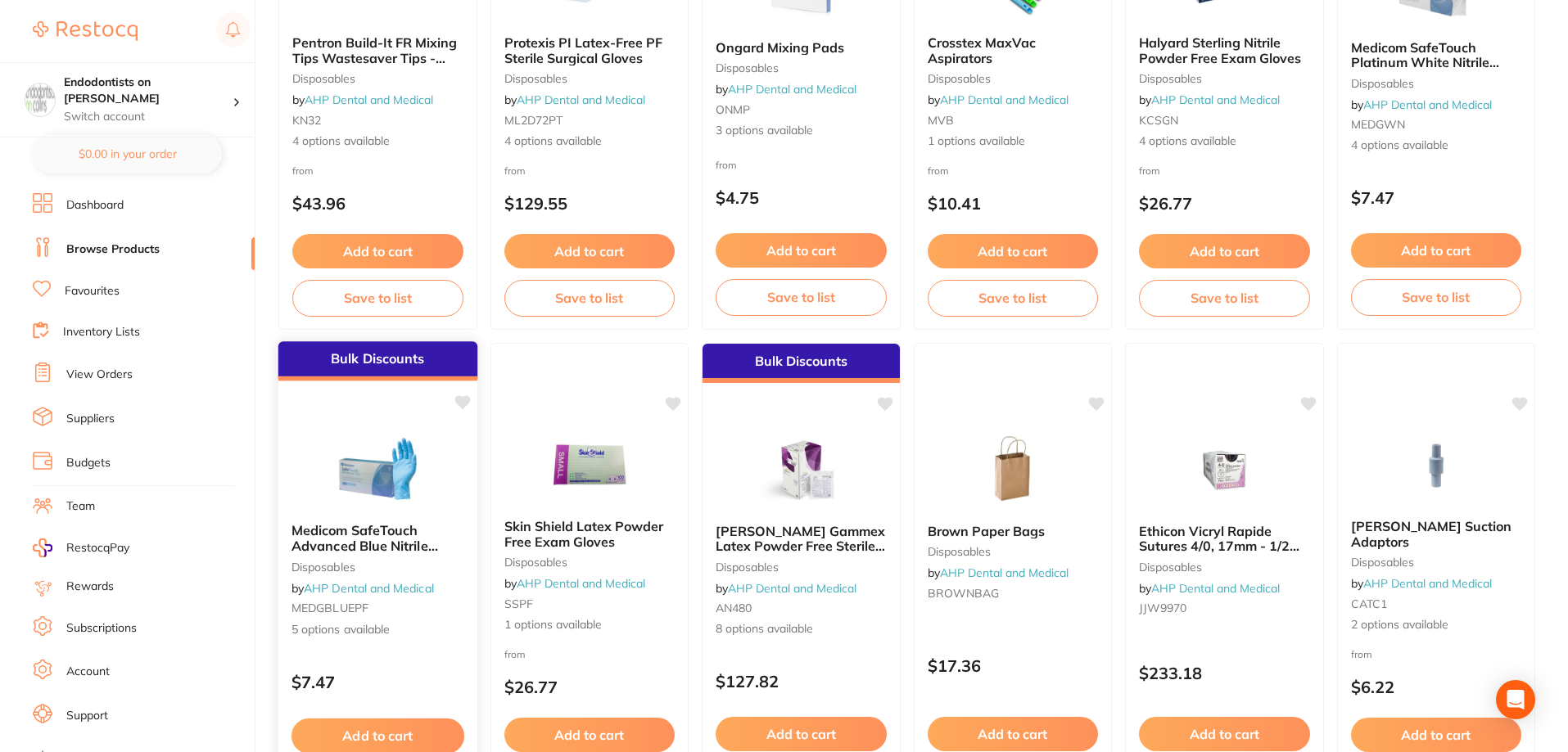
click at [463, 399] on icon at bounding box center [462, 402] width 16 height 14
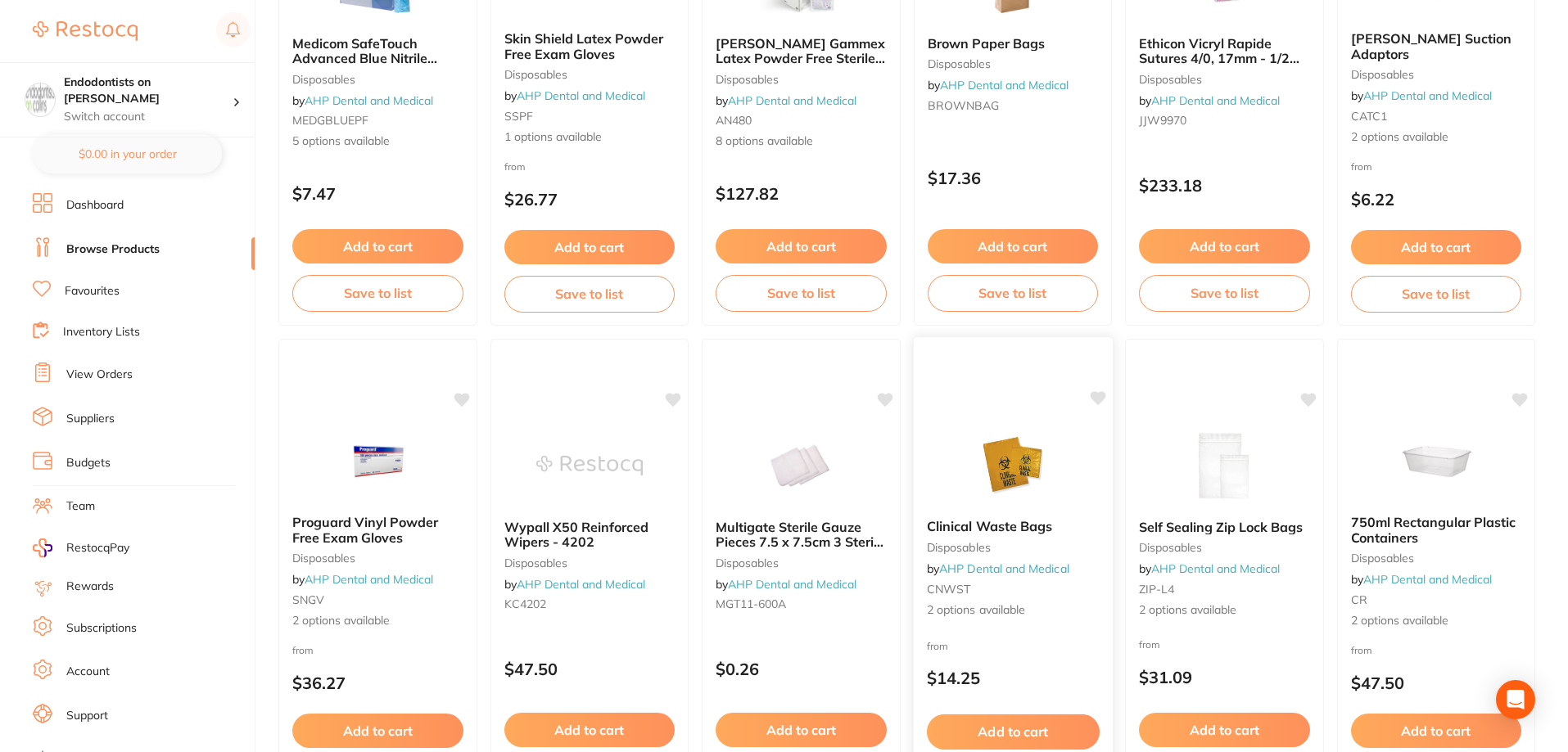
scroll to position [3766, 0]
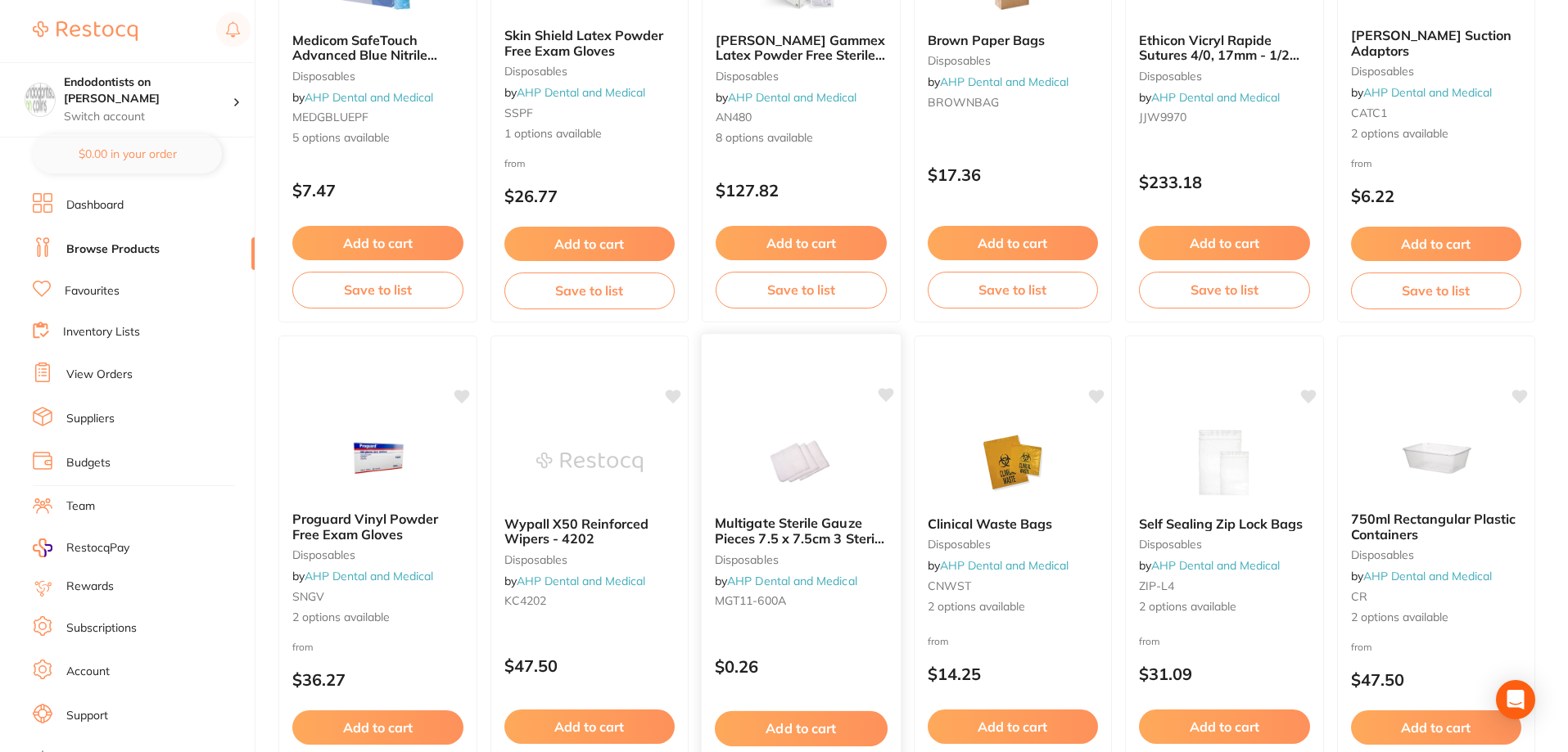
click at [798, 477] on img at bounding box center [801, 461] width 107 height 83
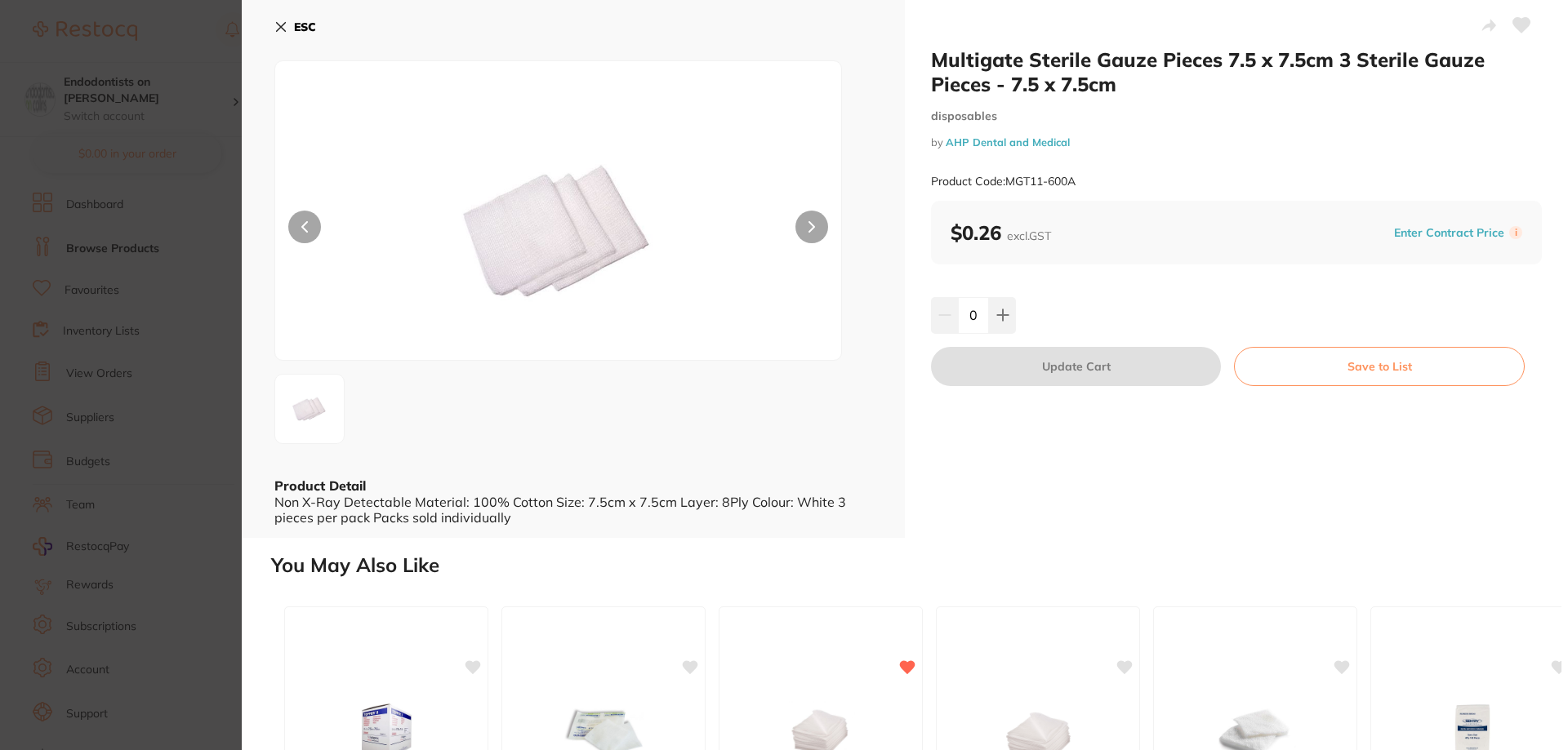
click at [219, 531] on section "Multigate Sterile Gauze Pieces 7.5 x 7.5cm 3 Sterile Gauze Pieces - 7.5 x 7.5cm…" at bounding box center [784, 375] width 1568 height 750
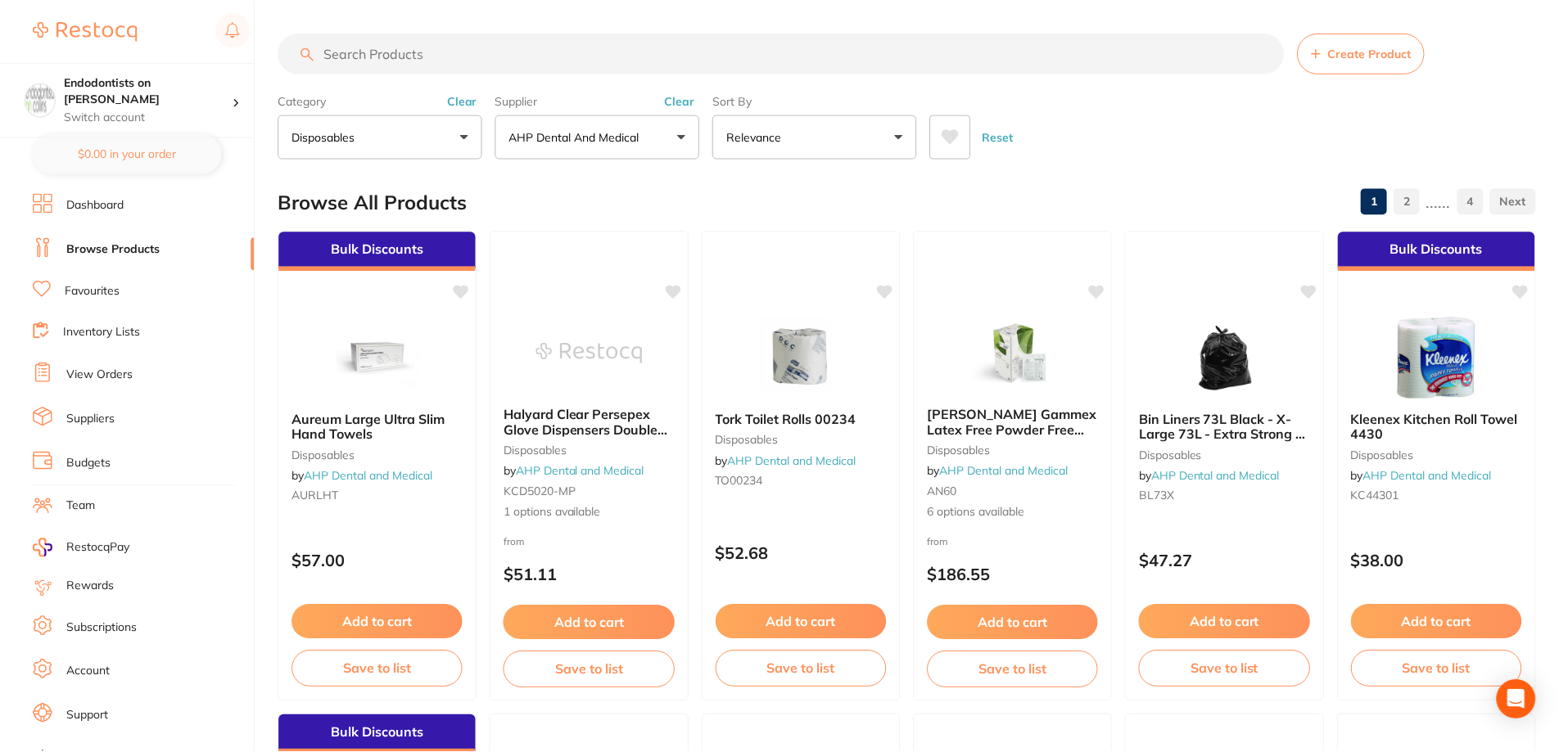
scroll to position [3766, 0]
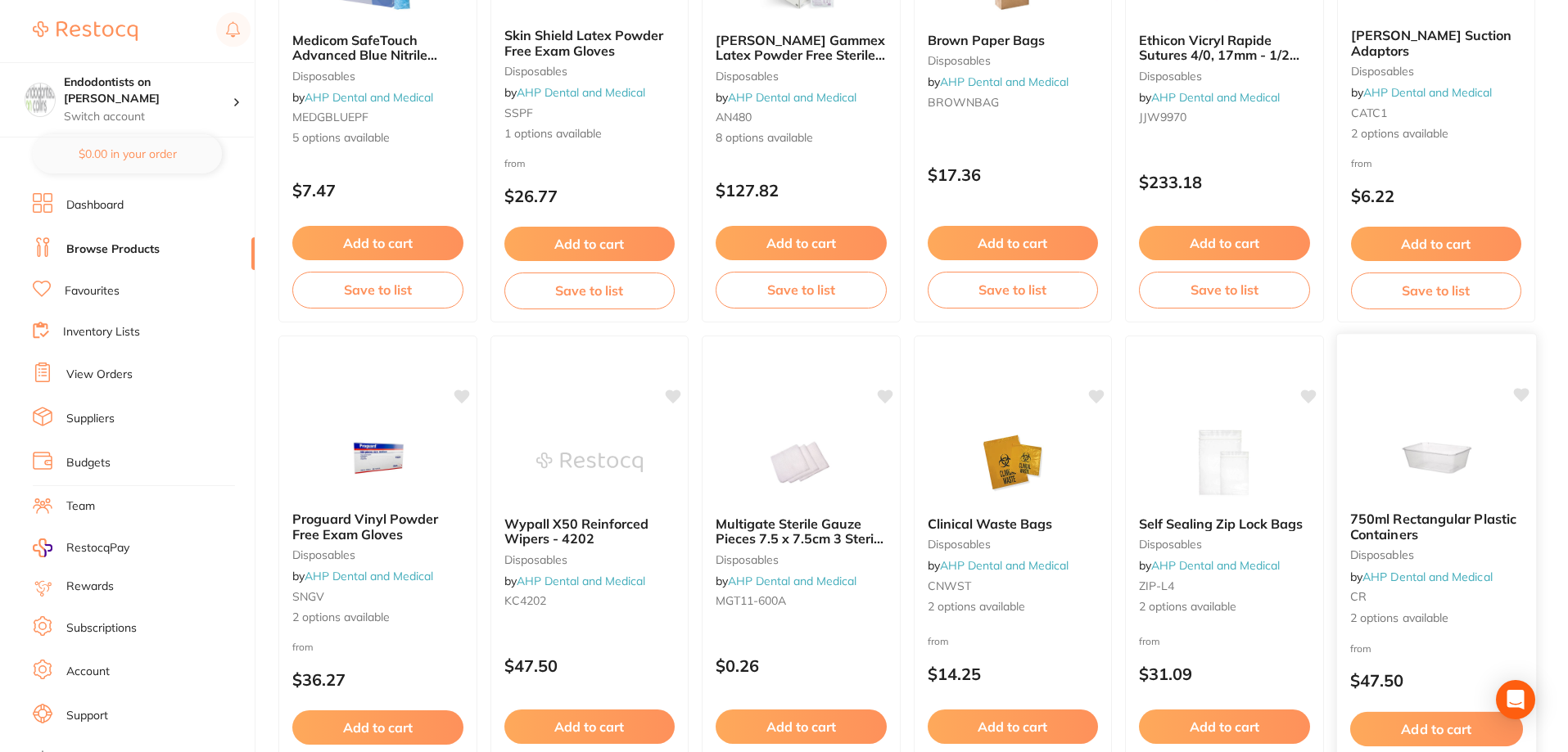
click at [1490, 625] on span "2 options available" at bounding box center [1436, 618] width 173 height 17
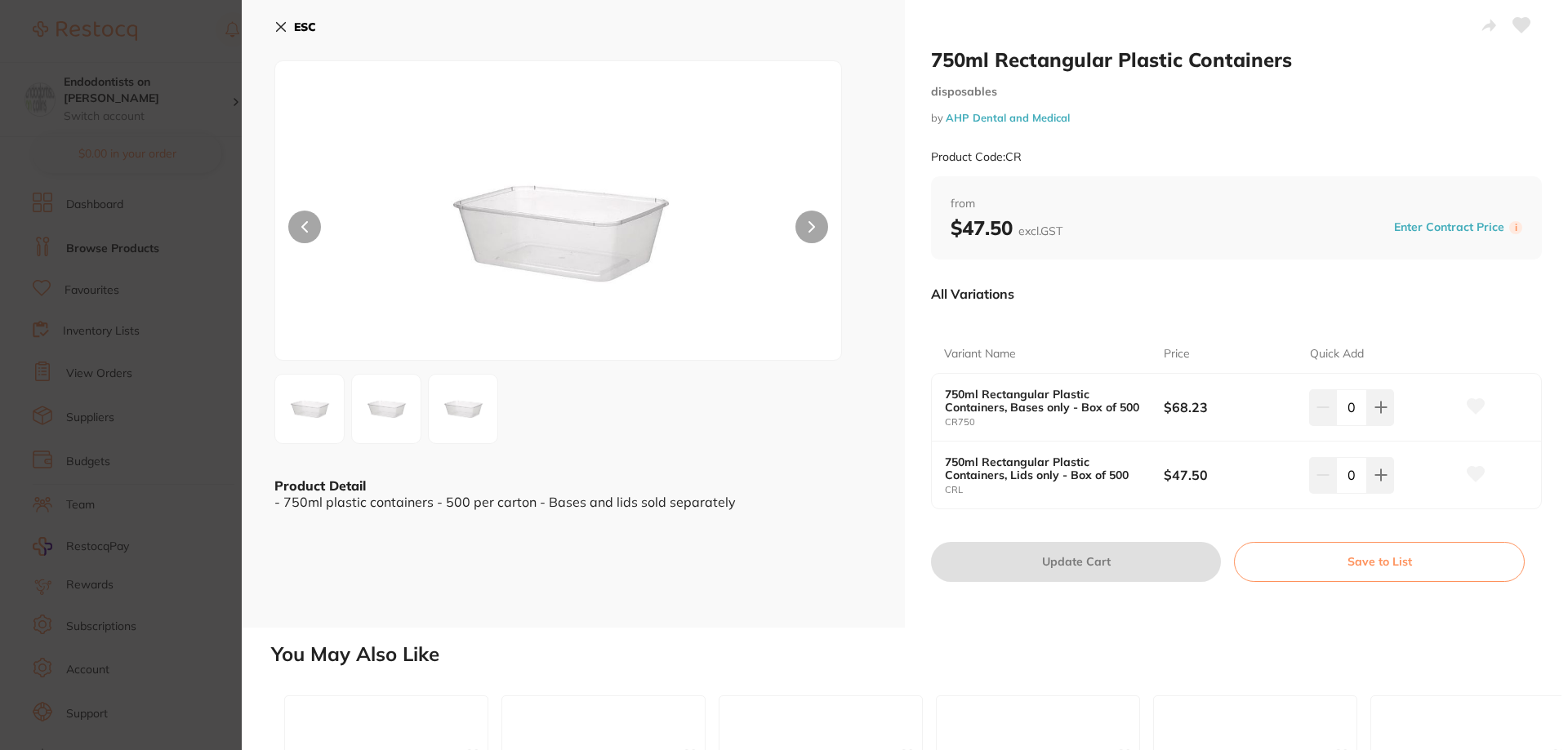
click at [148, 525] on section "750ml Rectangular Plastic Containers disposables by AHP Dental and Medical Prod…" at bounding box center [784, 375] width 1568 height 750
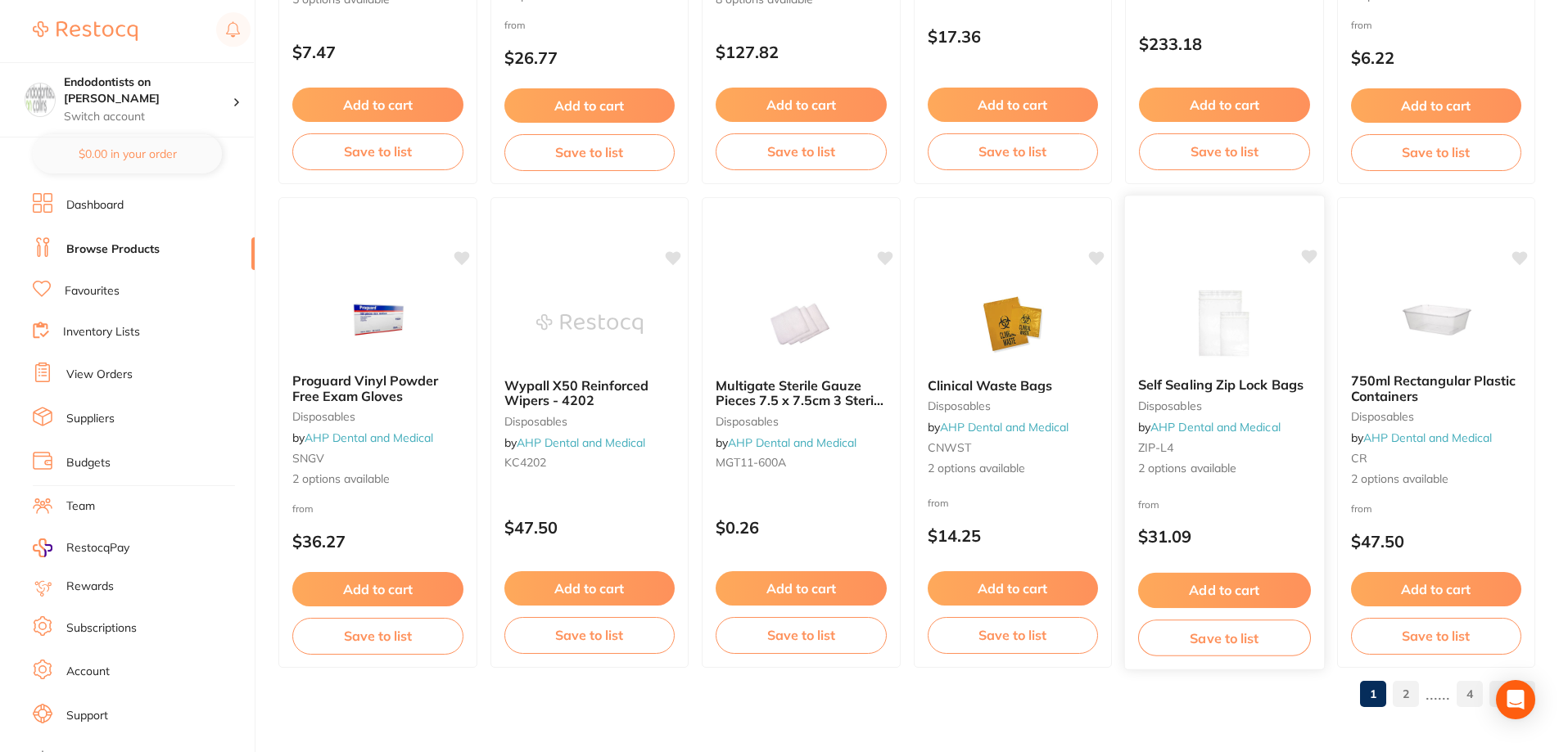
scroll to position [3906, 0]
click at [1403, 698] on link "2" at bounding box center [1405, 694] width 26 height 33
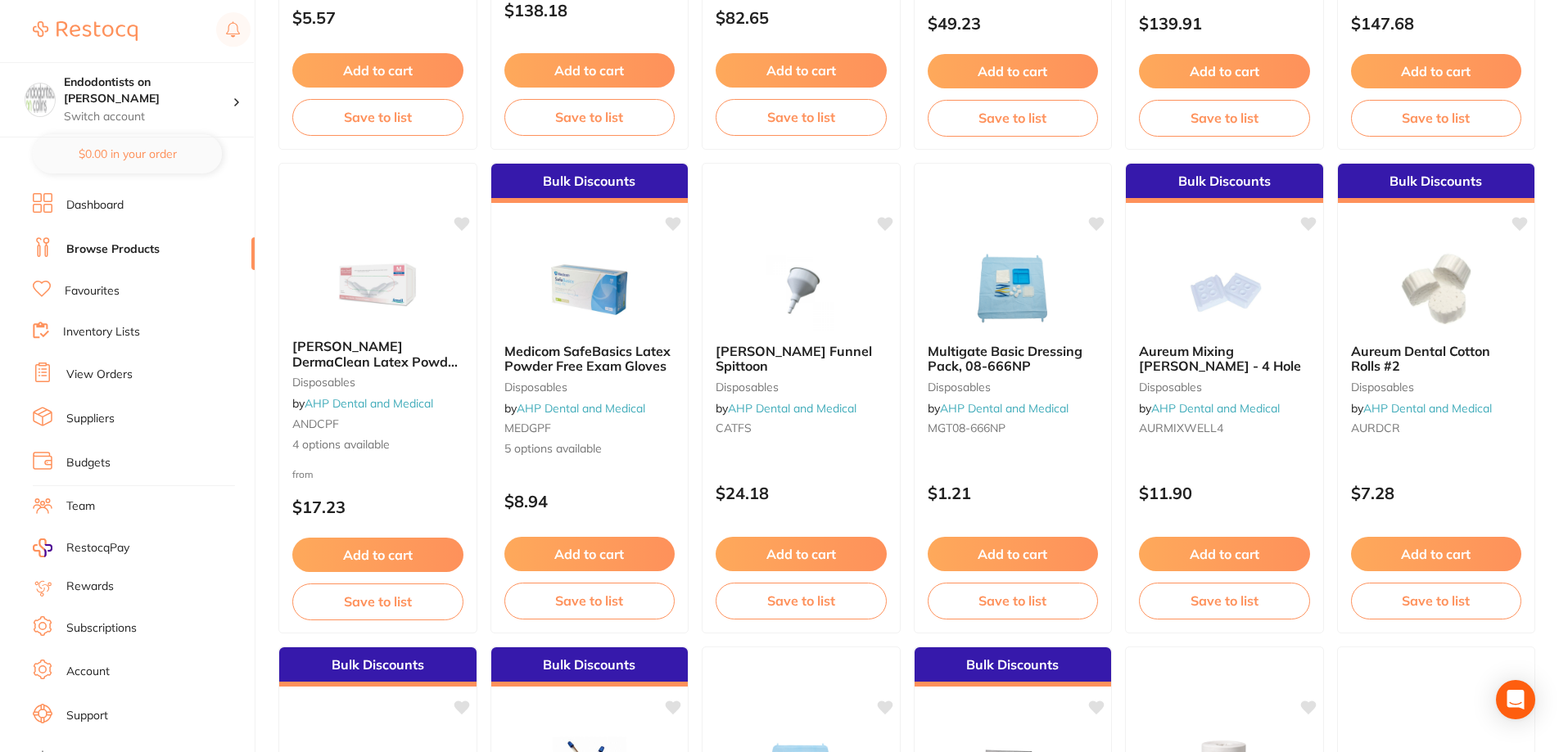
scroll to position [2538, 0]
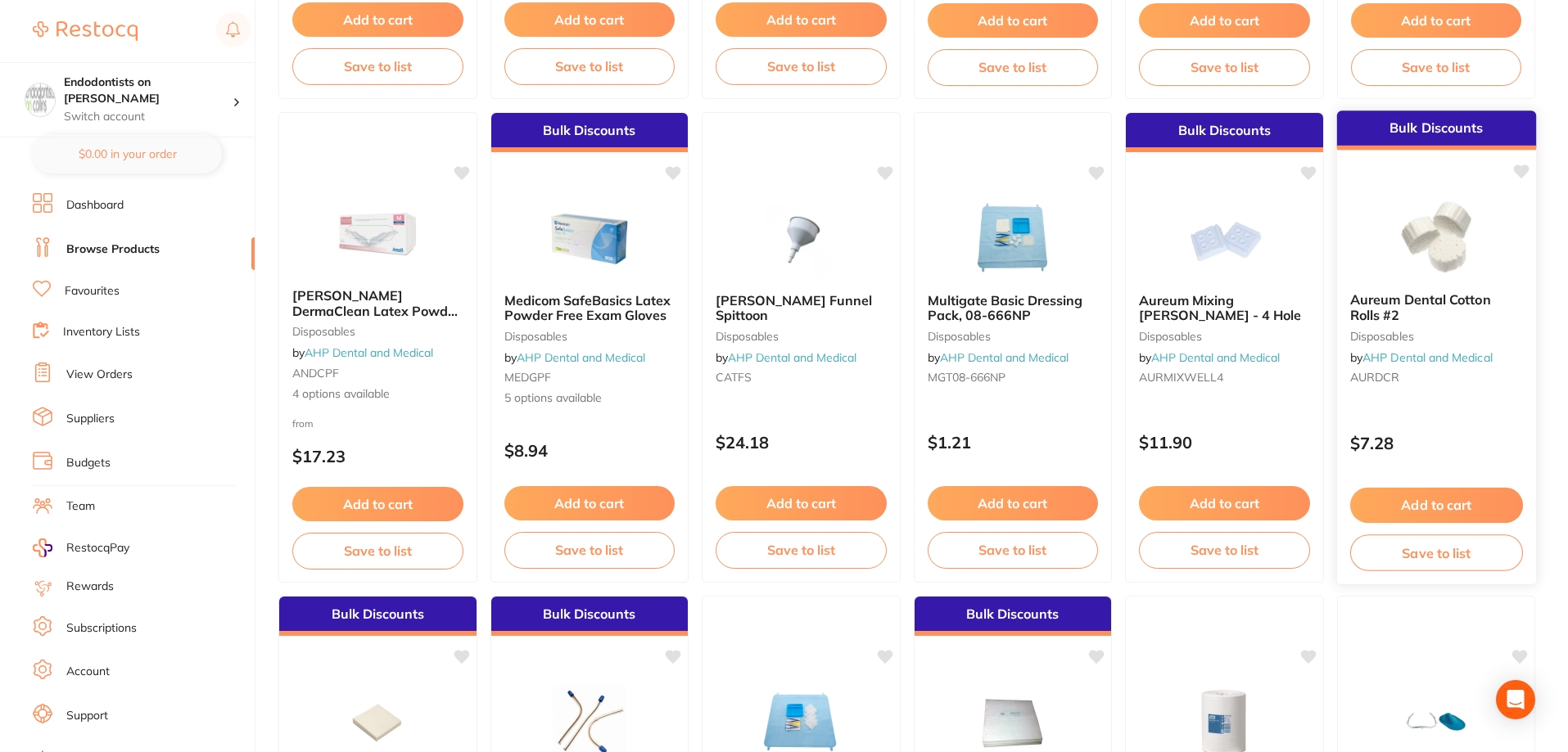
click at [1522, 170] on icon at bounding box center [1520, 171] width 16 height 14
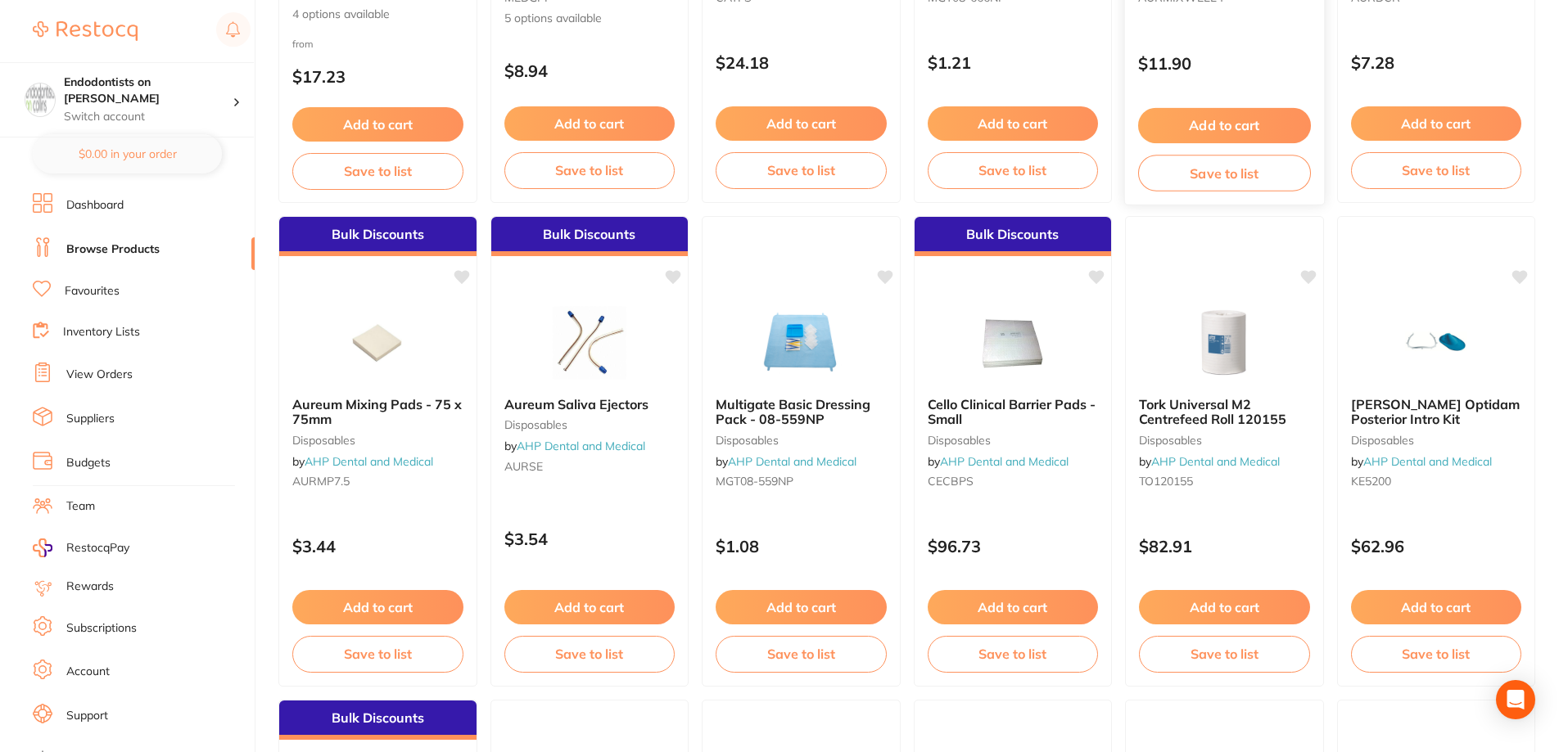
scroll to position [2948, 0]
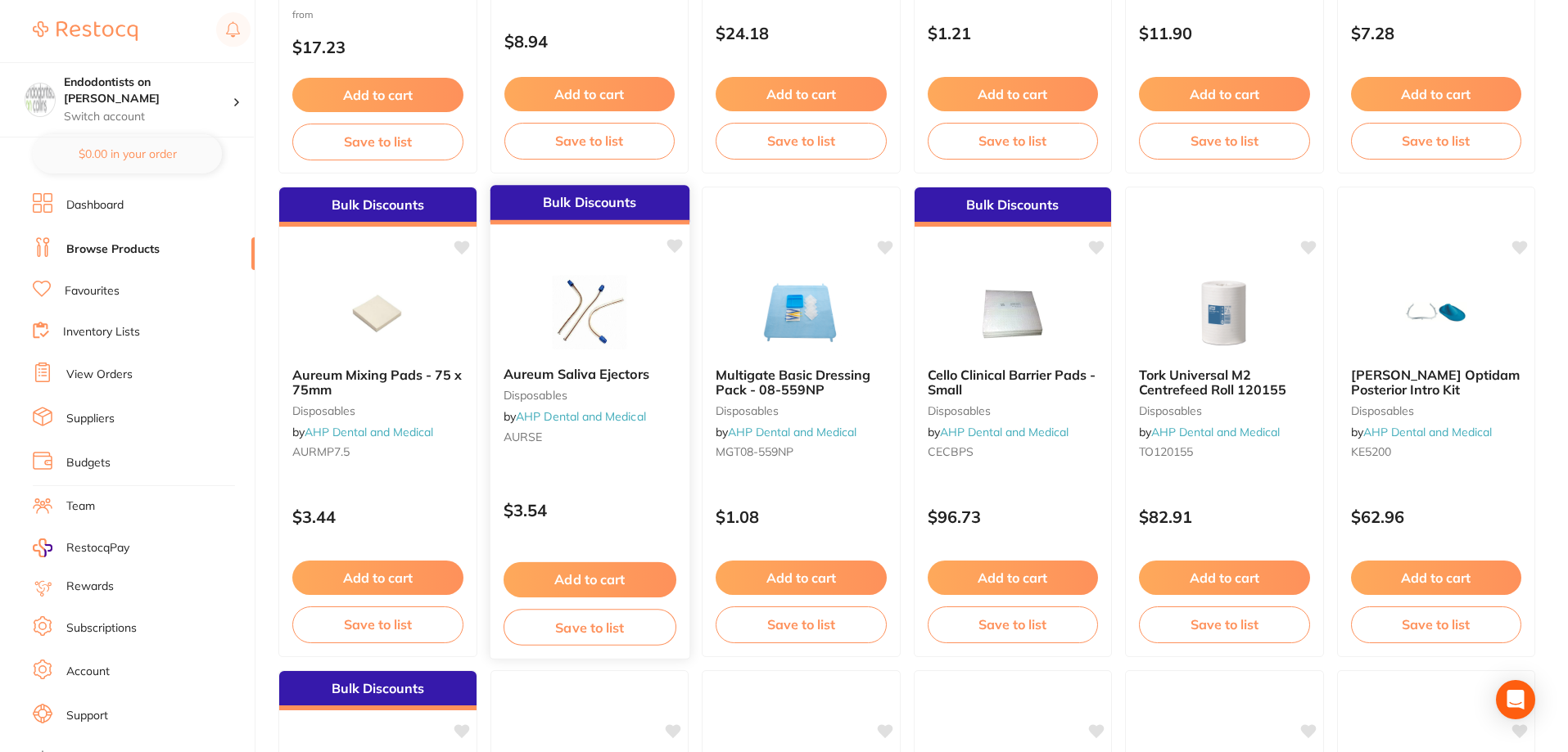
click at [680, 247] on icon at bounding box center [673, 246] width 17 height 17
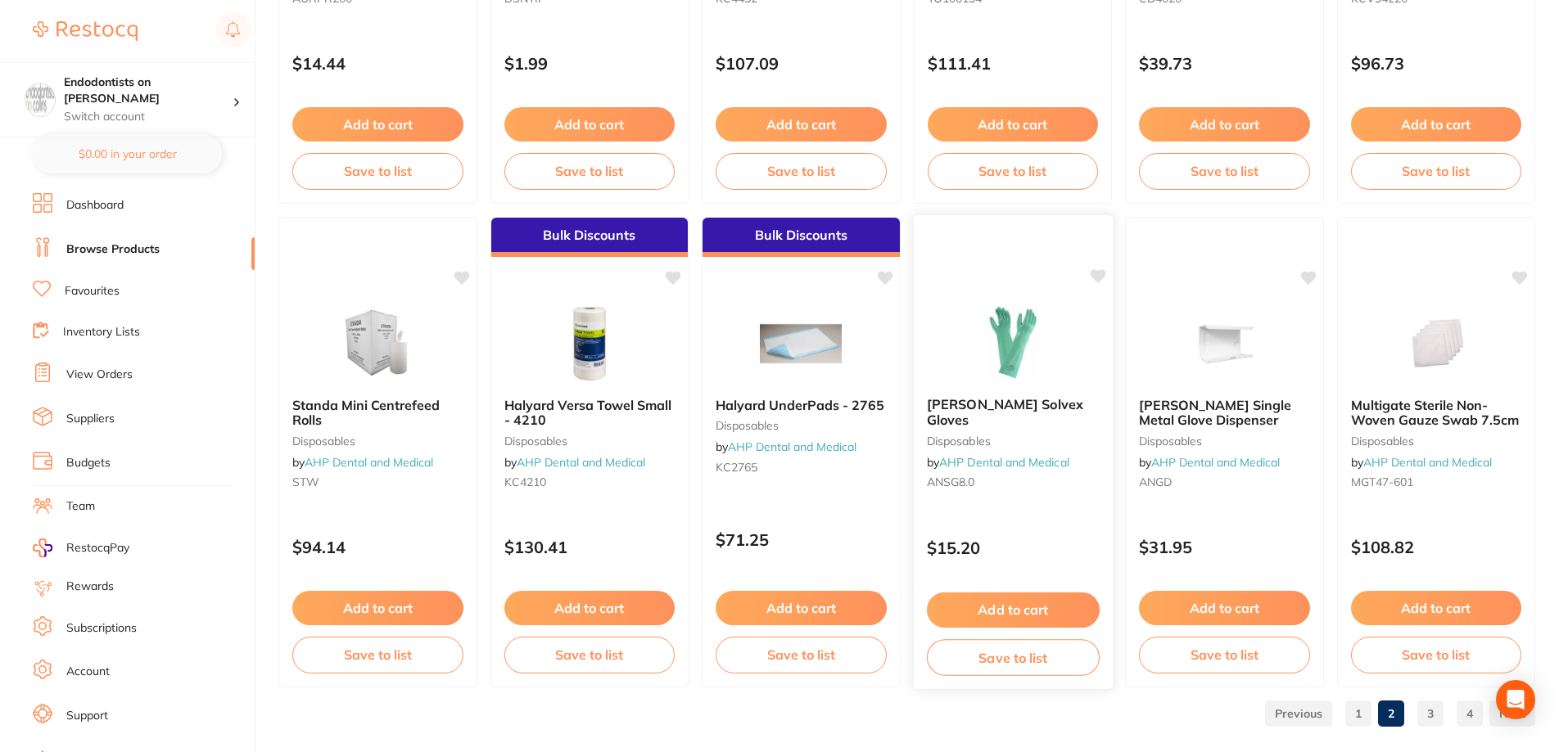
scroll to position [3906, 0]
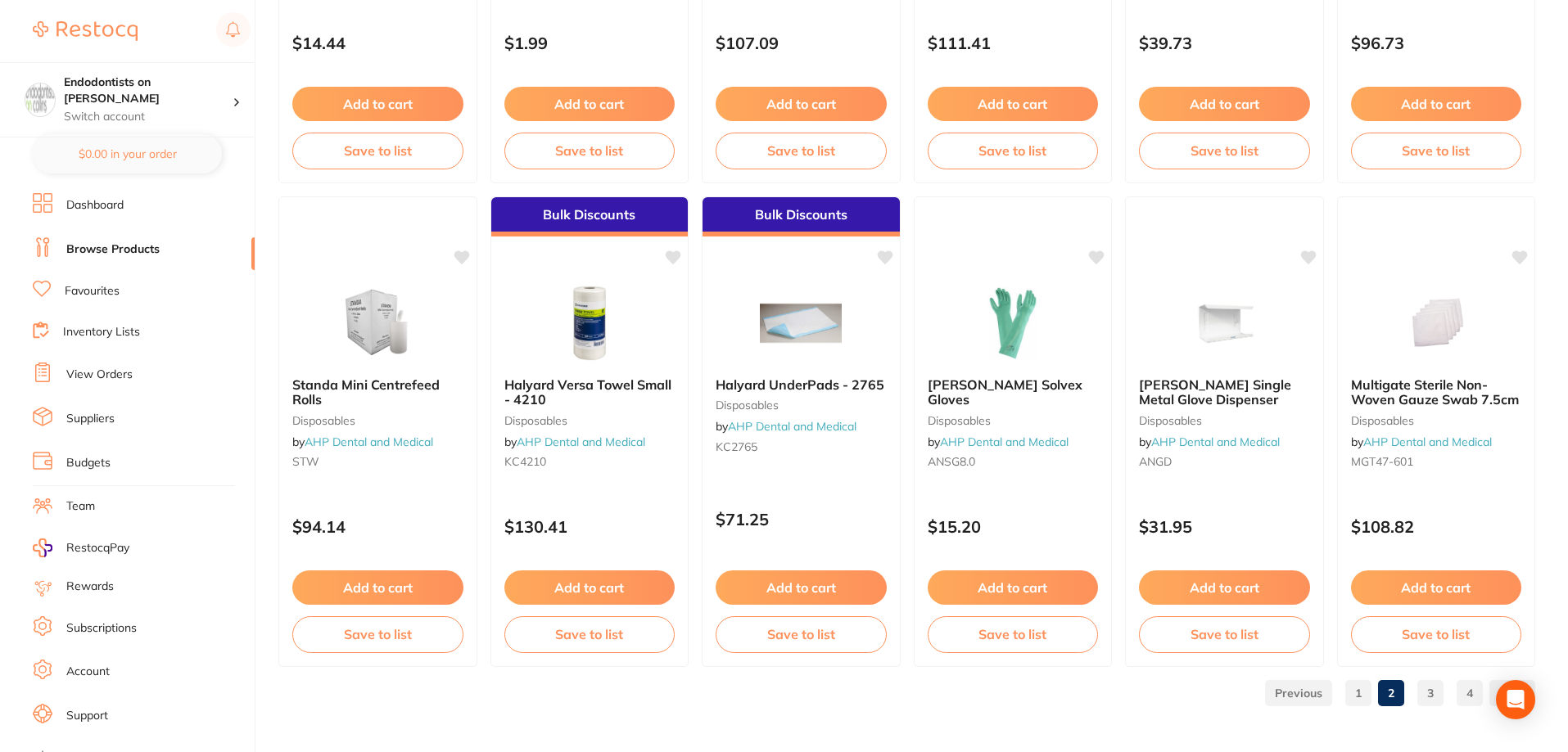
click at [1428, 696] on link "3" at bounding box center [1430, 694] width 26 height 33
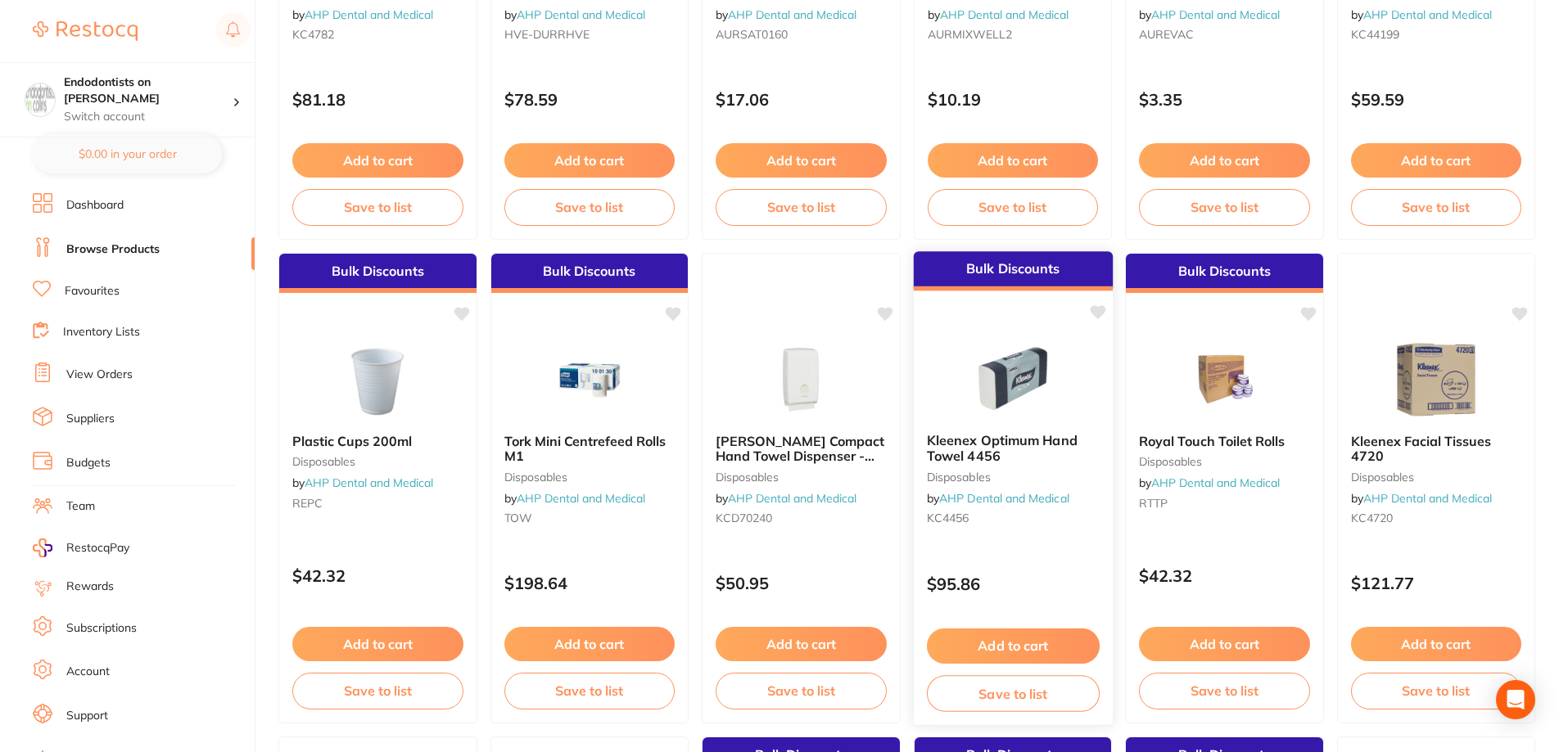
scroll to position [492, 0]
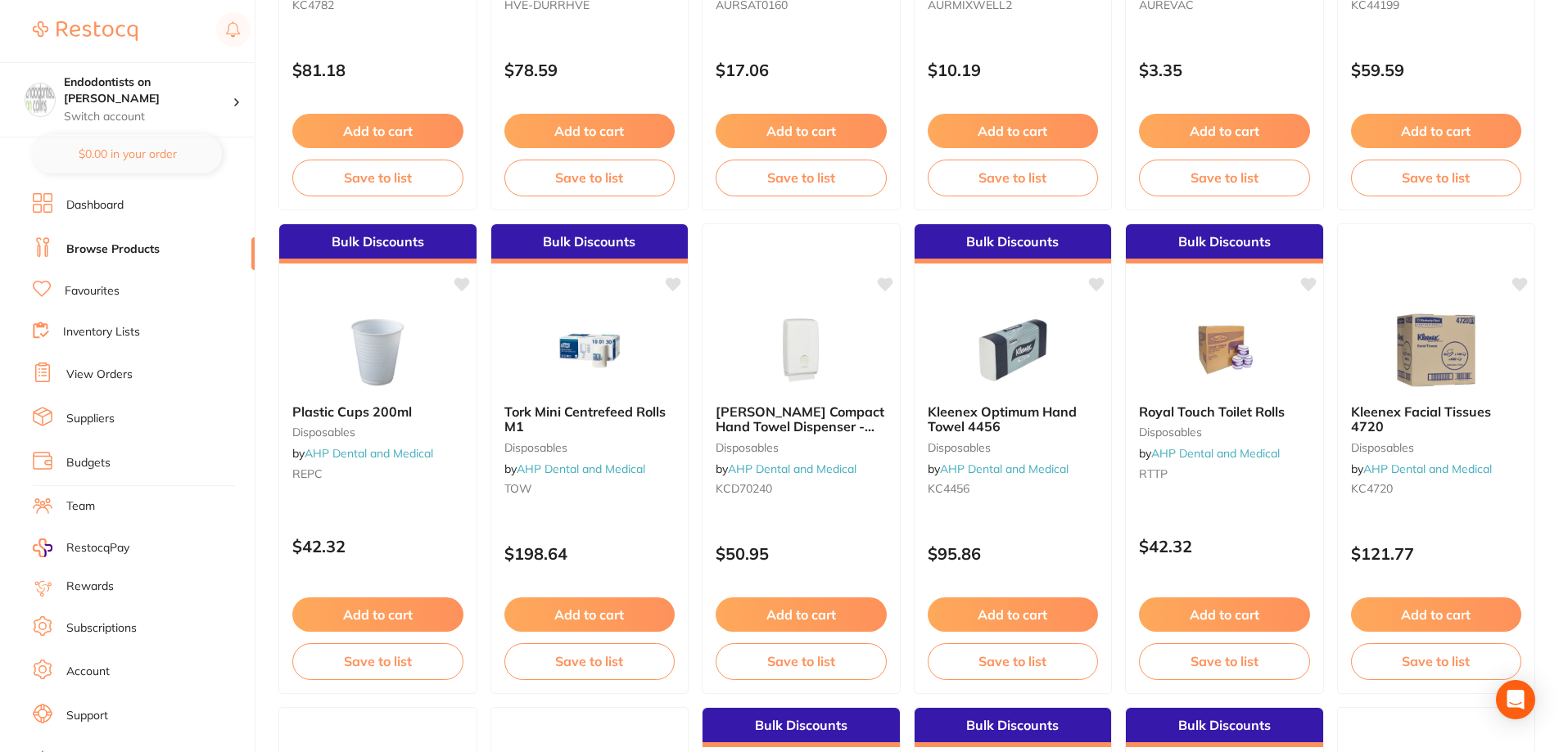
click at [112, 378] on link "View Orders" at bounding box center [99, 375] width 66 height 17
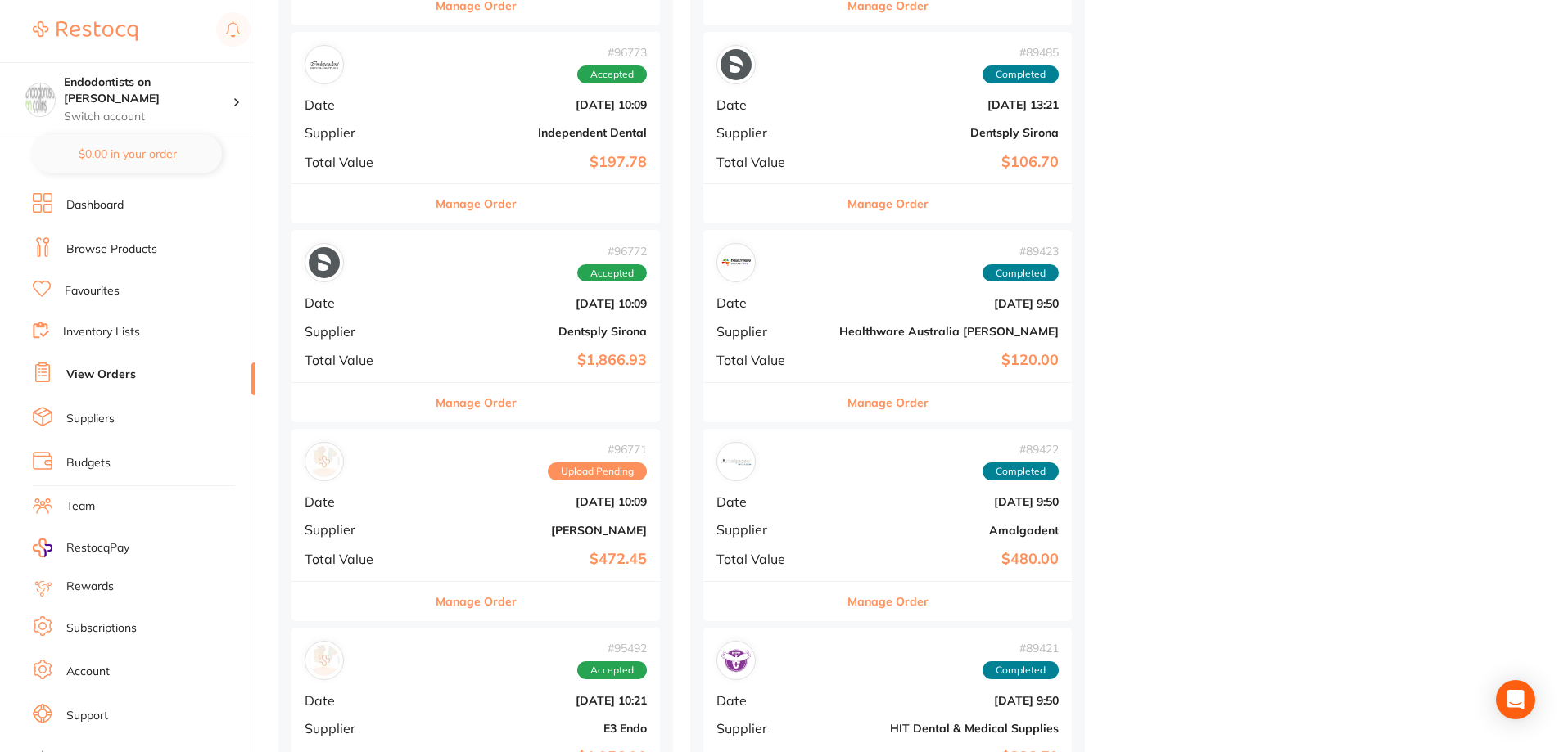
scroll to position [1801, 0]
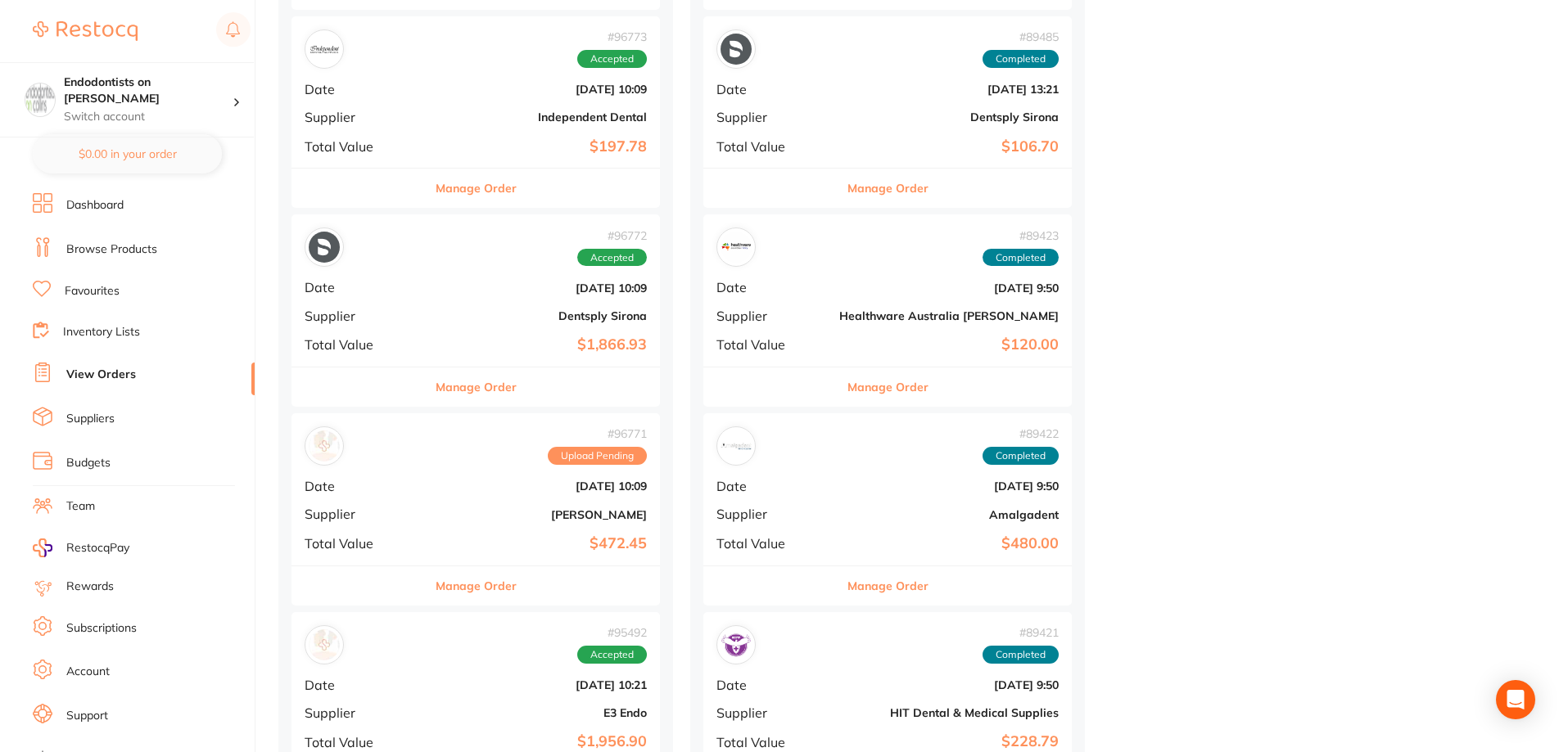
click at [510, 483] on b "[DATE] 10:09" at bounding box center [537, 486] width 220 height 13
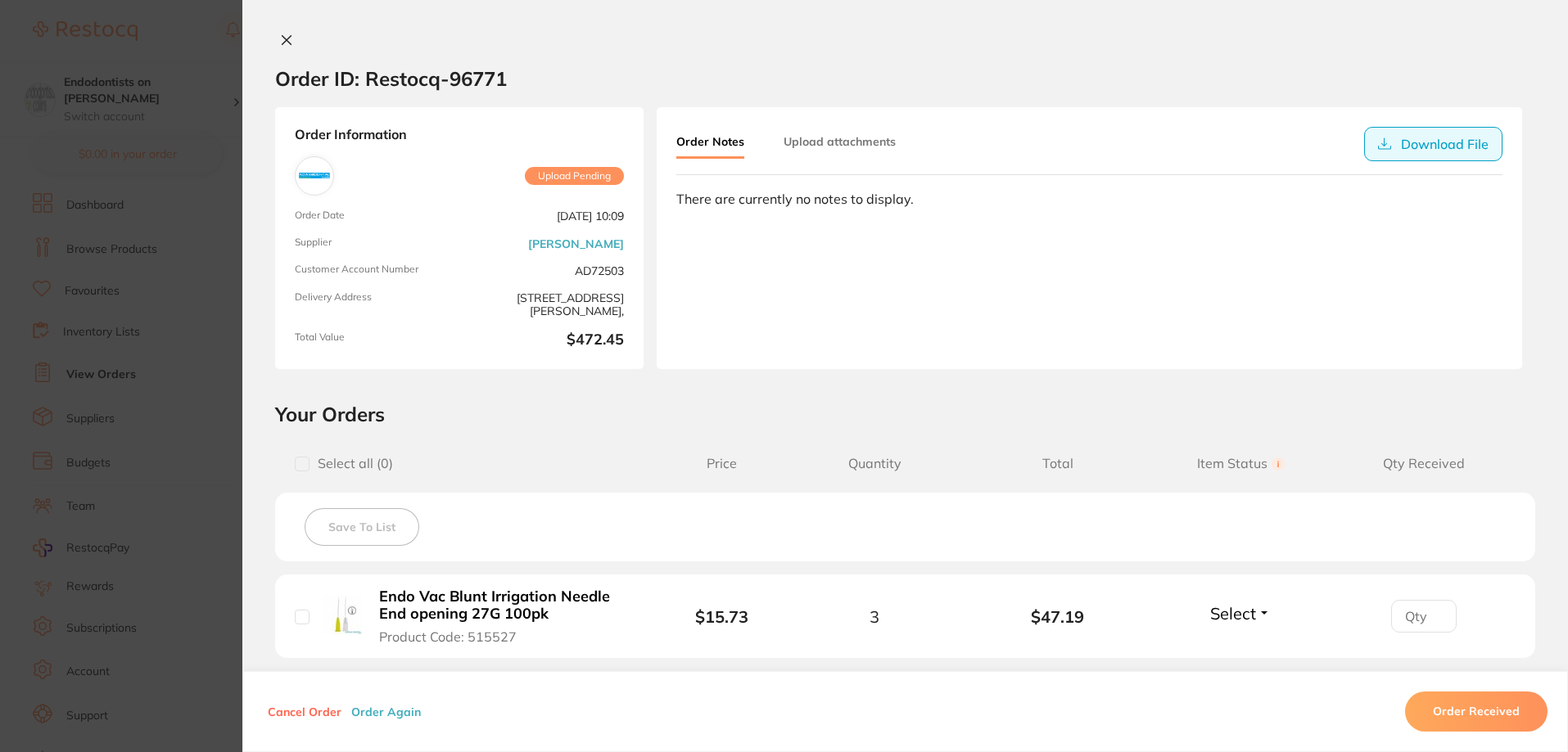
click at [1388, 143] on button "Download File" at bounding box center [1433, 144] width 138 height 34
drag, startPoint x: 1441, startPoint y: 138, endPoint x: 1428, endPoint y: 141, distance: 13.3
click at [1439, 139] on button "Download File" at bounding box center [1433, 144] width 138 height 34
